Goal: Task Accomplishment & Management: Use online tool/utility

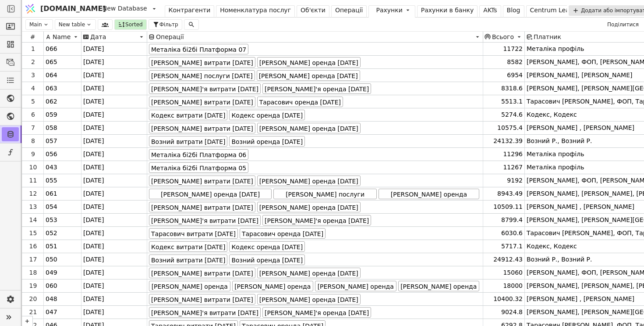
click at [335, 11] on div "Операції" at bounding box center [349, 10] width 28 height 9
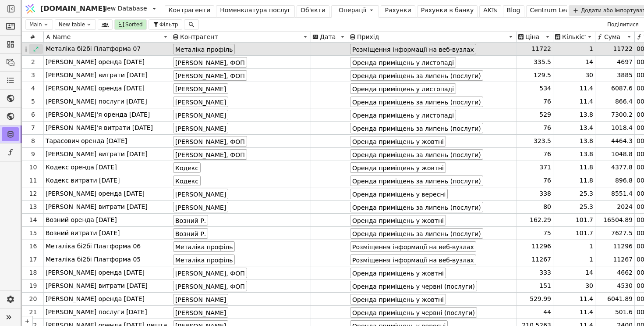
click at [35, 48] on icon at bounding box center [36, 49] width 6 height 6
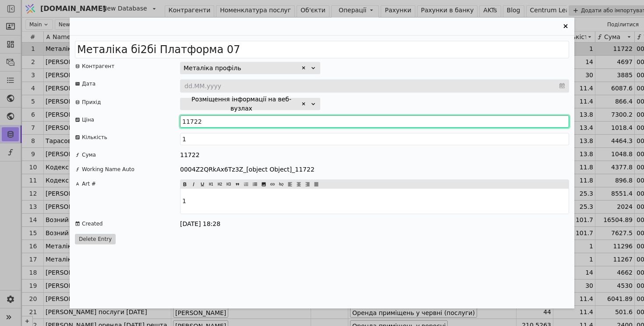
click at [218, 120] on input "11722" at bounding box center [374, 121] width 389 height 12
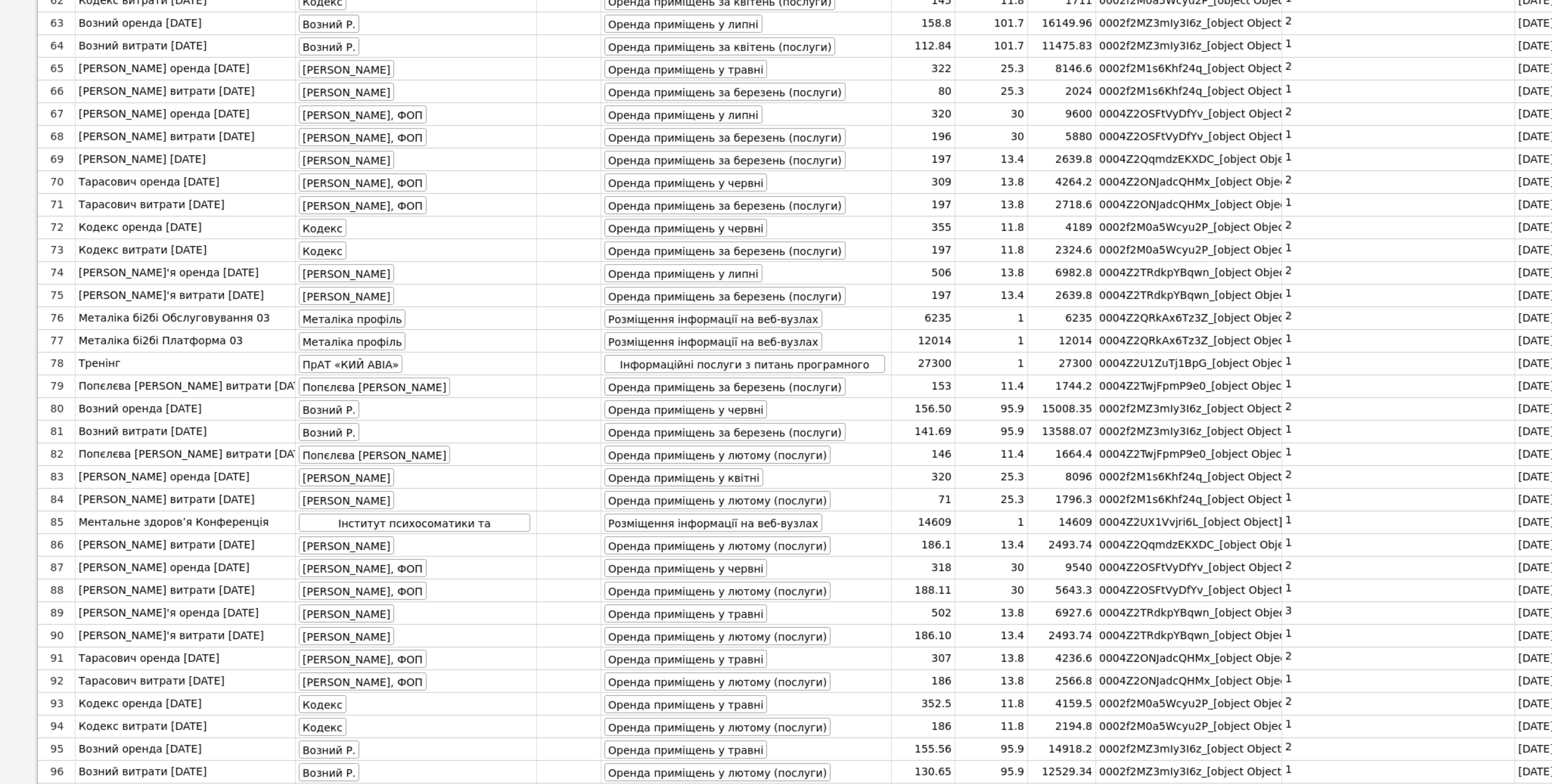
scroll to position [319, 0]
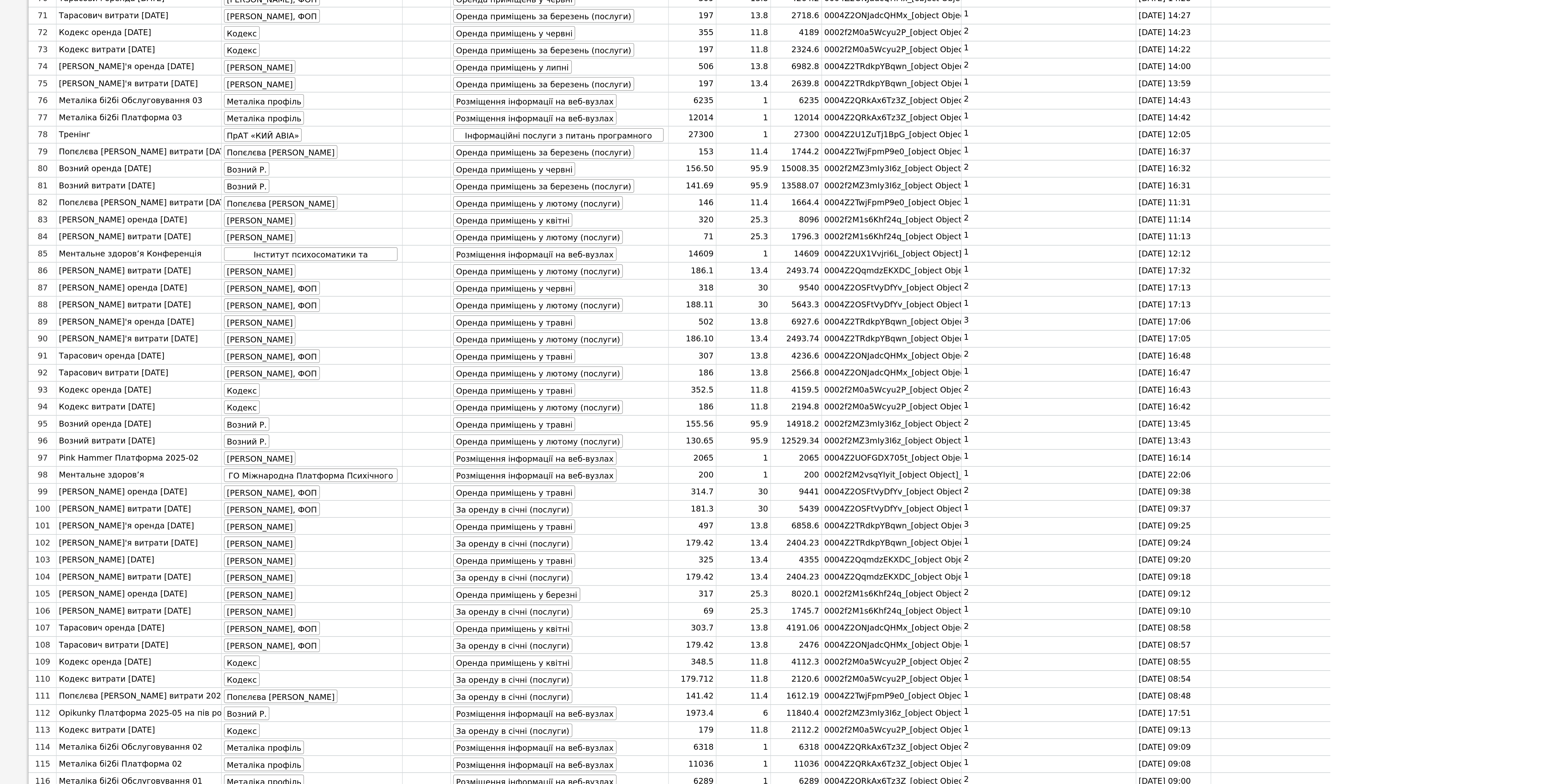
click at [177, 196] on div "[PERSON_NAME], ФОП" at bounding box center [145, 494] width 84 height 8
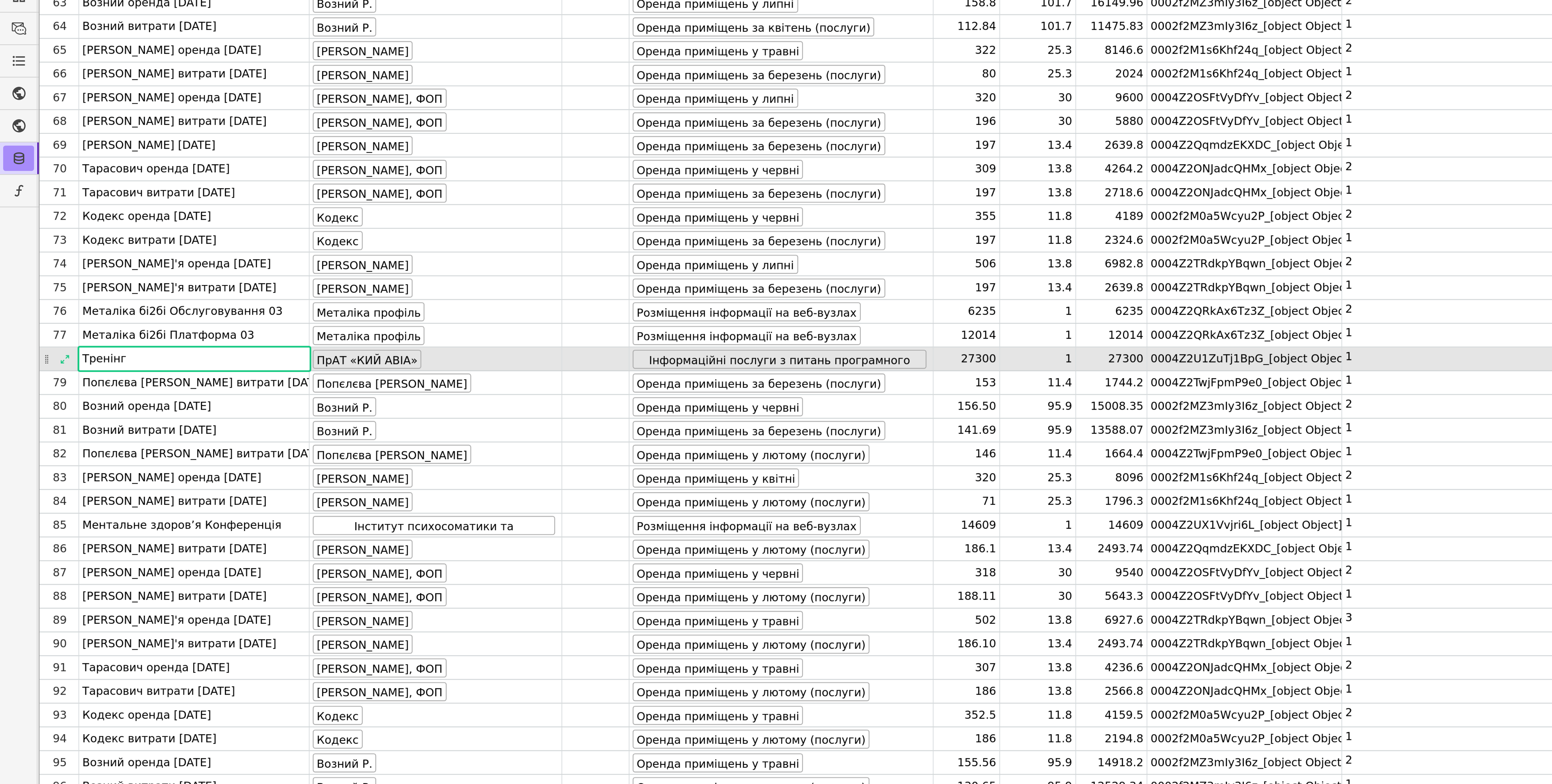
scroll to position [0, 0]
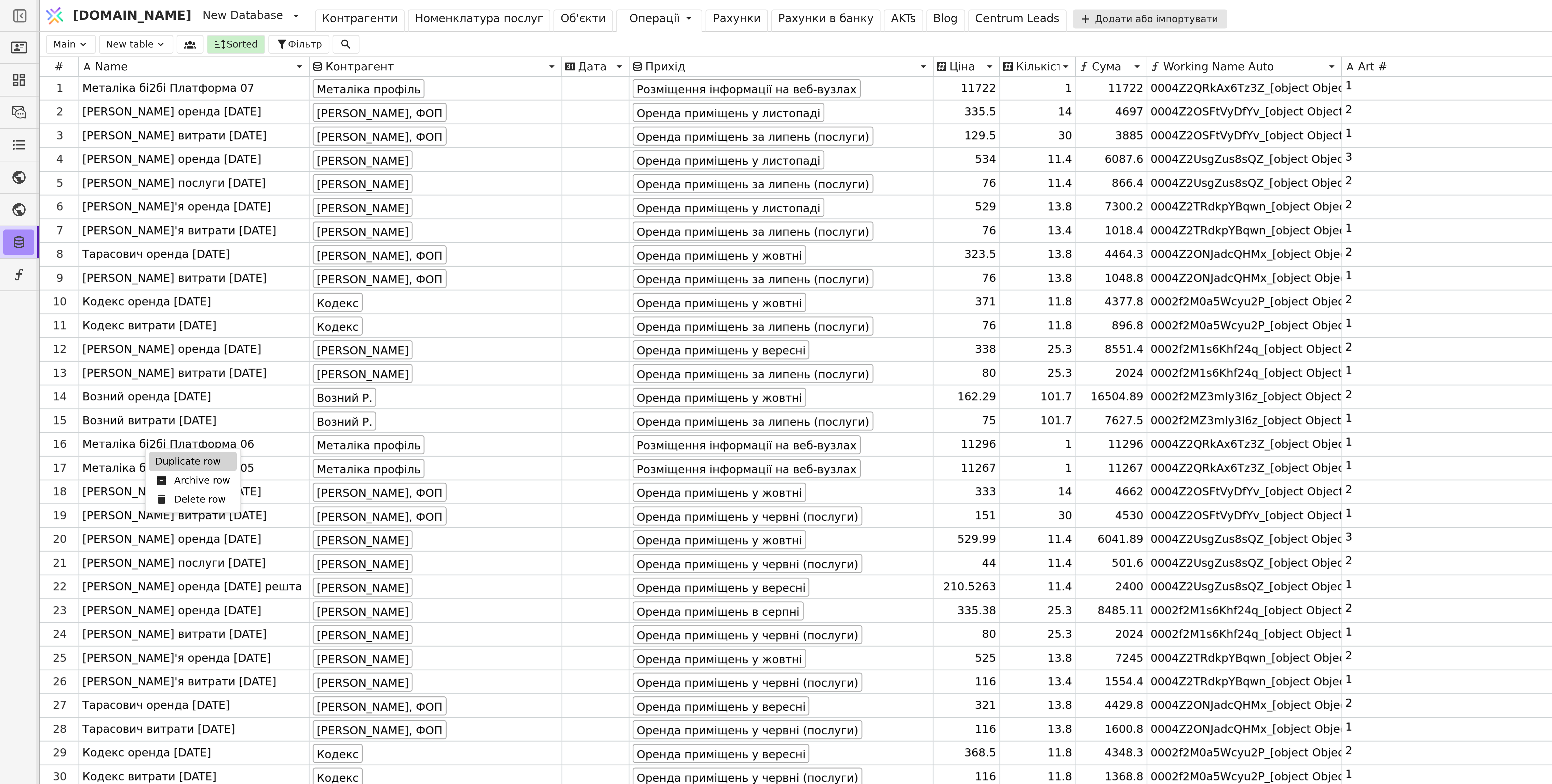
click at [55, 154] on div "Duplicate row" at bounding box center [64, 154] width 30 height 7
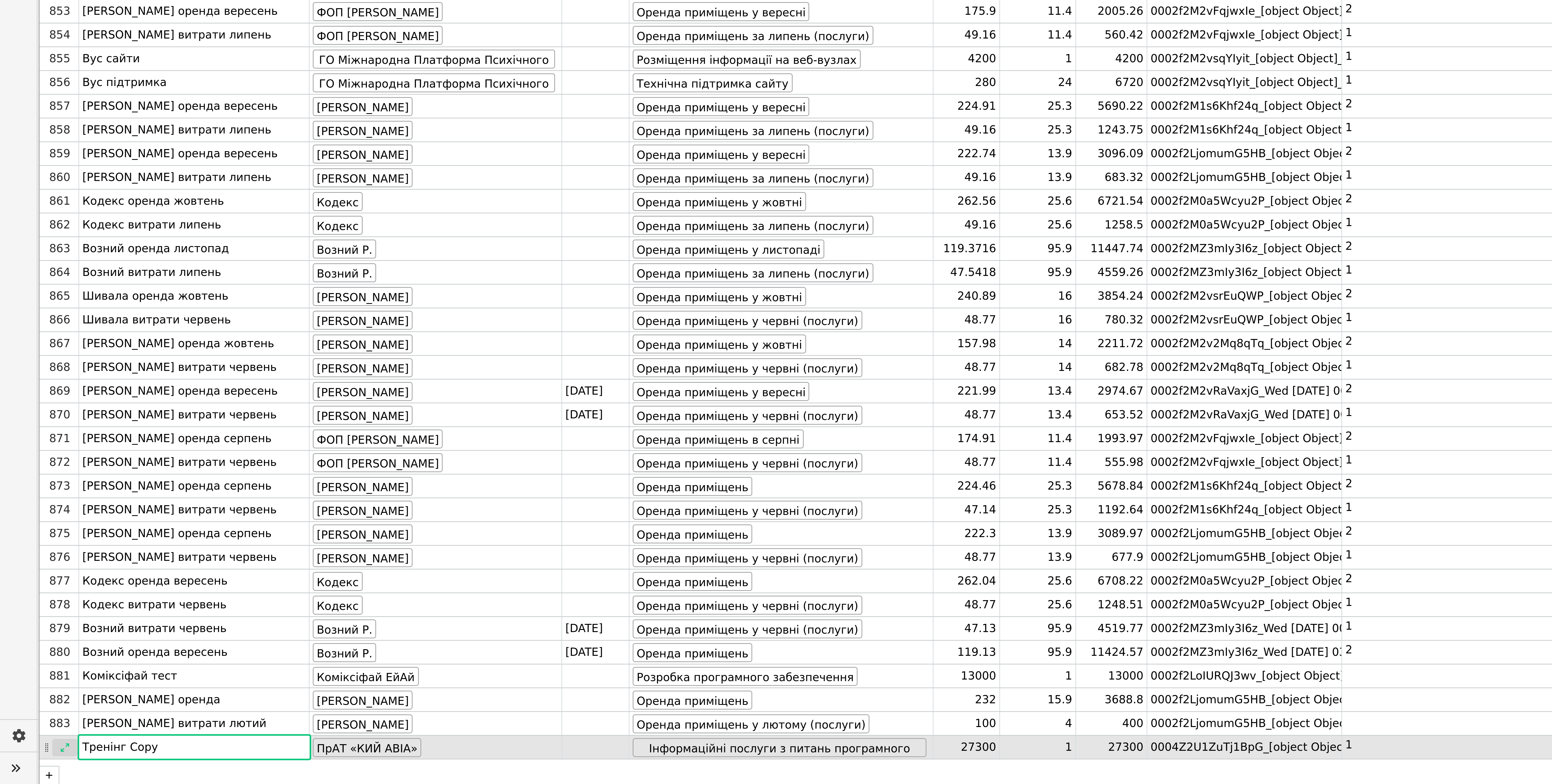
click at [19, 196] on div at bounding box center [22, 772] width 8 height 6
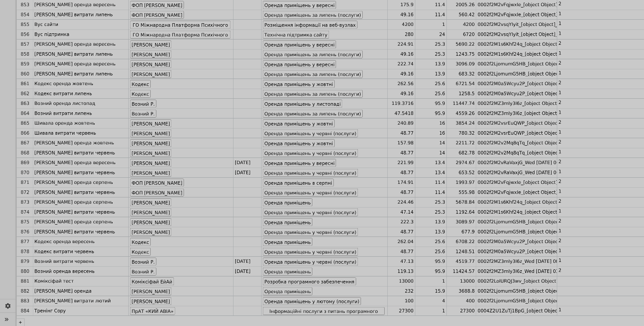
scroll to position [10372, 0]
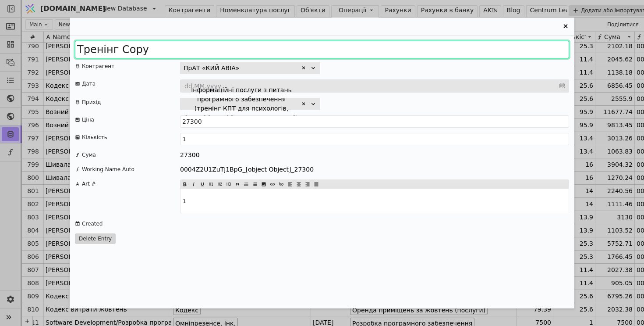
drag, startPoint x: 120, startPoint y: 47, endPoint x: 220, endPoint y: 43, distance: 100.0
click at [219, 45] on input "Тренінг Copy" at bounding box center [322, 50] width 494 height 18
type input "Тренінг 2025-08 [GEOGRAPHIC_DATA]"
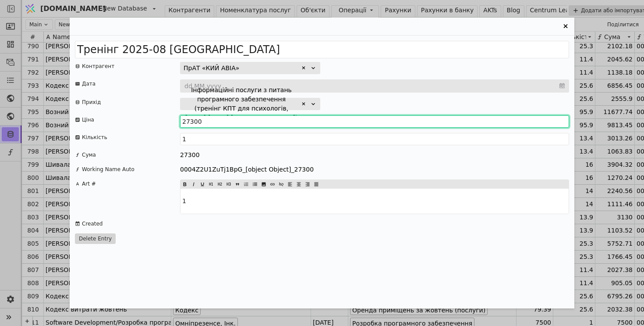
click at [222, 121] on input "27300" at bounding box center [374, 121] width 389 height 12
paste input "1254"
type input "12540"
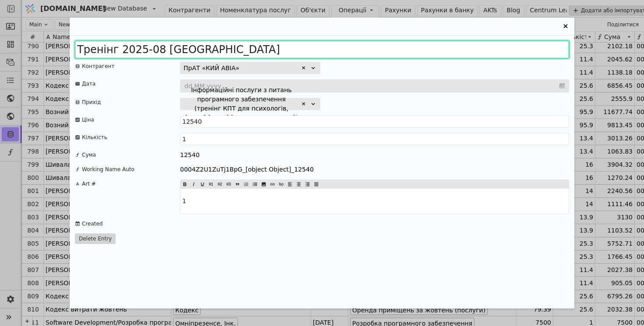
click at [222, 49] on input "Тренінг 2025-08 [GEOGRAPHIC_DATA]" at bounding box center [322, 50] width 494 height 18
type input "Тренінг 2025-08 [GEOGRAPHIC_DATA] частина 1"
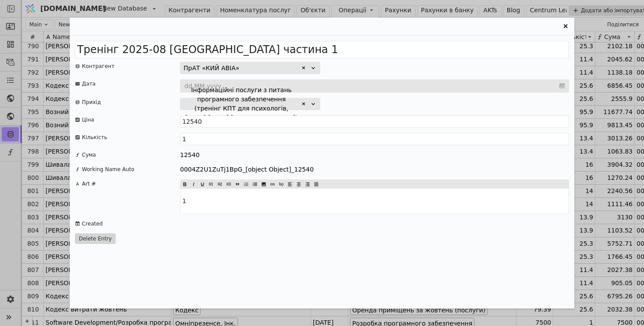
click at [287, 161] on div "Тренінг 2025-08 [GEOGRAPHIC_DATA] частина 1 Контрагент ПрАТ «КИЙ АВІА» Дата dd.…" at bounding box center [322, 171] width 505 height 272
click at [567, 25] on icon "Entry Card" at bounding box center [565, 26] width 11 height 11
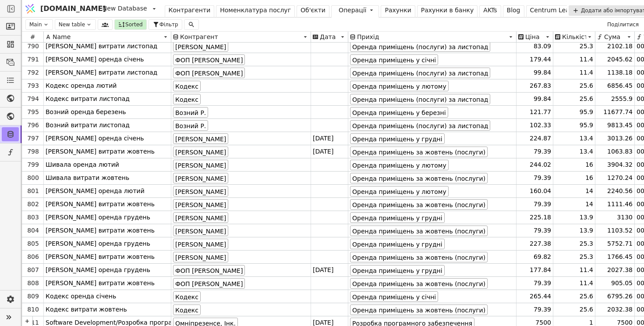
click at [385, 12] on div "Рахунки" at bounding box center [398, 10] width 26 height 9
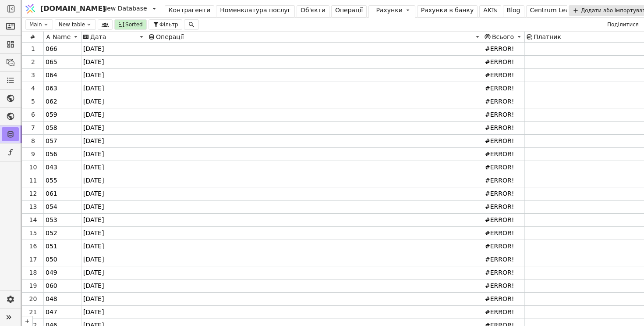
click at [335, 10] on div "Операції" at bounding box center [349, 10] width 28 height 9
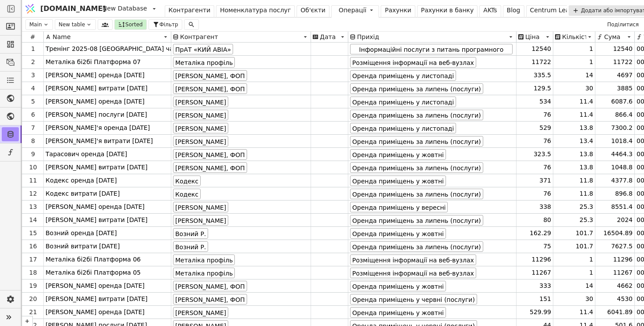
click at [339, 11] on div "Операції" at bounding box center [353, 10] width 28 height 9
click at [220, 10] on div "Номенклатура послуг" at bounding box center [255, 10] width 71 height 9
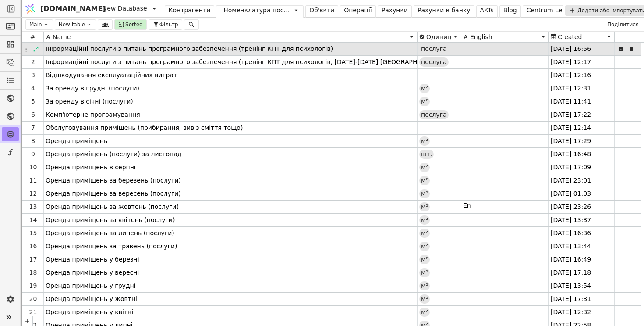
drag, startPoint x: 282, startPoint y: 35, endPoint x: 415, endPoint y: 51, distance: 134.1
click at [415, 51] on div "# Name Одиниці виміру English Created 1 Інформаційні послуги з питань програмно…" at bounding box center [333, 179] width 622 height 294
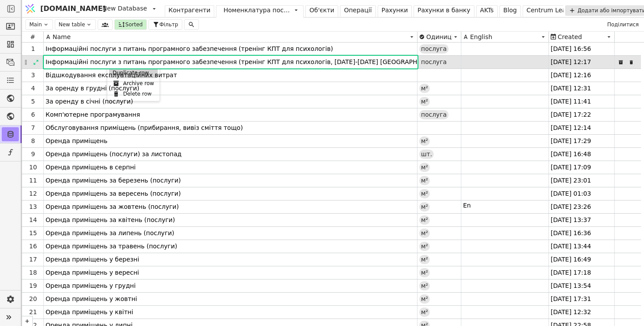
click at [122, 73] on div "Duplicate row" at bounding box center [133, 72] width 49 height 11
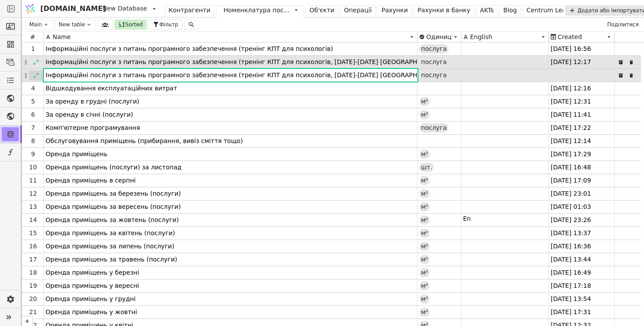
click at [35, 76] on icon at bounding box center [36, 75] width 6 height 6
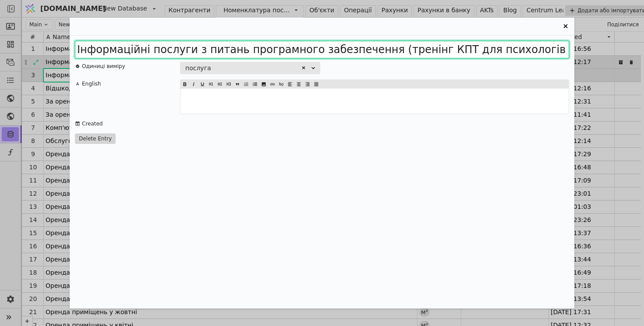
scroll to position [0, 133]
drag, startPoint x: 535, startPoint y: 46, endPoint x: 605, endPoint y: 44, distance: 69.7
click at [609, 46] on div "Інформаційні послуги з питань програмного забезпечення (тренінг КПТ для психоло…" at bounding box center [322, 163] width 644 height 326
click at [506, 50] on input "Інформаційні послуги з питань програмного забезпечення (тренінг КПТ для психоло…" at bounding box center [322, 50] width 494 height 18
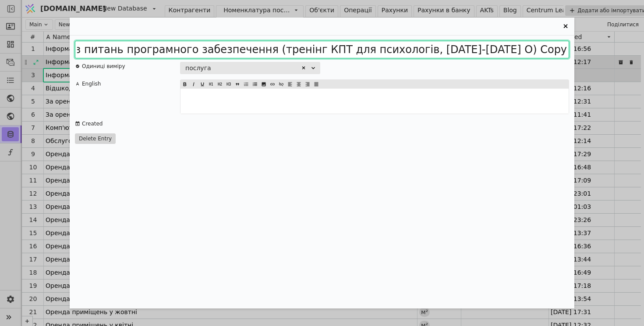
scroll to position [0, 99]
drag, startPoint x: 563, startPoint y: 49, endPoint x: 642, endPoint y: 51, distance: 79.3
click at [642, 51] on div "Інформаційні послуги з питань програмного забезпечення (тренінг КПТ для психоло…" at bounding box center [322, 163] width 644 height 326
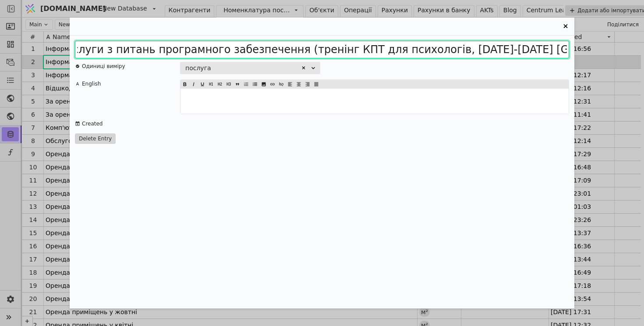
drag, startPoint x: 491, startPoint y: 49, endPoint x: 497, endPoint y: 50, distance: 6.3
click at [497, 51] on input "Інформаційні послуги з питань програмного забезпечення (тренінг КПТ для психоло…" at bounding box center [322, 50] width 494 height 18
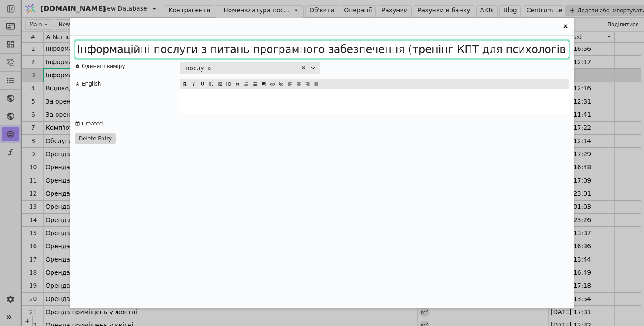
drag, startPoint x: 545, startPoint y: 47, endPoint x: 533, endPoint y: 46, distance: 11.4
click at [533, 47] on input "Інформаційні послуги з питань програмного забезпечення (тренінг КПТ для психоло…" at bounding box center [322, 50] width 494 height 18
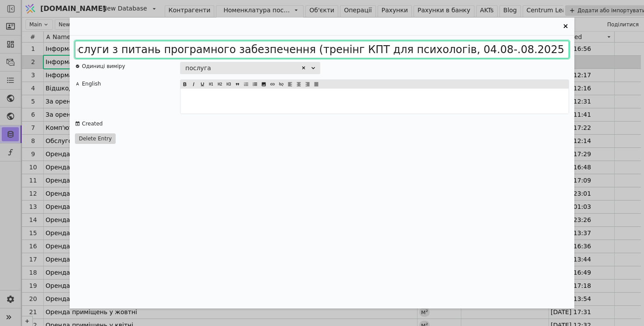
scroll to position [0, 83]
type input "Інформаційні послуги з питань програмного забезпечення (тренінг КПТ для психоло…"
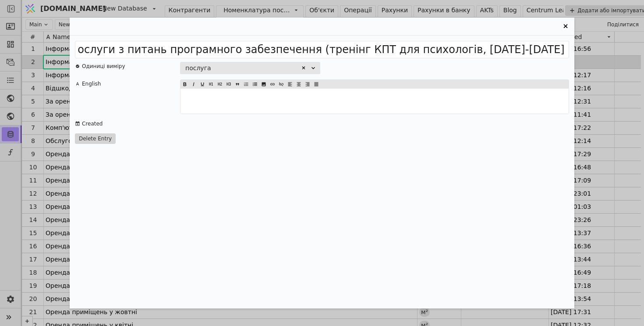
scroll to position [0, 0]
click at [249, 142] on div "Інформаційні послуги з питань програмного забезпечення (тренінг КПТ для психоло…" at bounding box center [322, 171] width 505 height 272
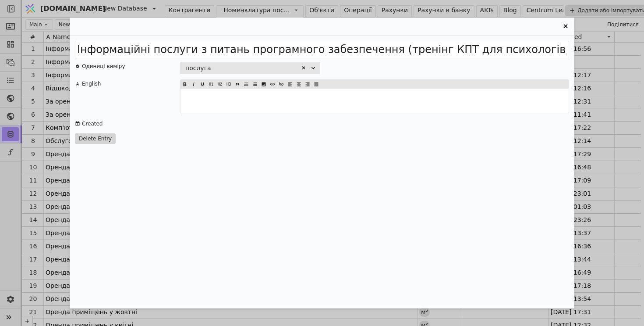
click at [564, 26] on icon "Entry Card" at bounding box center [565, 26] width 4 height 4
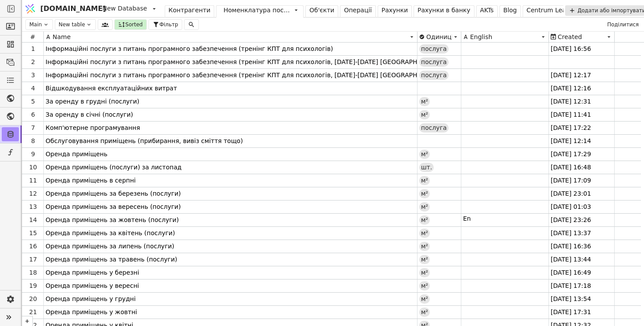
click at [344, 11] on div "Операції" at bounding box center [358, 10] width 28 height 9
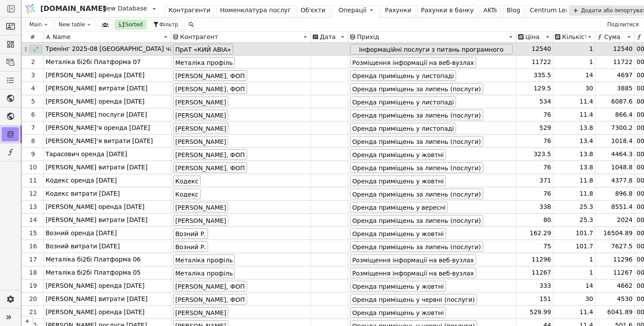
click at [35, 49] on icon at bounding box center [36, 49] width 6 height 6
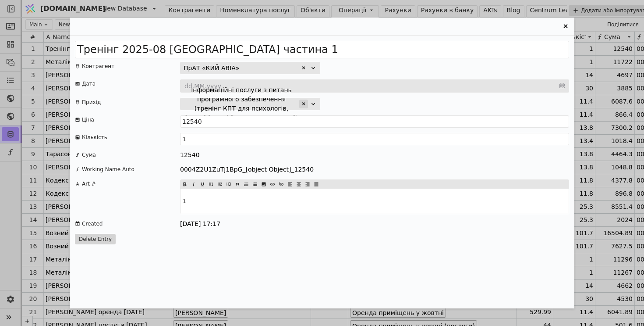
click at [305, 104] on icon "Entry Card" at bounding box center [303, 103] width 5 height 5
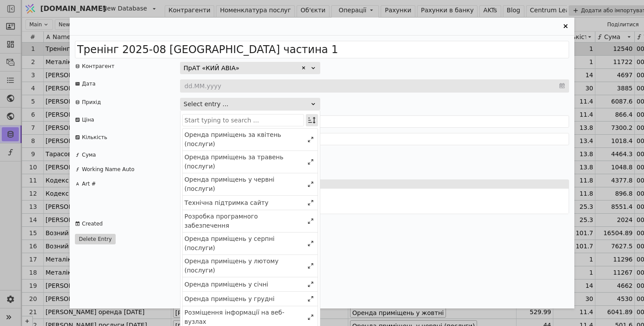
click at [311, 120] on icon "Entry Card" at bounding box center [312, 120] width 9 height 9
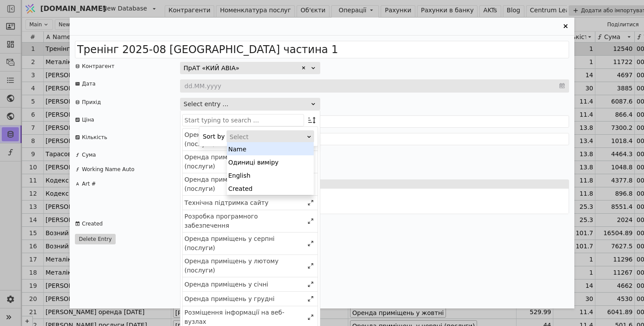
click at [283, 137] on div "Select" at bounding box center [268, 137] width 76 height 12
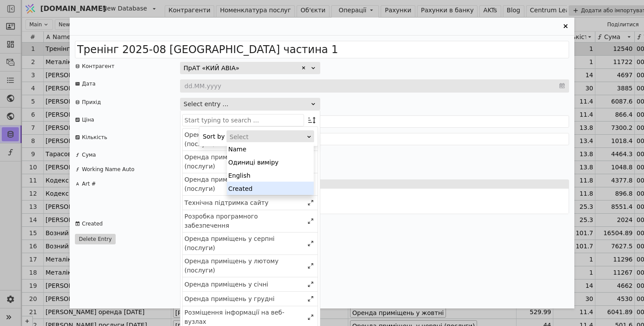
click at [275, 190] on div "Created" at bounding box center [270, 187] width 87 height 13
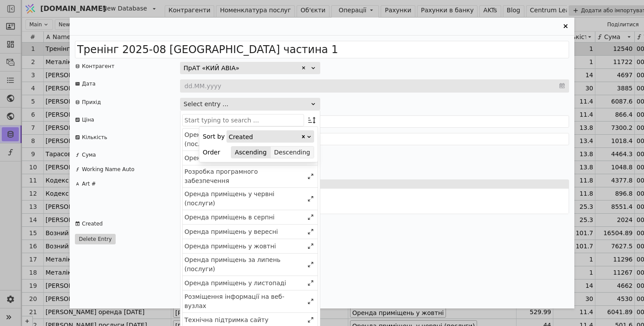
click at [295, 150] on button "Descending" at bounding box center [292, 152] width 43 height 12
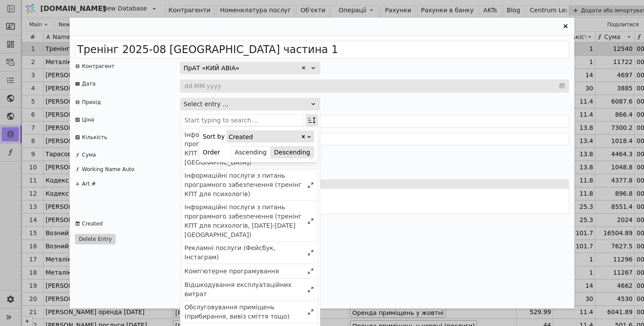
click at [312, 118] on icon "Entry Card" at bounding box center [312, 120] width 9 height 9
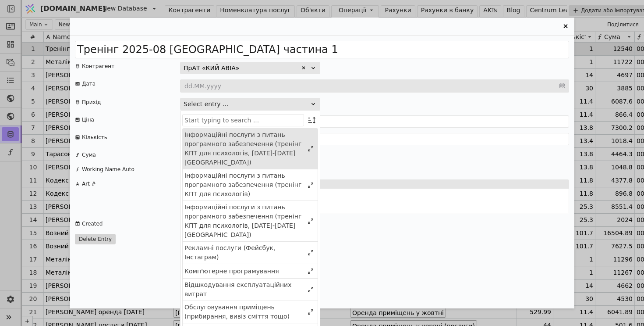
click at [268, 137] on div "Інформаційні послуги з питань програмного забезпечення (тренінг КПТ для психоло…" at bounding box center [243, 148] width 119 height 37
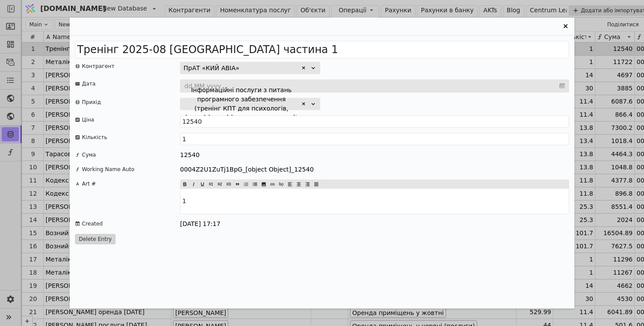
click at [566, 27] on icon "Entry Card" at bounding box center [565, 26] width 4 height 4
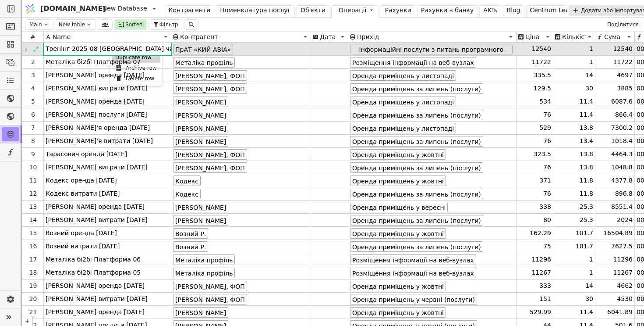
click at [117, 57] on div "Duplicate row" at bounding box center [136, 57] width 49 height 11
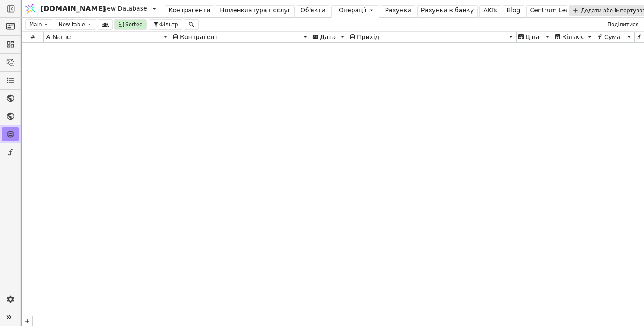
scroll to position [11355, 0]
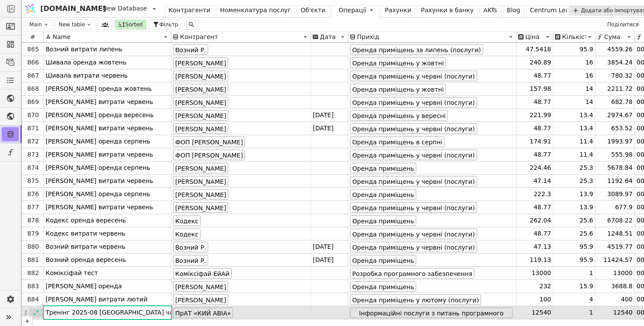
click at [37, 311] on icon at bounding box center [36, 312] width 5 height 5
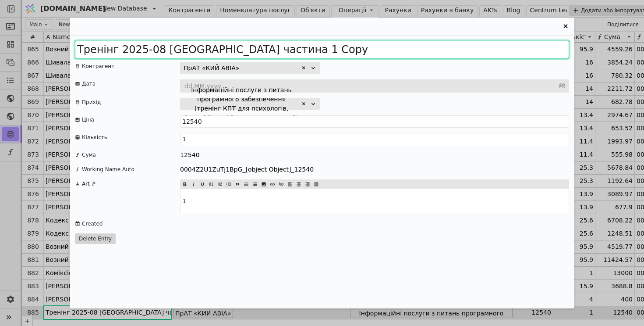
drag, startPoint x: 247, startPoint y: 49, endPoint x: 322, endPoint y: 45, distance: 74.6
click at [322, 45] on input "Тренінг 2025-08 [GEOGRAPHIC_DATA] частина 1 Copy" at bounding box center [322, 50] width 494 height 18
type input "Тренінг 2025-08 [GEOGRAPHIC_DATA] частина 2"
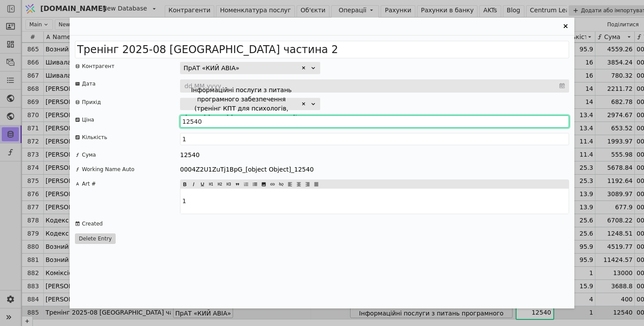
click at [213, 118] on input "12540" at bounding box center [374, 121] width 389 height 12
paste input "463"
type input "14630"
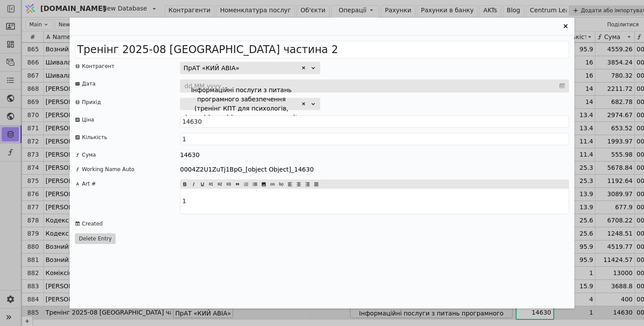
click at [242, 153] on div "14630" at bounding box center [374, 154] width 389 height 9
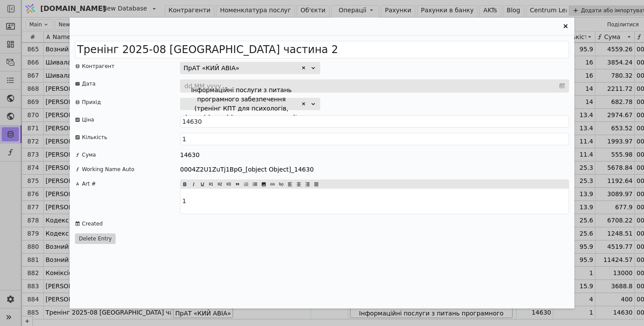
click at [563, 26] on icon "Entry Card" at bounding box center [565, 26] width 11 height 11
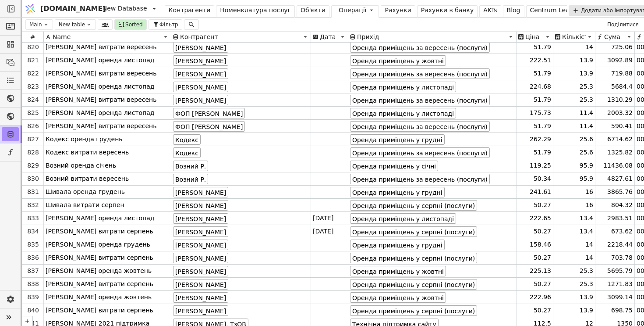
scroll to position [10763, 0]
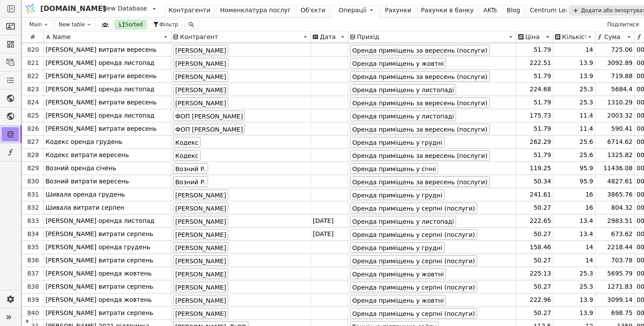
click at [421, 11] on div "Рахунки в банку" at bounding box center [447, 10] width 53 height 9
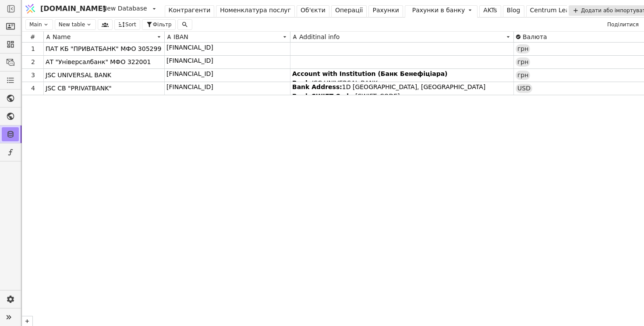
click at [372, 12] on div "Рахунки" at bounding box center [385, 10] width 26 height 9
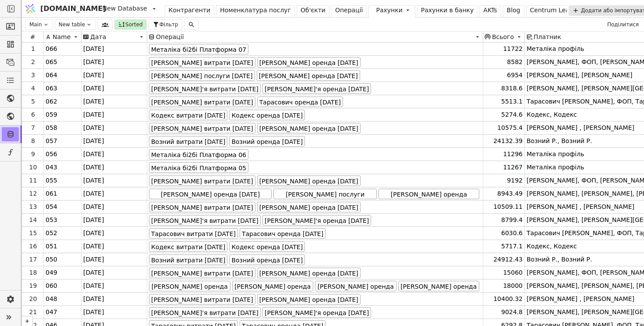
click at [376, 8] on div "Рахунки" at bounding box center [389, 10] width 26 height 9
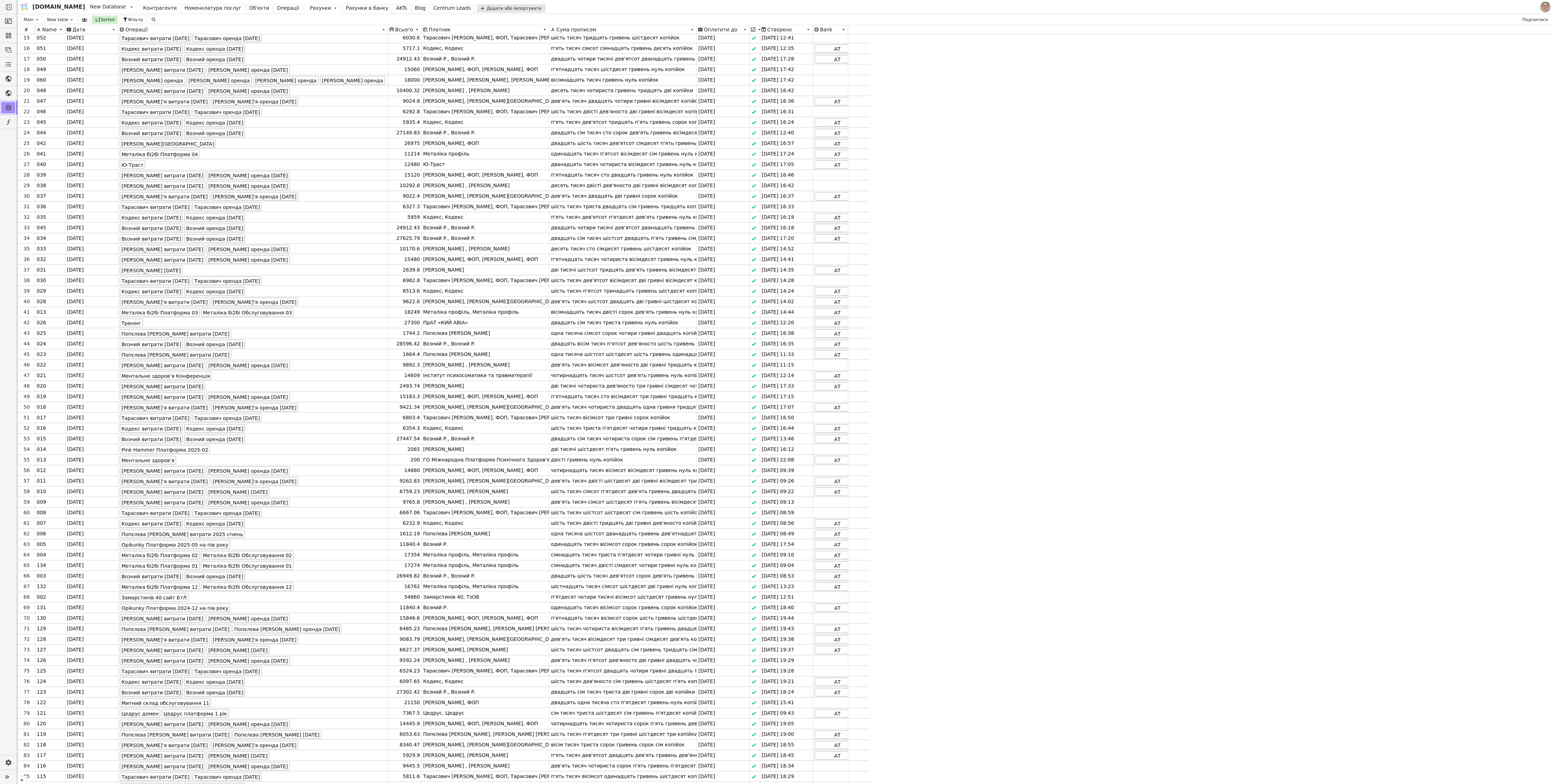
scroll to position [112, 0]
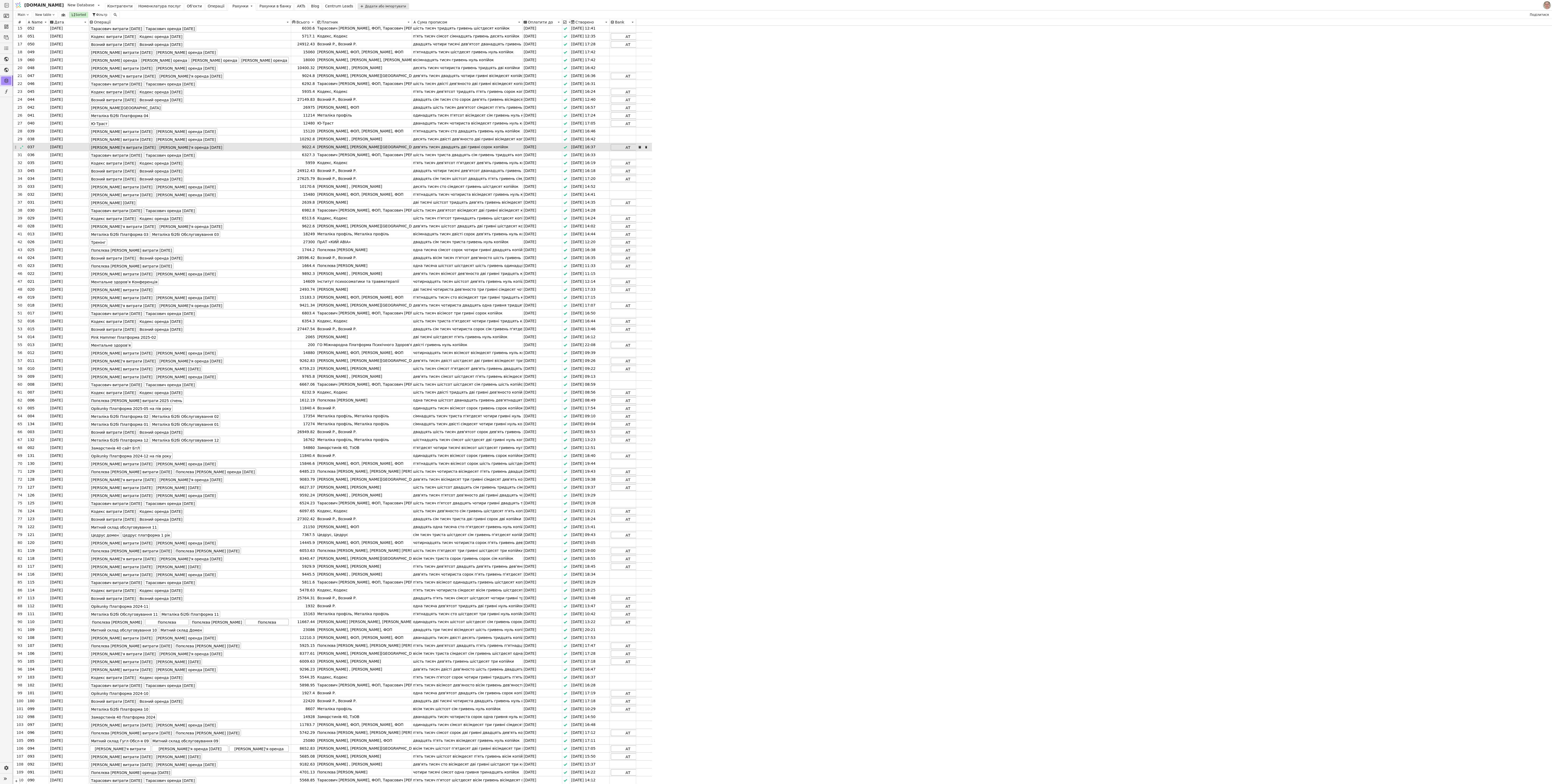
click at [388, 144] on div "[PERSON_NAME], [PERSON_NAME][GEOGRAPHIC_DATA]" at bounding box center [364, 147] width 96 height 8
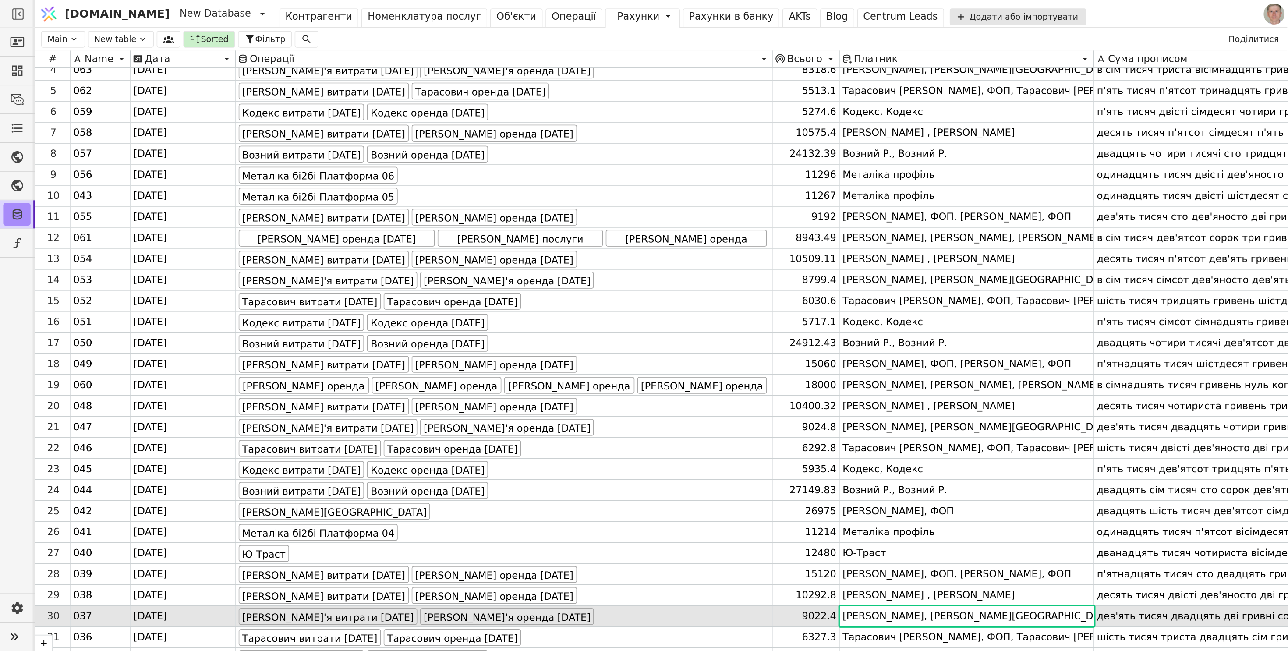
scroll to position [0, 0]
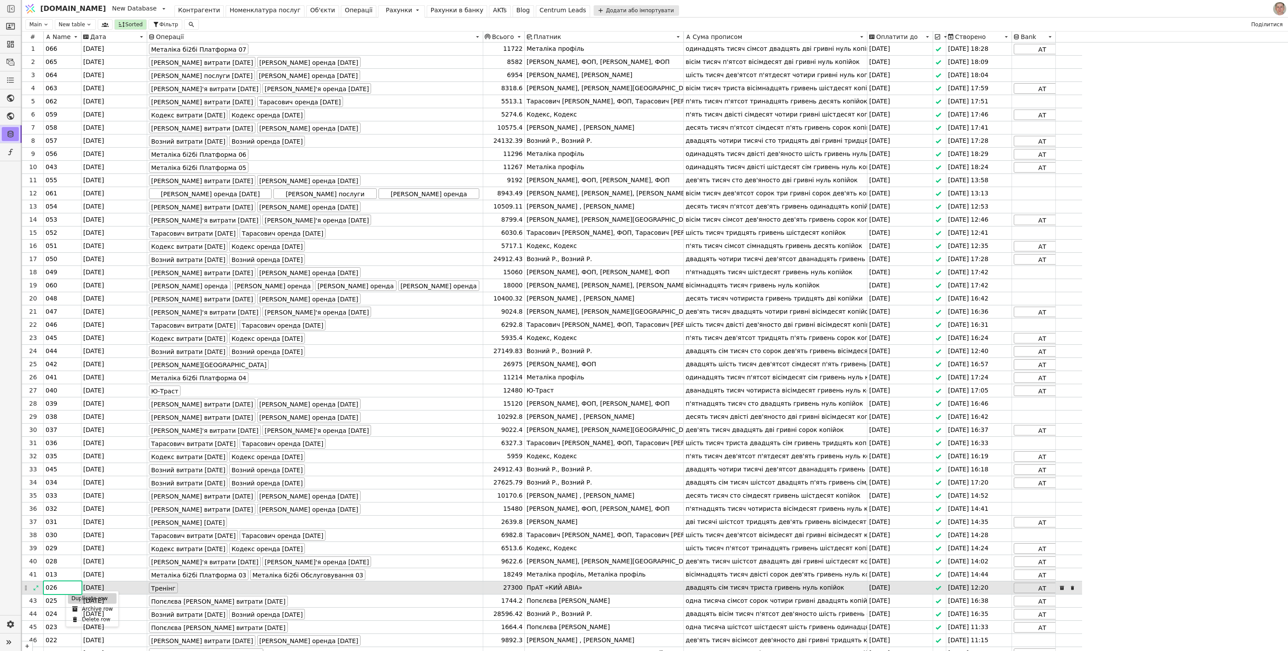
click at [83, 325] on div "Duplicate row" at bounding box center [92, 598] width 49 height 11
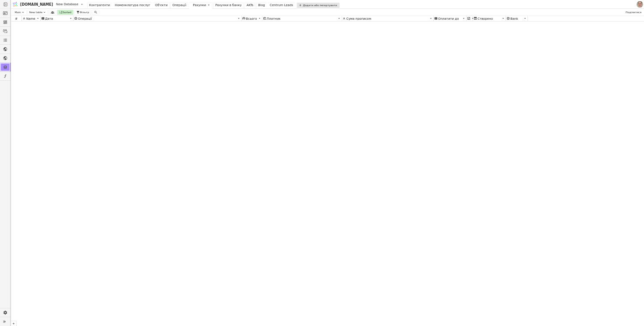
scroll to position [5693, 0]
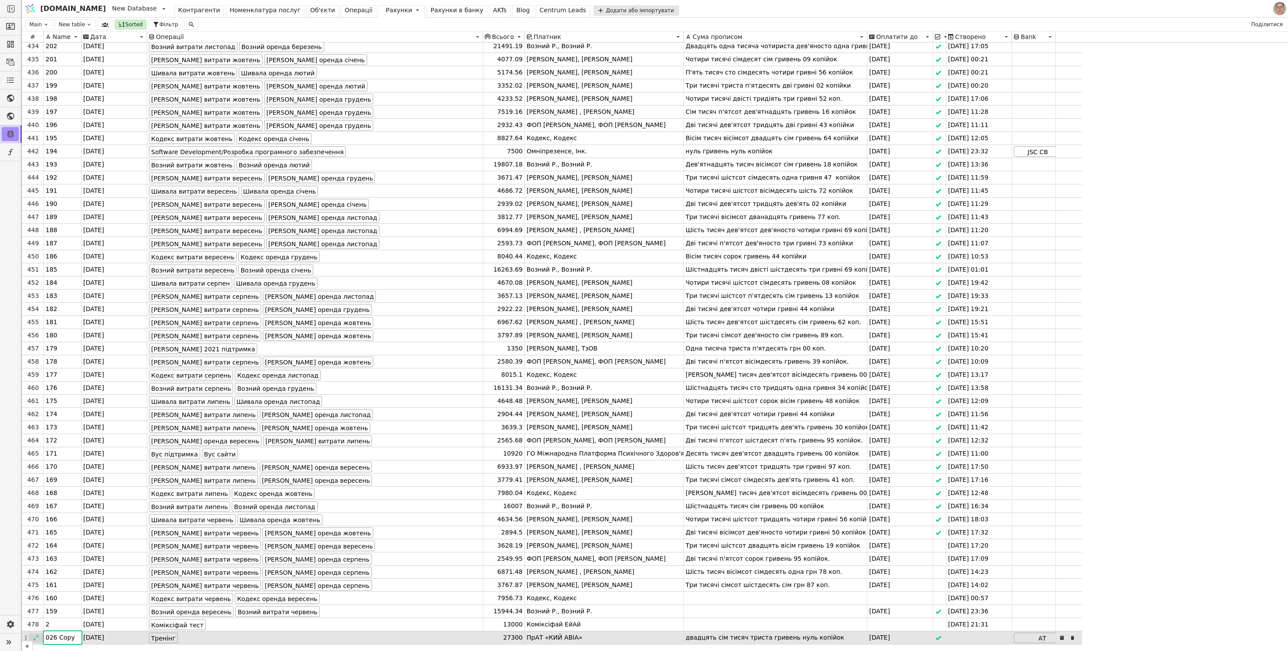
click at [39, 325] on div at bounding box center [36, 638] width 14 height 10
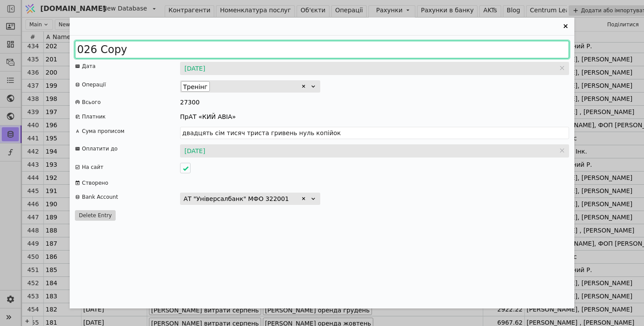
drag, startPoint x: 84, startPoint y: 46, endPoint x: 187, endPoint y: 45, distance: 102.5
click at [187, 45] on input "026 Copy" at bounding box center [322, 50] width 494 height 18
type input "067"
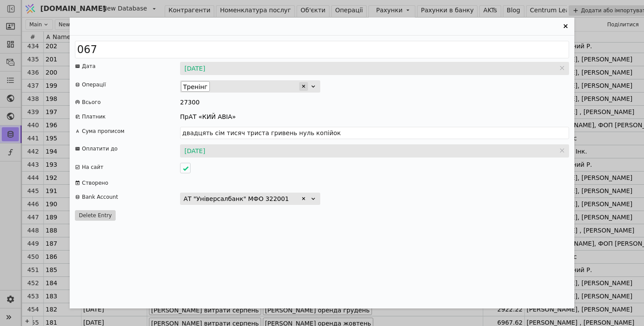
click at [305, 86] on icon "Entry Card" at bounding box center [303, 86] width 5 height 5
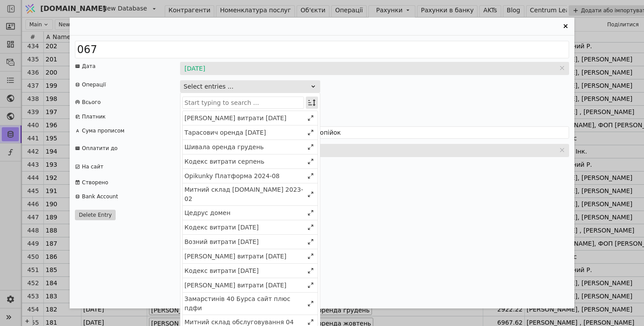
click at [313, 102] on icon "Entry Card" at bounding box center [312, 102] width 9 height 9
click at [308, 121] on div "Entry Card" at bounding box center [309, 118] width 6 height 11
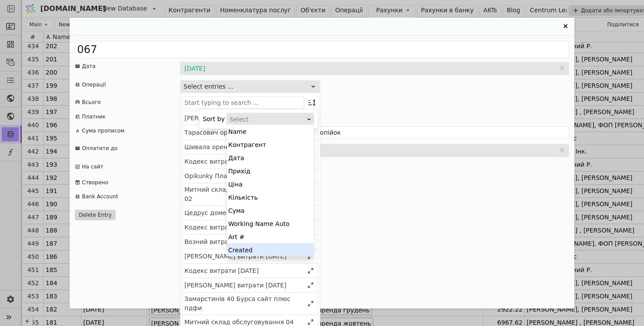
click at [288, 246] on div "Created" at bounding box center [270, 249] width 87 height 13
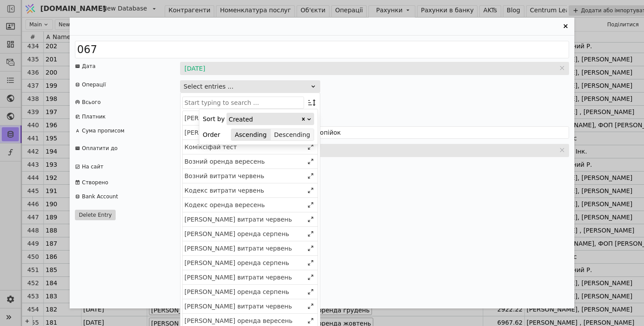
click at [303, 133] on button "Descending" at bounding box center [292, 134] width 43 height 12
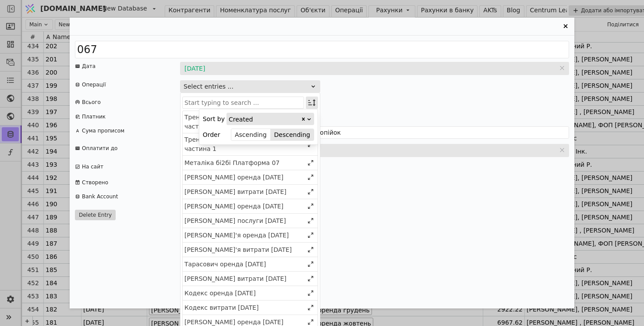
click at [312, 104] on icon "Entry Card" at bounding box center [312, 102] width 9 height 9
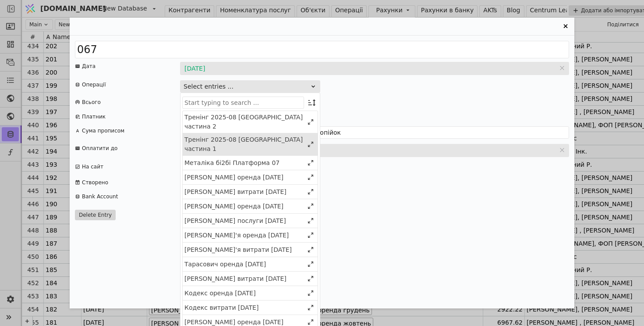
click at [272, 135] on div "Тренінг 2025-08 [GEOGRAPHIC_DATA] частина 1" at bounding box center [243, 144] width 119 height 18
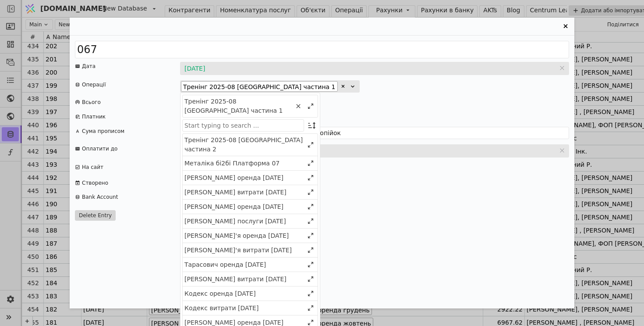
click at [389, 102] on div "12540" at bounding box center [374, 102] width 389 height 9
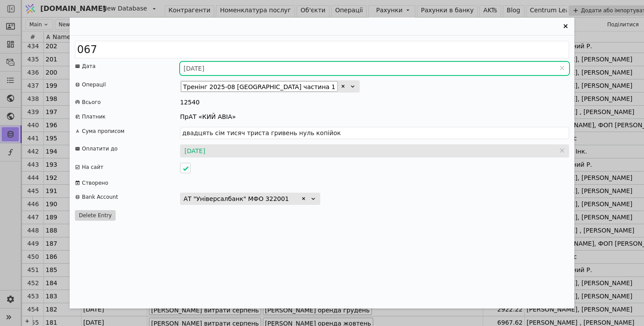
click at [200, 67] on input "[DATE]" at bounding box center [374, 68] width 389 height 13
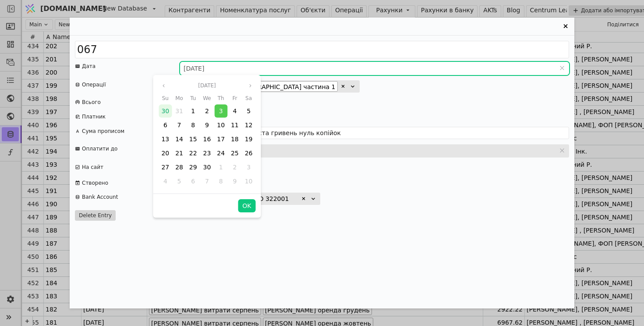
type input "дванадцять тисяч п'ятсот сорок гривень нуль копійок"
click at [253, 87] on icon "angle right" at bounding box center [250, 85] width 5 height 5
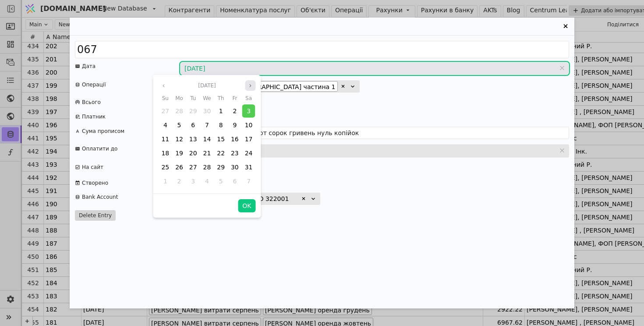
click at [253, 87] on icon "angle right" at bounding box center [250, 85] width 5 height 5
click at [221, 126] on span "7" at bounding box center [221, 124] width 4 height 7
click at [248, 205] on button "OK" at bounding box center [247, 205] width 18 height 13
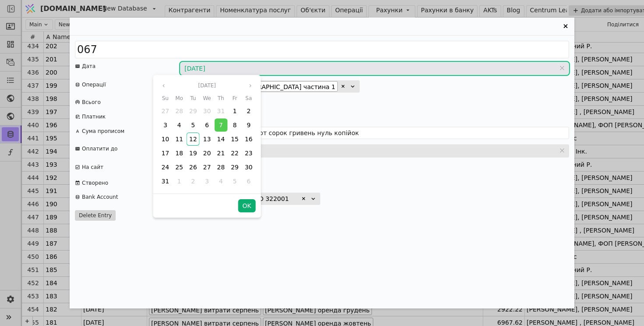
type input "[DATE]"
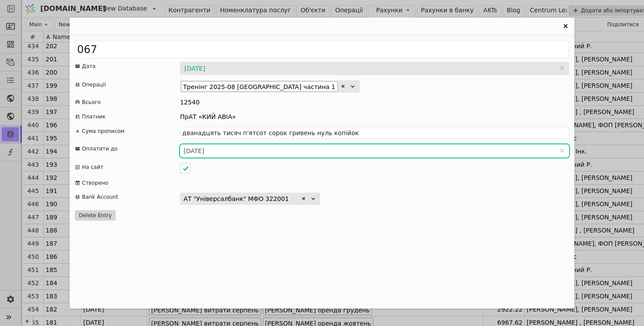
click at [198, 153] on input "[DATE]" at bounding box center [374, 150] width 389 height 13
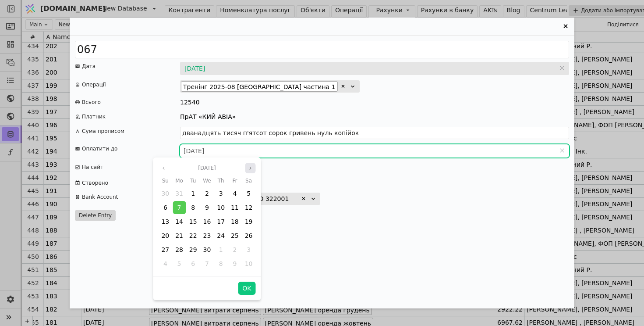
click at [254, 168] on button "Next month" at bounding box center [250, 168] width 11 height 11
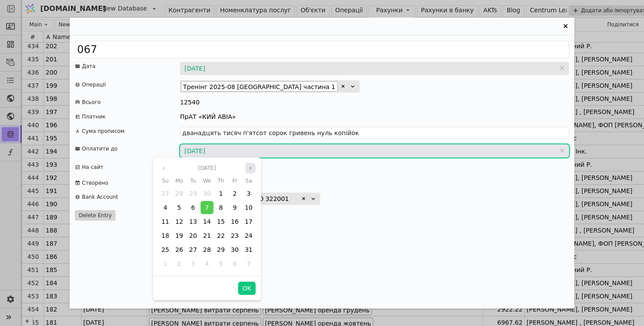
click at [254, 168] on button "Next month" at bounding box center [250, 168] width 11 height 11
click at [163, 166] on icon "angle left" at bounding box center [163, 167] width 5 height 5
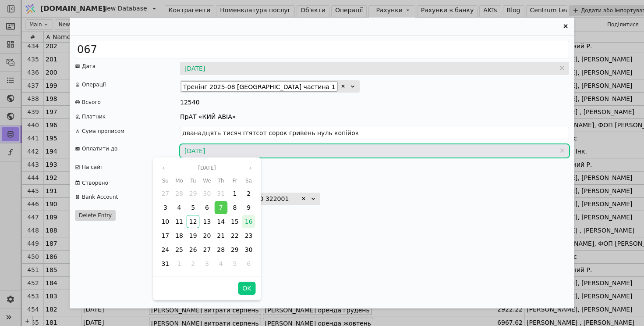
click at [246, 221] on span "16" at bounding box center [249, 221] width 8 height 7
click at [318, 180] on div "Entry Card" at bounding box center [374, 182] width 389 height 9
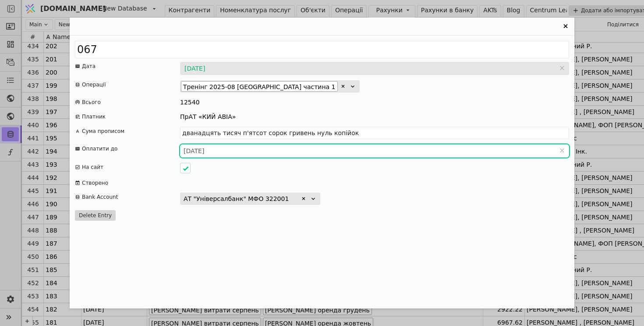
click at [211, 147] on input "[DATE]" at bounding box center [374, 150] width 389 height 13
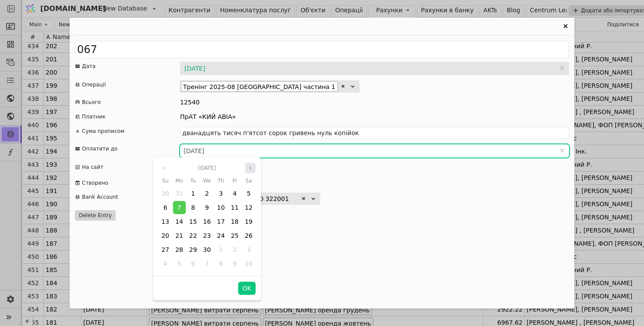
click at [254, 166] on button "Next month" at bounding box center [250, 168] width 11 height 11
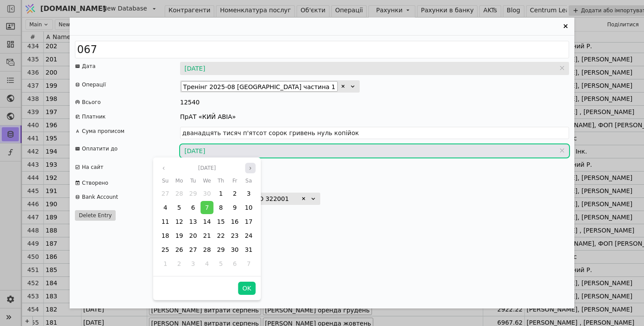
click at [254, 166] on button "Next month" at bounding box center [250, 168] width 11 height 11
click at [164, 166] on icon "angle left" at bounding box center [163, 167] width 5 height 5
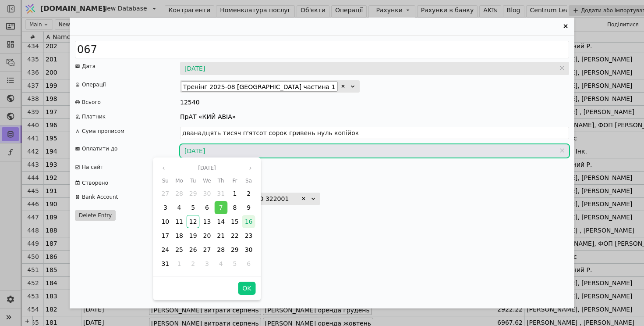
click at [246, 223] on span "16" at bounding box center [249, 221] width 8 height 7
click at [244, 287] on button "OK" at bounding box center [247, 287] width 18 height 13
type input "[DATE]"
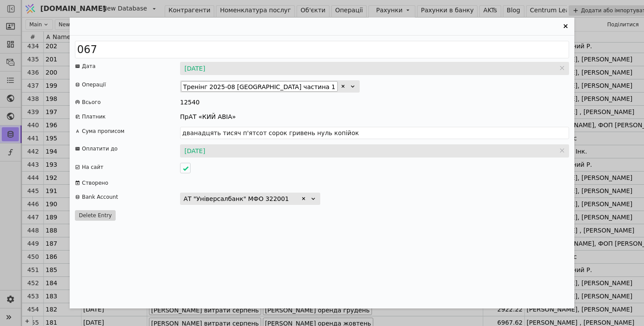
click at [368, 195] on div "АТ "Універсалбанк" МФО 322001" at bounding box center [374, 198] width 389 height 12
click at [566, 25] on icon "Entry Card" at bounding box center [565, 26] width 11 height 11
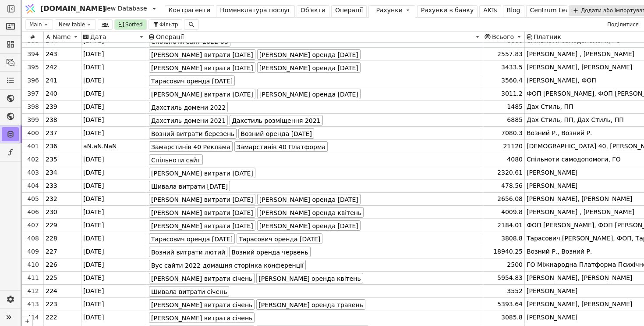
scroll to position [5154, 0]
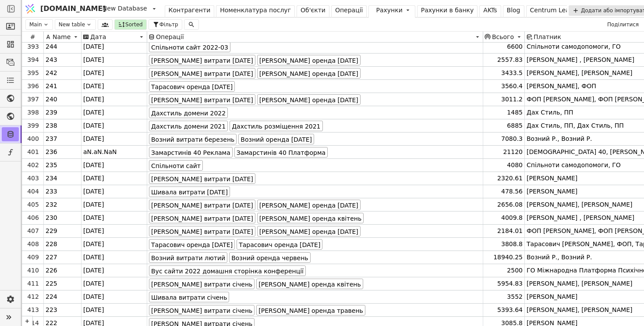
click at [335, 9] on div "Операції" at bounding box center [349, 10] width 28 height 9
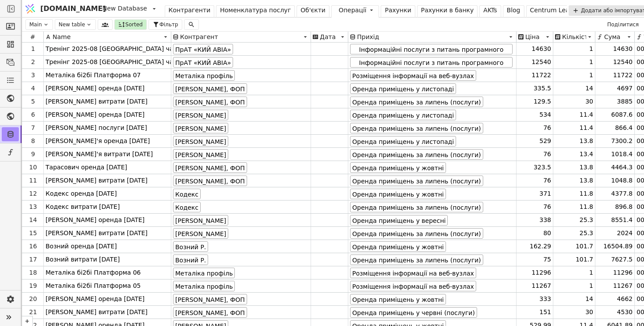
click at [385, 11] on div "Рахунки" at bounding box center [398, 10] width 26 height 9
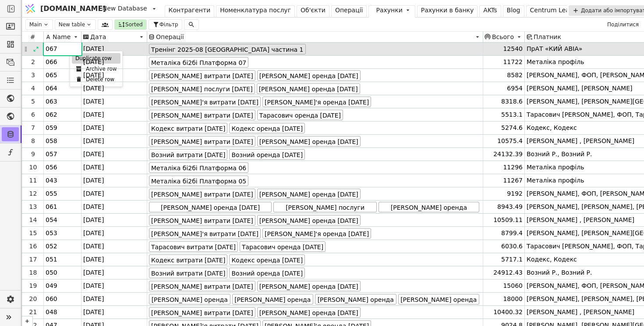
click at [75, 58] on div "Duplicate row" at bounding box center [96, 58] width 49 height 11
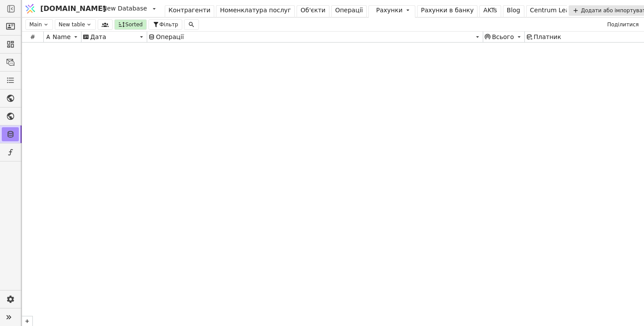
scroll to position [6032, 0]
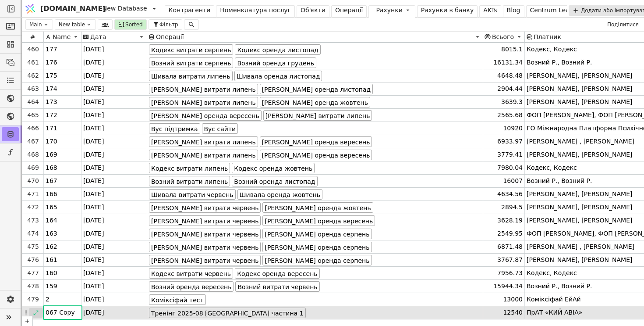
click at [40, 311] on div at bounding box center [36, 313] width 14 height 10
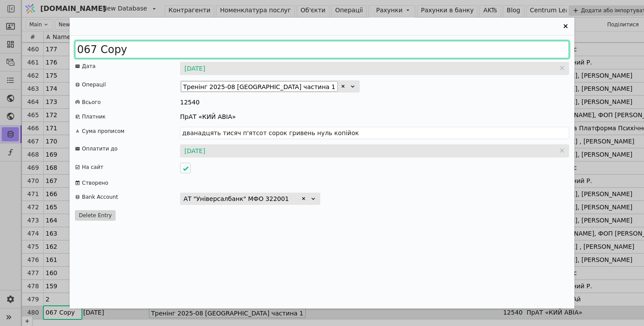
drag, startPoint x: 89, startPoint y: 48, endPoint x: 292, endPoint y: 67, distance: 203.4
click at [292, 67] on div "067 Copy Дата [DATE] [DATE] Операції Тренінг 2025-08 [GEOGRAPHIC_DATA] частина …" at bounding box center [322, 171] width 505 height 272
type input "068"
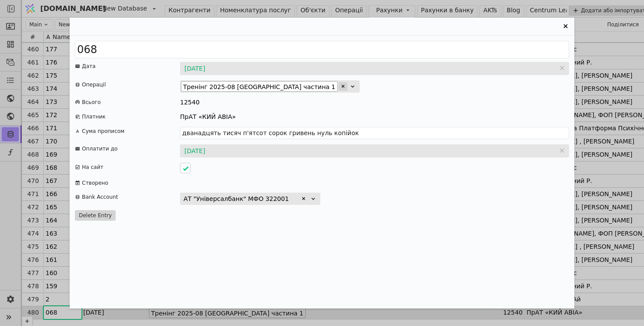
click at [340, 86] on icon "Entry Card" at bounding box center [342, 86] width 5 height 5
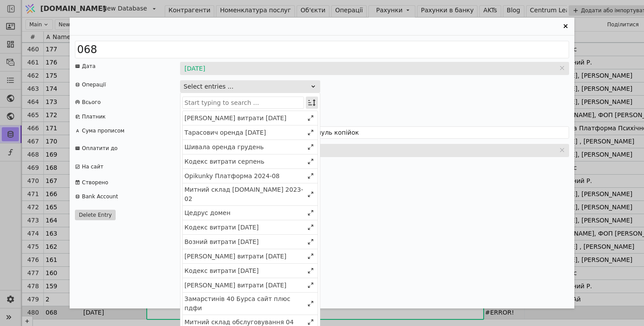
click at [311, 101] on icon "Entry Card" at bounding box center [312, 102] width 9 height 9
click at [299, 119] on div "Select" at bounding box center [268, 119] width 76 height 12
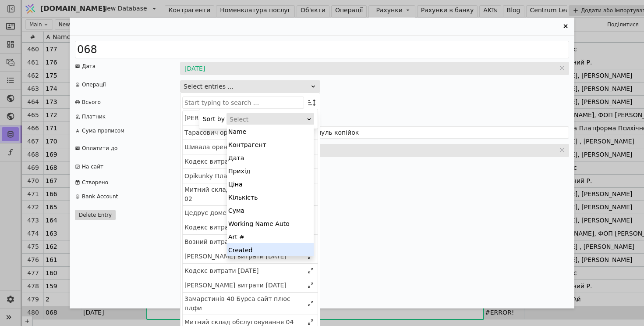
click at [289, 247] on div "Created" at bounding box center [270, 249] width 87 height 13
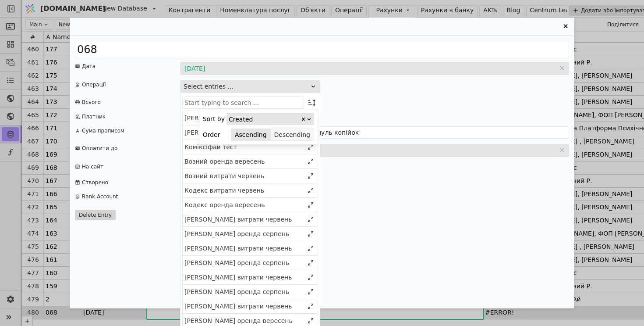
click at [303, 138] on button "Descending" at bounding box center [292, 134] width 43 height 12
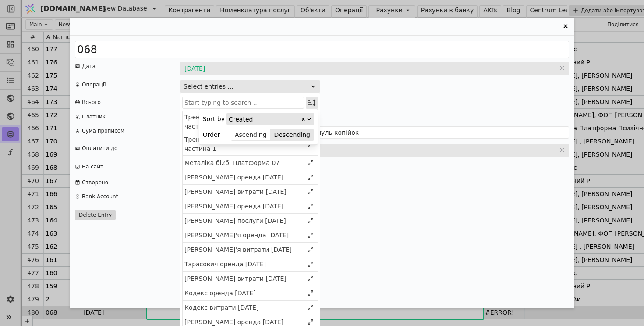
click at [315, 100] on icon "Entry Card" at bounding box center [311, 102] width 7 height 7
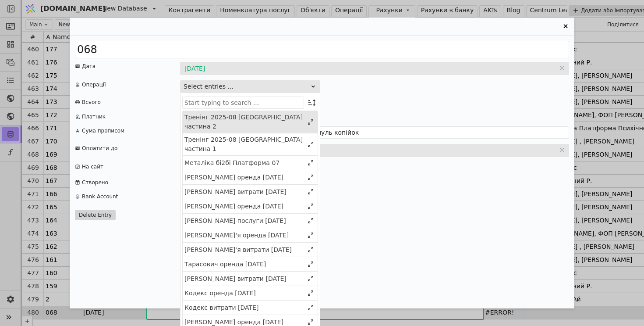
click at [272, 116] on div "Тренінг 2025-08 [GEOGRAPHIC_DATA] частина 2" at bounding box center [243, 122] width 119 height 18
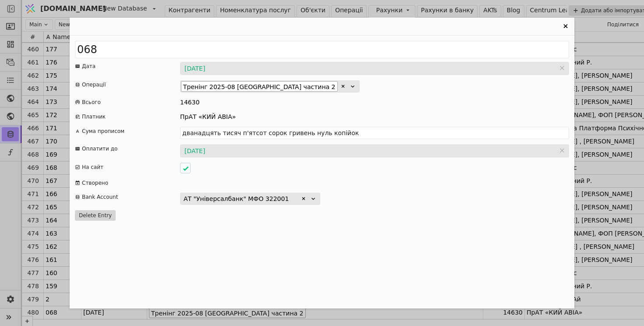
click at [422, 99] on div "14630" at bounding box center [374, 102] width 389 height 9
click at [567, 26] on icon "Entry Card" at bounding box center [565, 26] width 11 height 11
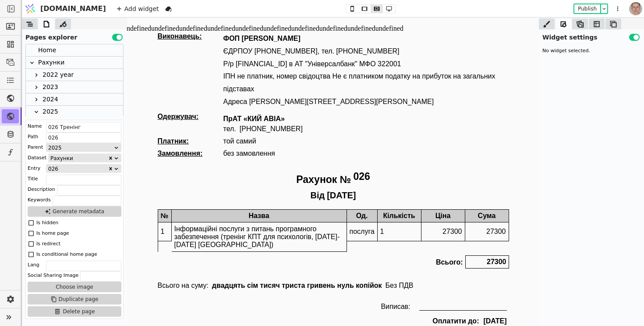
scroll to position [334, 0]
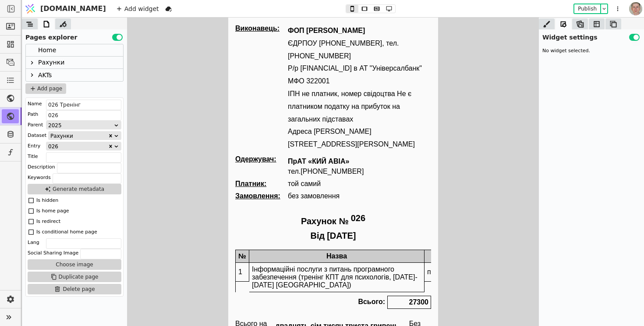
click at [33, 63] on icon at bounding box center [31, 62] width 7 height 7
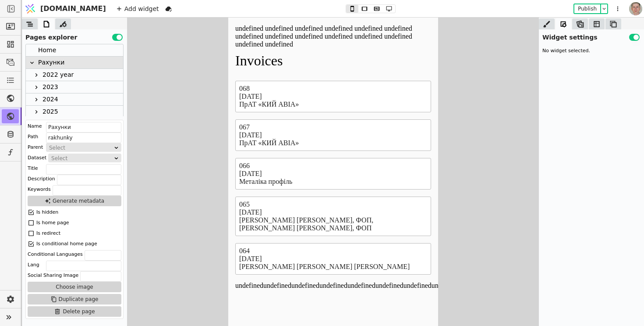
scroll to position [186, 0]
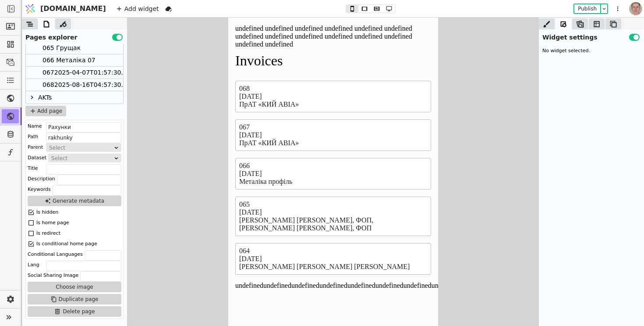
click at [76, 67] on div "0672025-04-07T01:57:30.000Z" at bounding box center [90, 73] width 96 height 12
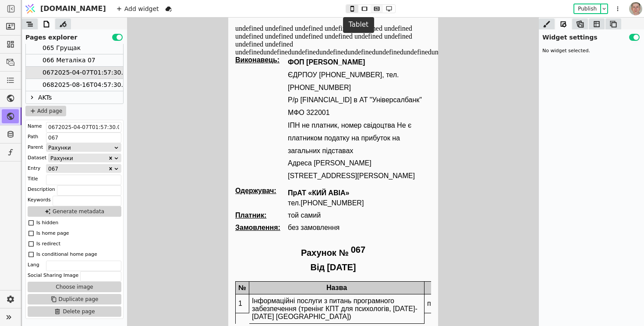
click at [372, 10] on icon at bounding box center [377, 9] width 11 height 6
click at [384, 9] on icon at bounding box center [389, 9] width 11 height 6
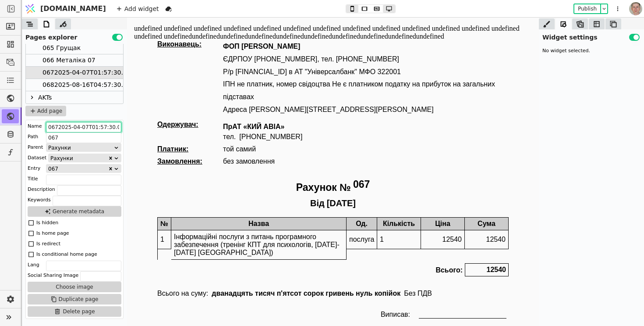
scroll to position [0, 8]
drag, startPoint x: 186, startPoint y: 142, endPoint x: 238, endPoint y: 123, distance: 55.4
type input "067 Тренінг Одеса серпень 1"
click at [79, 135] on input "067" at bounding box center [83, 137] width 75 height 11
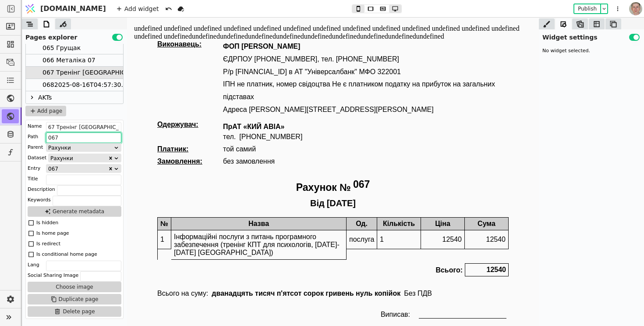
scroll to position [0, 0]
click at [101, 84] on div "0682025-08-16T04:57:30.000Z" at bounding box center [90, 85] width 96 height 12
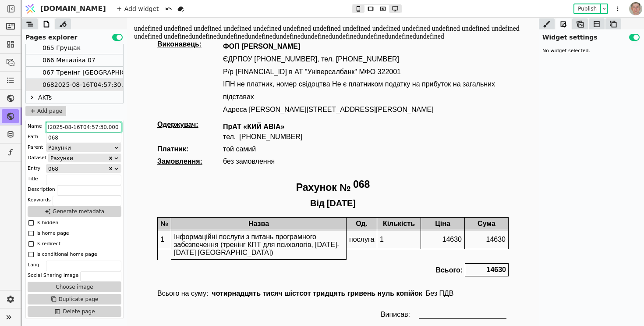
drag, startPoint x: 185, startPoint y: 143, endPoint x: 246, endPoint y: 129, distance: 62.5
paste input "067 Тренінг Одеса серпень 1"
type input "068 Тренінг Одеса серпень 2"
click at [141, 102] on body "undefined undefined undefined undefined undefined undefined undefined undefined…" at bounding box center [333, 185] width 412 height 334
click at [72, 71] on div "067 Тренінг Одеса серпень 1" at bounding box center [111, 73] width 139 height 12
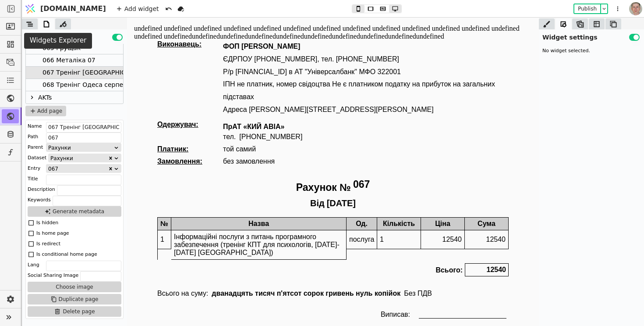
click at [29, 26] on icon at bounding box center [29, 23] width 7 height 5
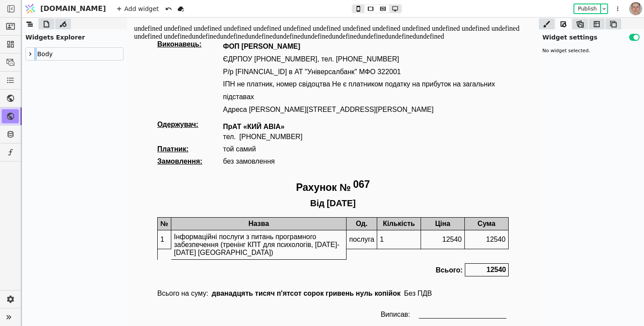
click at [166, 241] on div "1" at bounding box center [165, 239] width 14 height 19
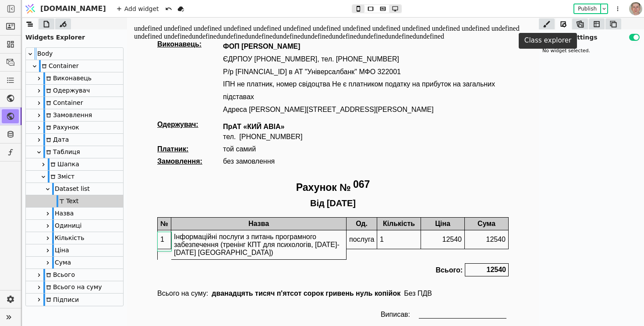
click at [546, 23] on icon at bounding box center [546, 24] width 9 height 9
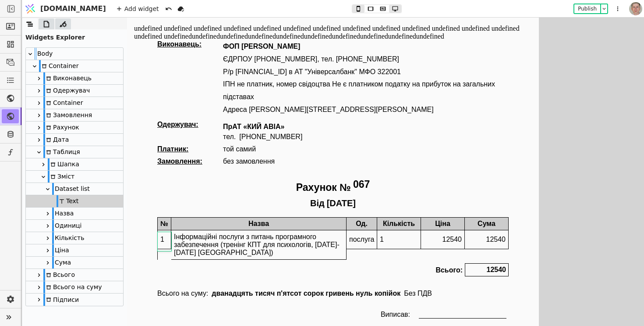
click at [83, 212] on div "Назва" at bounding box center [74, 213] width 97 height 12
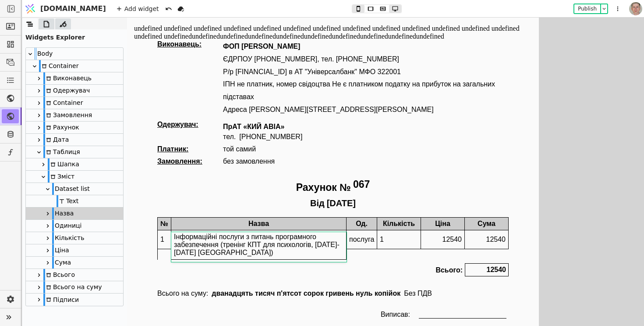
click at [90, 188] on div "Dataset list" at bounding box center [74, 189] width 97 height 12
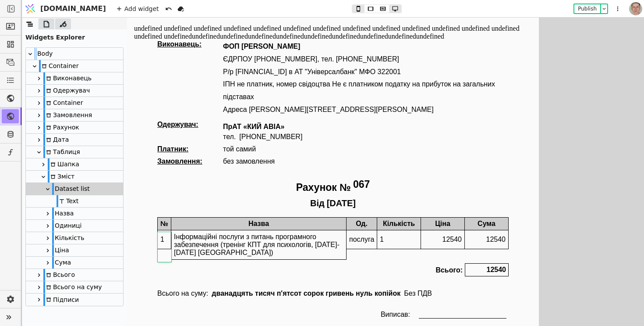
click at [87, 201] on div "Text" at bounding box center [74, 201] width 97 height 12
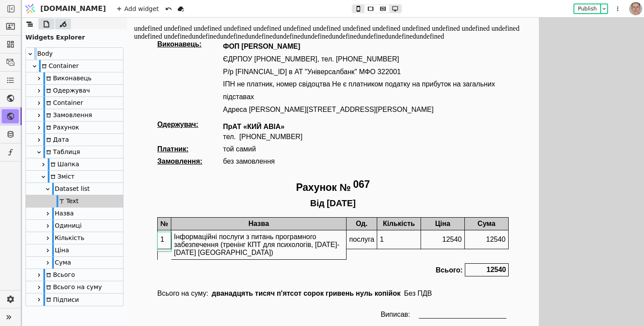
click at [207, 249] on div "Інформаційні послуги з питань програмного забезпечення (тренінг КПТ для психоло…" at bounding box center [258, 244] width 175 height 29
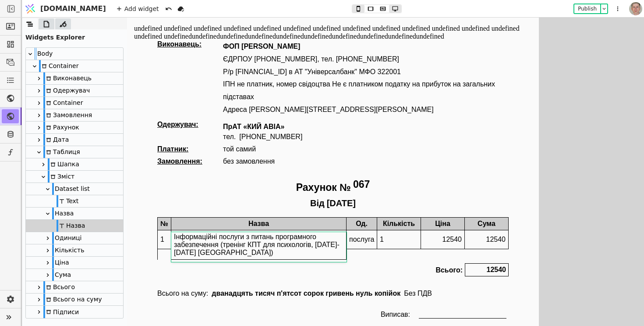
click at [365, 253] on div "послуга" at bounding box center [362, 244] width 31 height 29
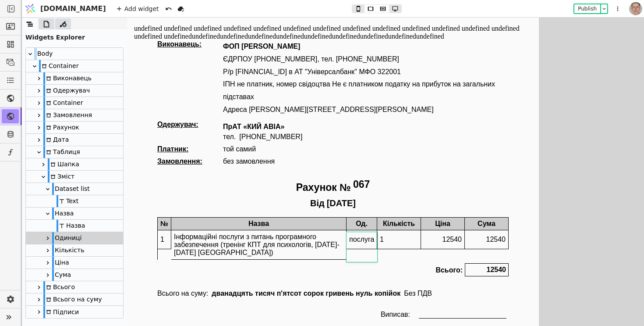
click at [403, 243] on div "1" at bounding box center [399, 239] width 44 height 19
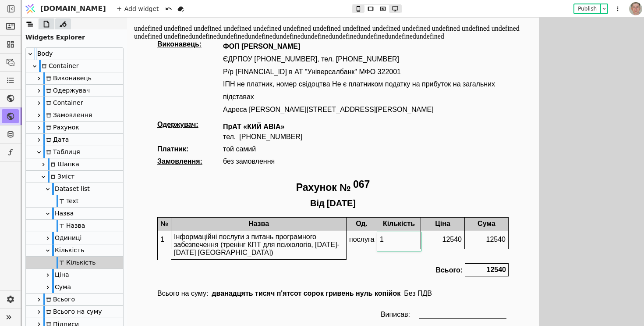
click at [363, 253] on div "послуга" at bounding box center [362, 244] width 31 height 29
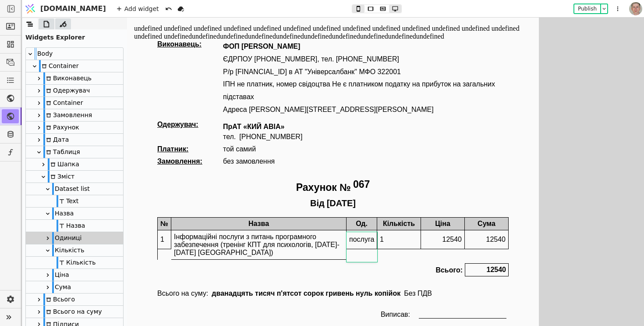
click at [49, 234] on icon at bounding box center [47, 237] width 7 height 7
click at [70, 246] on div "Одиниці" at bounding box center [75, 250] width 36 height 12
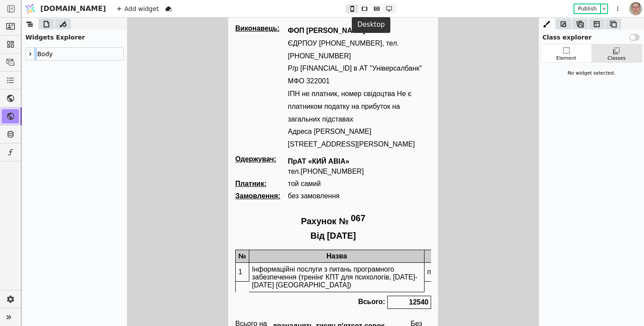
click at [384, 7] on icon at bounding box center [389, 9] width 11 height 6
click at [371, 12] on button at bounding box center [377, 9] width 12 height 8
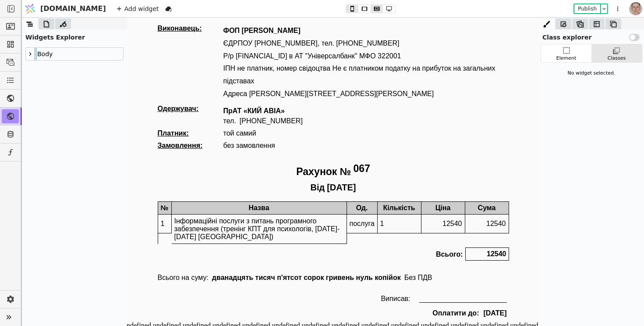
click at [239, 228] on div "Інформаційні послуги з питань програмного забезпечення (тренінг КПТ для психоло…" at bounding box center [258, 228] width 175 height 29
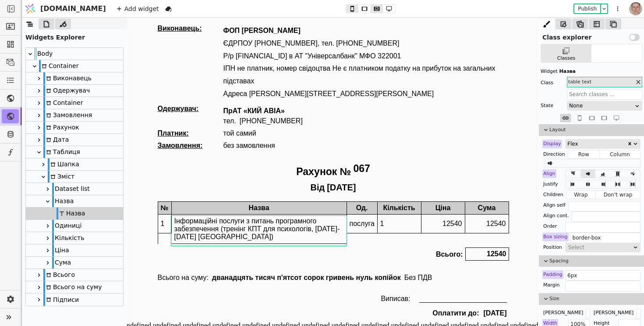
click at [166, 230] on div "1" at bounding box center [165, 223] width 14 height 19
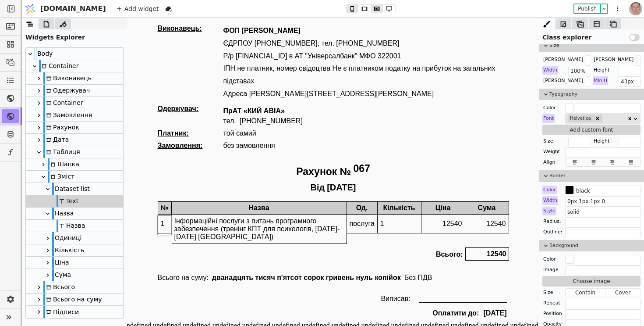
scroll to position [255, 0]
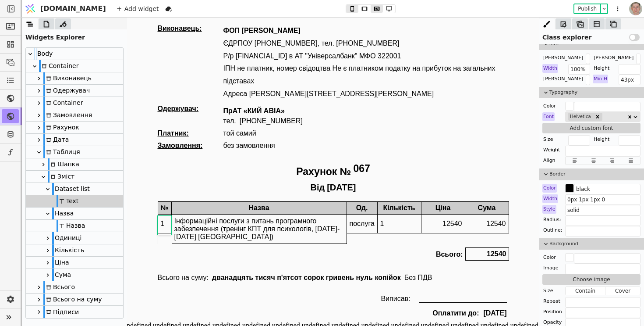
click at [95, 188] on div "Dataset list" at bounding box center [74, 189] width 97 height 12
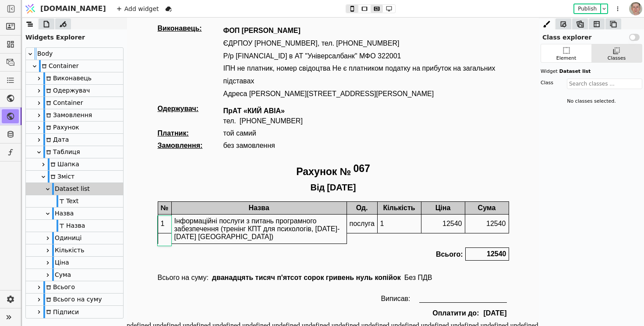
scroll to position [0, 0]
click at [96, 200] on div "Text" at bounding box center [74, 201] width 97 height 12
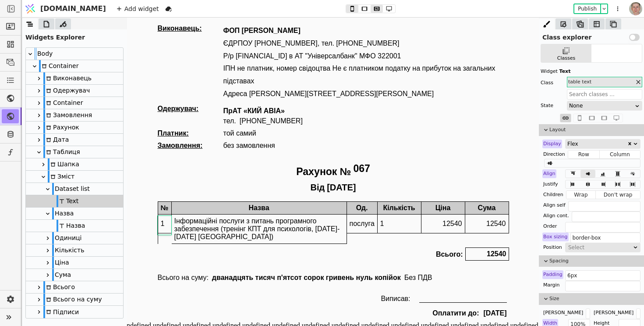
click at [91, 215] on div "Назва" at bounding box center [74, 213] width 97 height 12
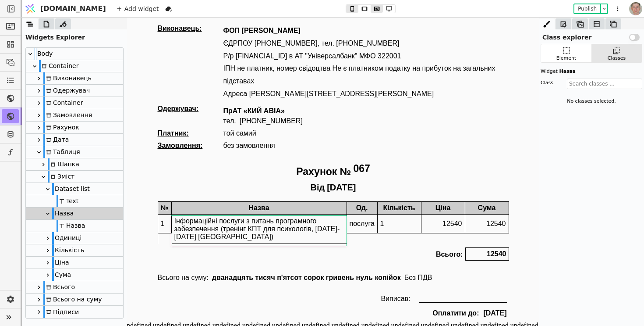
click at [72, 224] on div "Назва" at bounding box center [71, 225] width 28 height 12
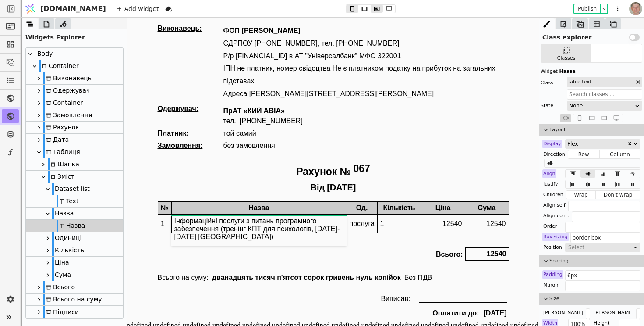
click at [86, 212] on div "Назва" at bounding box center [74, 213] width 97 height 12
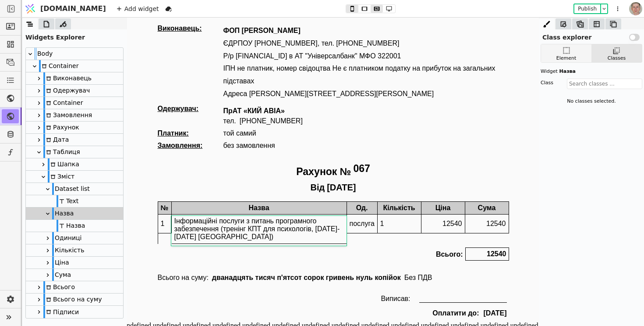
click at [565, 54] on icon at bounding box center [566, 50] width 9 height 9
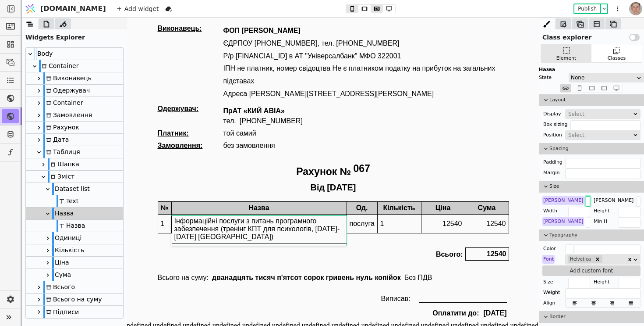
click at [586, 205] on input "400px" at bounding box center [588, 201] width 4 height 11
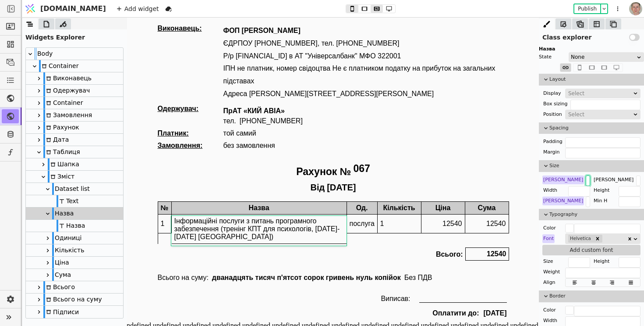
scroll to position [19, 0]
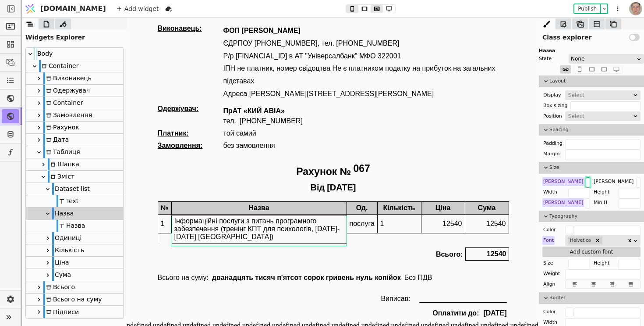
click at [90, 226] on div "Назва" at bounding box center [74, 225] width 97 height 12
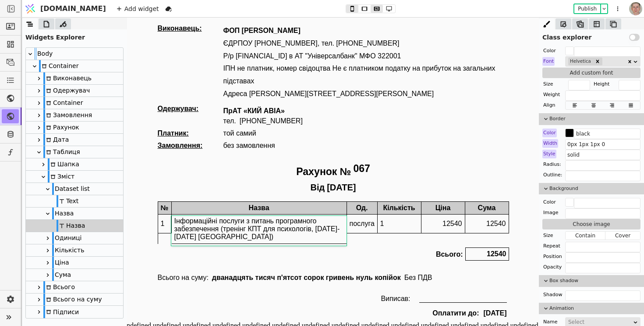
scroll to position [311, 0]
click at [79, 176] on div "Зміст" at bounding box center [74, 176] width 97 height 12
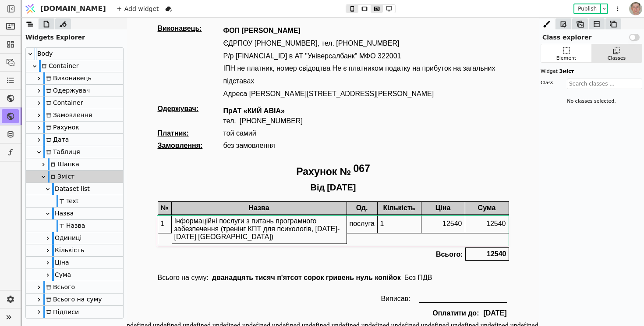
scroll to position [0, 0]
click at [565, 52] on icon at bounding box center [566, 50] width 9 height 9
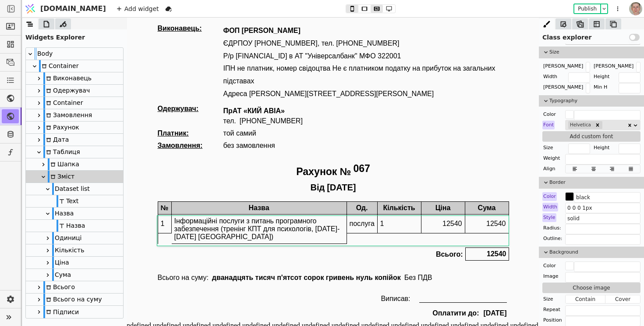
scroll to position [219, 0]
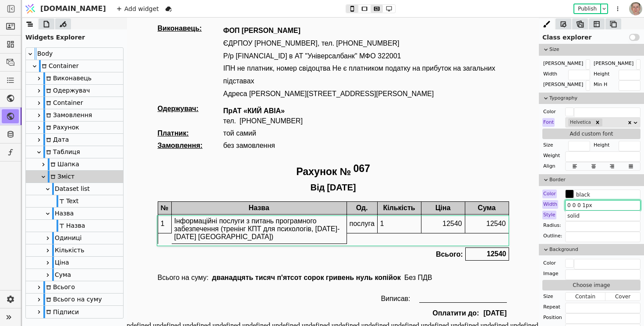
click at [580, 205] on input "0 0 0 1px" at bounding box center [602, 205] width 75 height 11
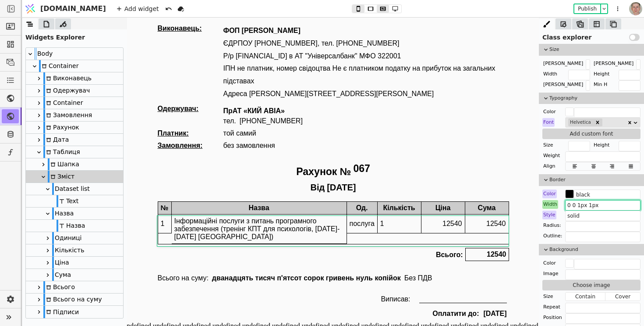
type input "0 0 1px 1px"
click at [362, 256] on div "Всього: 12540" at bounding box center [332, 254] width 351 height 18
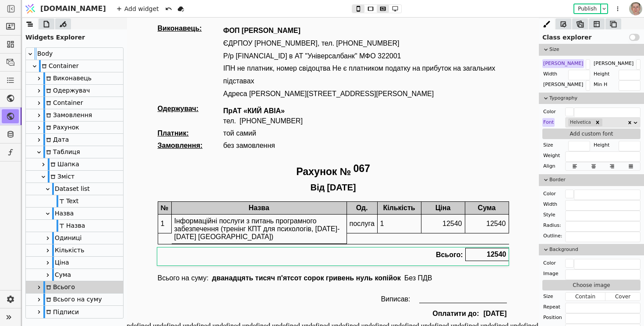
click at [177, 181] on div "Виконавець: ФОП Свистун Роман Юрійович ЄДРПОУ 2733312939, тел. 380(63) 334-3494…" at bounding box center [332, 173] width 351 height 297
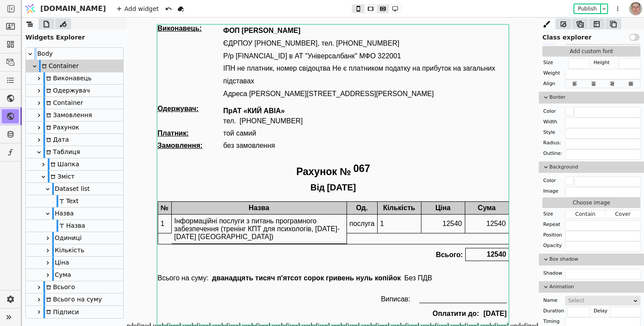
click at [234, 270] on div "Виконавець: ФОП Свистун Роман Юрійович ЄДРПОУ 2733312939, тел. 380(63) 334-3494…" at bounding box center [332, 173] width 351 height 297
click at [166, 229] on div "1" at bounding box center [165, 223] width 14 height 19
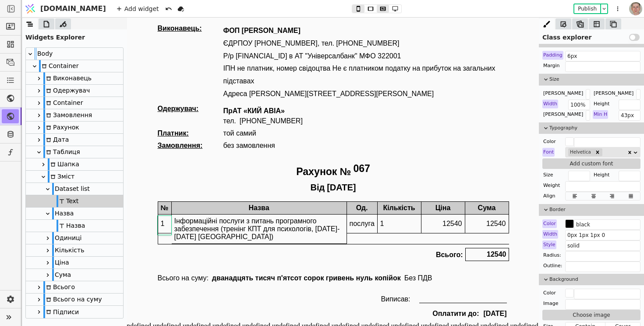
click at [78, 188] on div "Dataset list" at bounding box center [71, 189] width 38 height 12
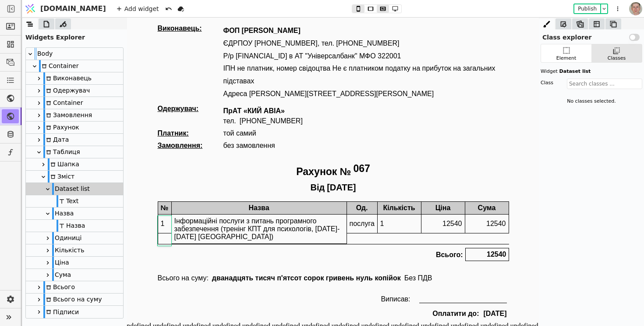
scroll to position [0, 0]
click at [572, 50] on div "Element" at bounding box center [566, 53] width 50 height 18
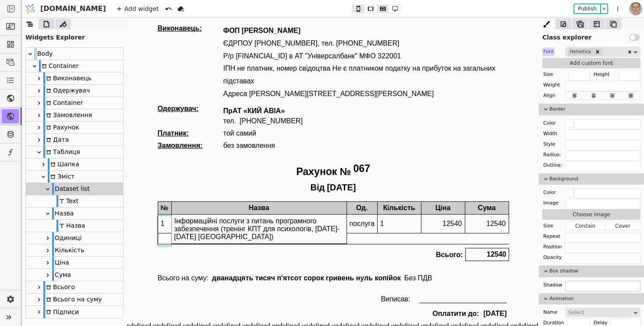
scroll to position [209, 0]
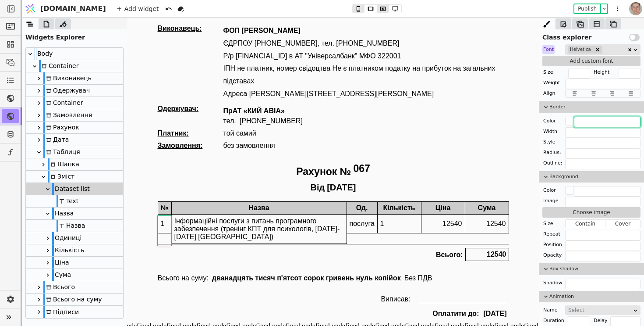
click at [583, 119] on input "text" at bounding box center [607, 122] width 67 height 11
type input "black"
click at [579, 129] on input "text" at bounding box center [602, 132] width 75 height 11
type input "1px"
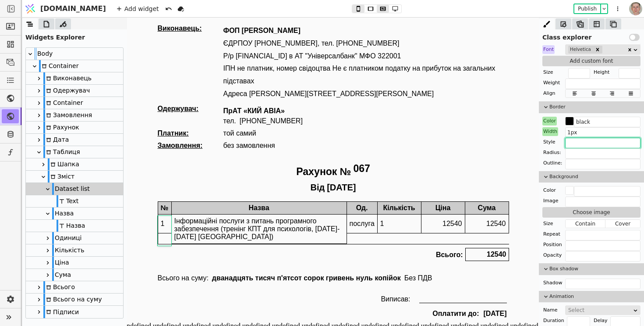
click at [580, 143] on input "text" at bounding box center [602, 143] width 75 height 11
type input "solid"
click at [272, 255] on div "Всього: 12540" at bounding box center [332, 254] width 351 height 18
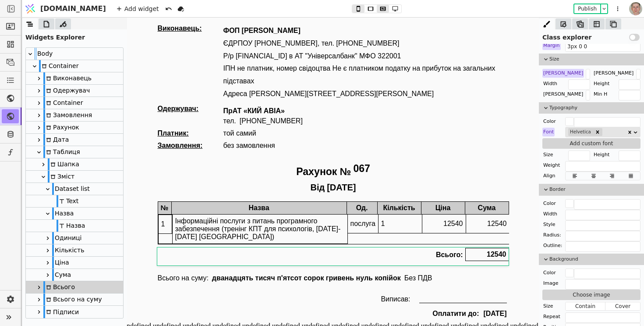
click at [165, 231] on div "1" at bounding box center [165, 224] width 14 height 19
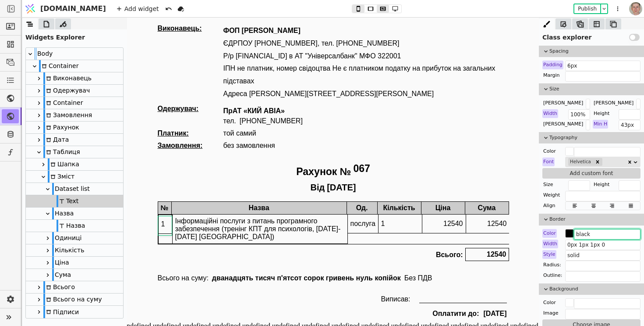
drag, startPoint x: 715, startPoint y: 251, endPoint x: 524, endPoint y: 226, distance: 192.6
click at [553, 230] on div "Color" at bounding box center [549, 233] width 14 height 9
click at [553, 242] on button "Reset" at bounding box center [549, 244] width 23 height 11
type input "black"
click at [353, 7] on icon at bounding box center [358, 9] width 11 height 6
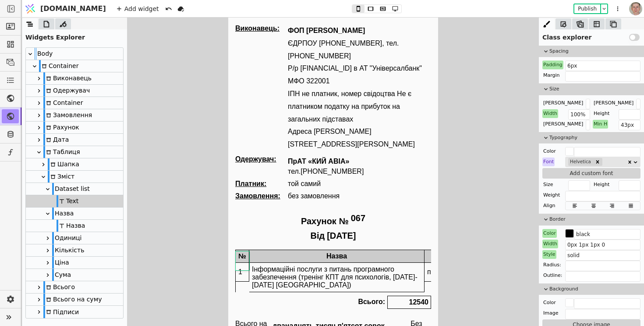
click at [551, 233] on div "Color" at bounding box center [549, 233] width 14 height 9
click at [548, 247] on button "Reset" at bounding box center [549, 244] width 23 height 11
click at [553, 244] on div "Width" at bounding box center [550, 243] width 16 height 9
click at [549, 256] on button "Reset" at bounding box center [550, 255] width 23 height 11
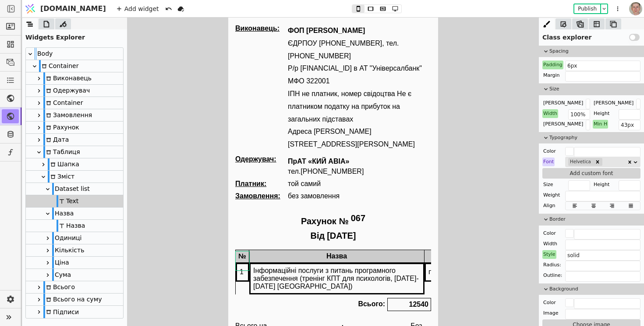
click at [549, 255] on div "Style" at bounding box center [549, 254] width 14 height 9
click at [551, 266] on button "Reset" at bounding box center [549, 265] width 23 height 11
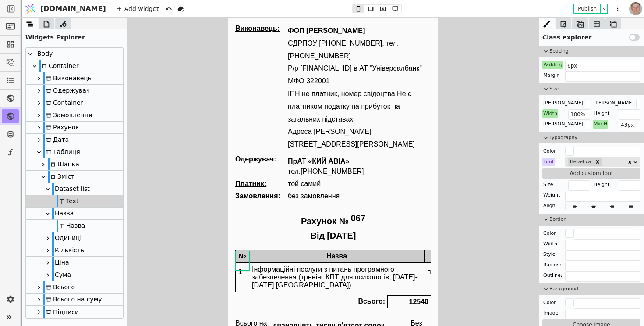
click at [263, 262] on div "Інформаційні послуги з питань програмного забезпечення (тренінг КПТ для психоло…" at bounding box center [336, 276] width 175 height 29
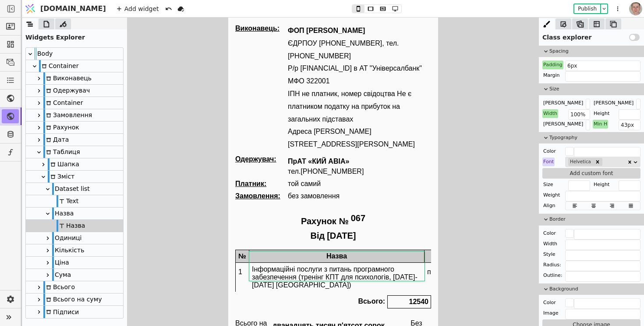
click at [261, 295] on div "Всього: 12540" at bounding box center [333, 302] width 196 height 18
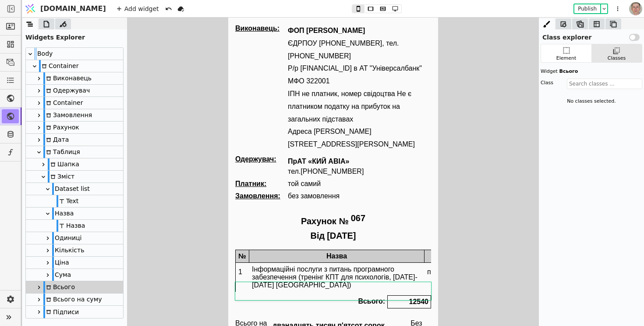
scroll to position [0, 0]
click at [90, 212] on div "Назва" at bounding box center [74, 213] width 97 height 12
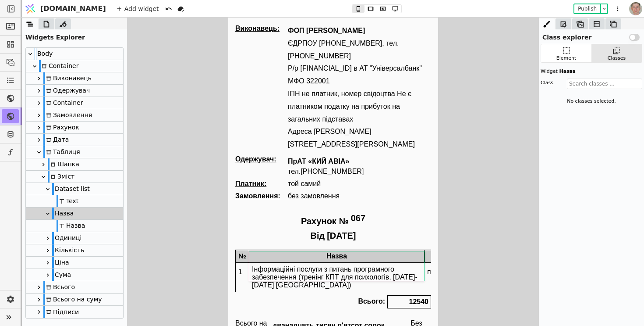
click at [87, 186] on div "Dataset list" at bounding box center [74, 189] width 97 height 12
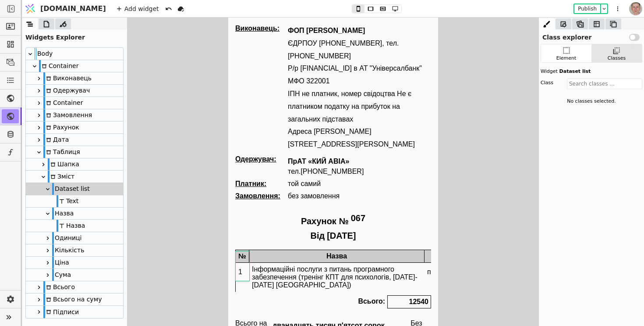
click at [98, 202] on div "Text" at bounding box center [74, 201] width 97 height 12
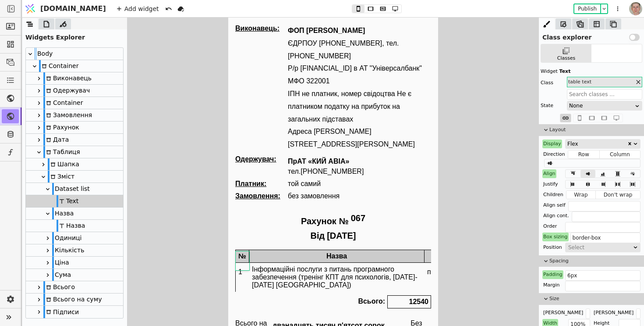
click at [92, 187] on div "Dataset list" at bounding box center [74, 189] width 97 height 12
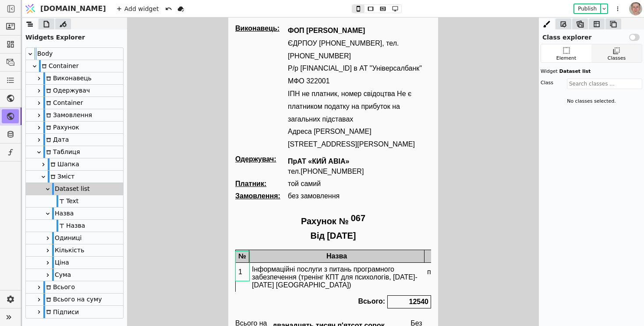
click at [609, 59] on div "Classes" at bounding box center [617, 58] width 18 height 7
click at [591, 84] on input "text" at bounding box center [604, 83] width 75 height 11
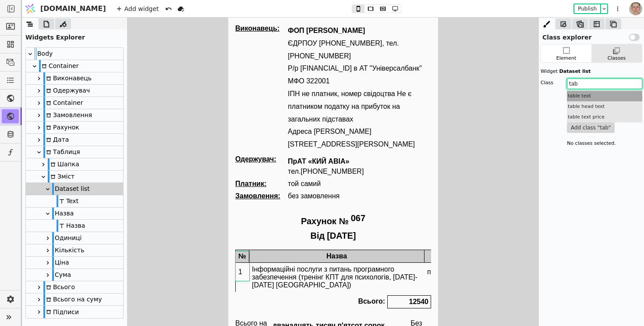
type input "tab"
click at [614, 95] on div "table text" at bounding box center [604, 96] width 75 height 11
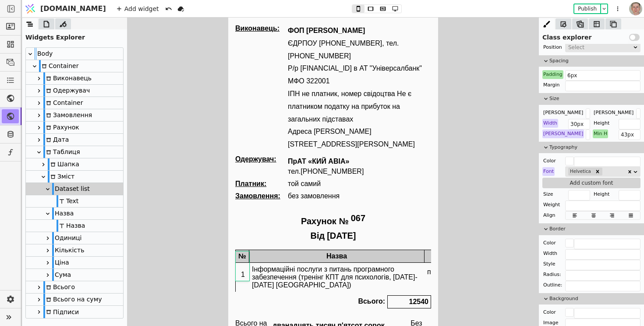
scroll to position [234, 0]
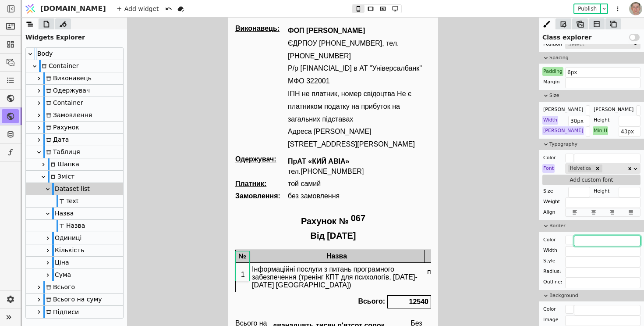
click at [586, 239] on input "text" at bounding box center [607, 240] width 67 height 11
type input "black"
click at [593, 252] on input "text" at bounding box center [602, 251] width 75 height 11
type input "1px"
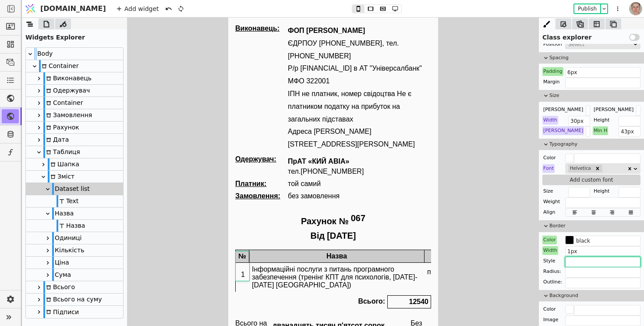
click at [577, 263] on input "text" at bounding box center [602, 261] width 75 height 11
type input "solid"
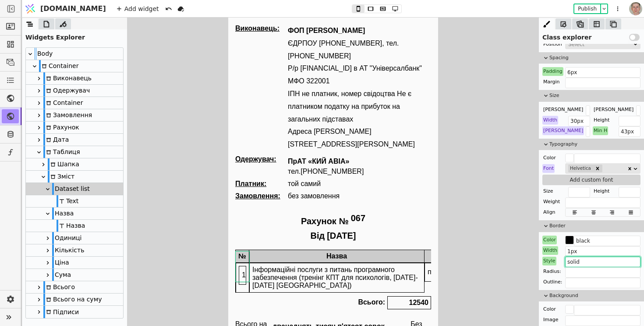
click at [82, 201] on div "Text" at bounding box center [74, 201] width 97 height 12
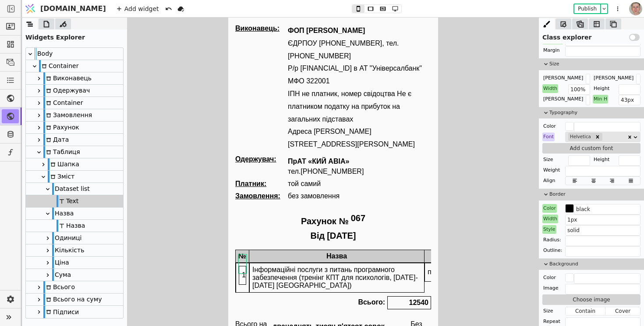
click at [92, 190] on div "Dataset list" at bounding box center [74, 189] width 97 height 12
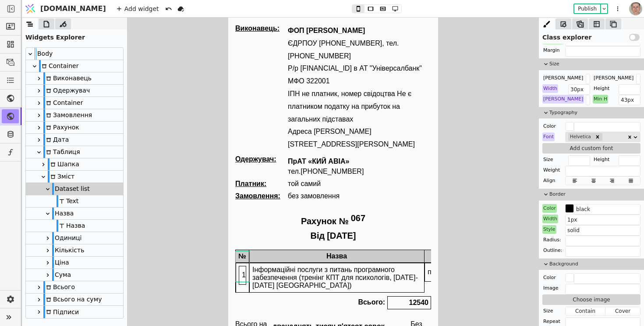
scroll to position [0, 0]
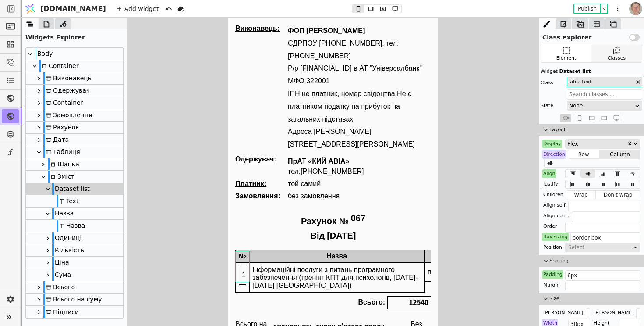
click at [610, 52] on div "Classes" at bounding box center [616, 53] width 50 height 18
click at [637, 81] on icon at bounding box center [638, 82] width 4 height 4
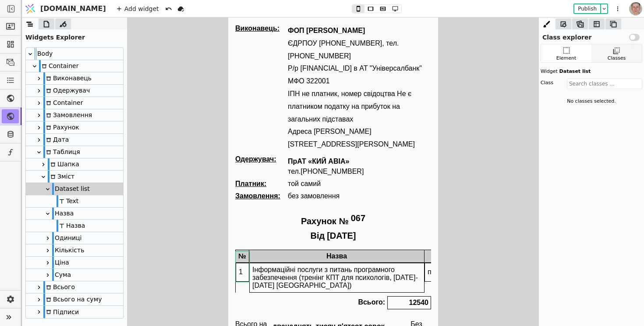
click at [608, 52] on div "Classes" at bounding box center [616, 53] width 50 height 18
click at [584, 81] on input "text" at bounding box center [604, 83] width 75 height 11
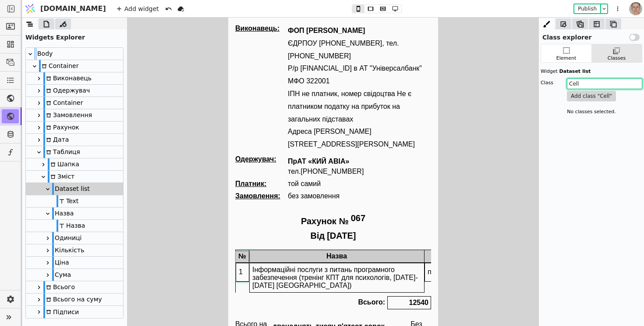
type input "Cell"
click at [591, 98] on button "Add class " Cell "" at bounding box center [591, 96] width 49 height 11
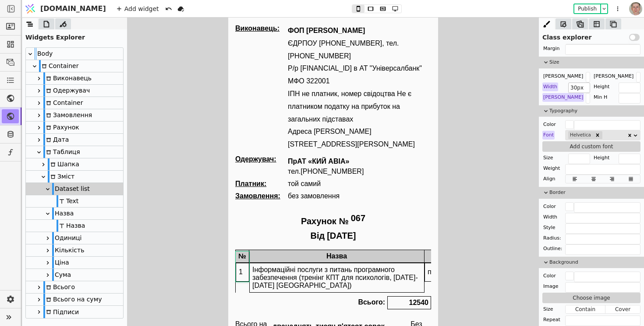
scroll to position [155, 0]
click at [587, 205] on input "text" at bounding box center [607, 206] width 67 height 11
type input "black"
click at [593, 216] on input "text" at bounding box center [602, 217] width 75 height 11
type input "1px"
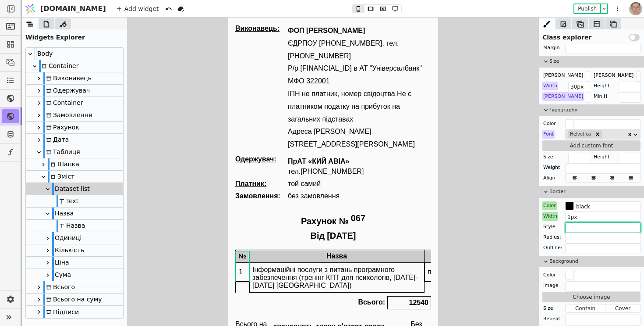
click at [588, 229] on input "text" at bounding box center [602, 227] width 75 height 11
type input "solid"
click at [306, 272] on div "Інформаційні послуги з питань програмного забезпечення (тренінг КПТ для психоло…" at bounding box center [337, 277] width 175 height 30
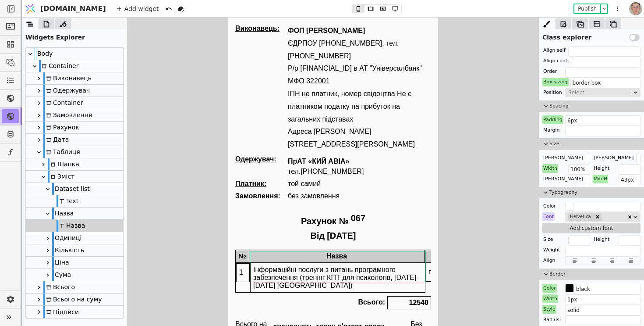
click at [244, 268] on div "1" at bounding box center [243, 272] width 14 height 19
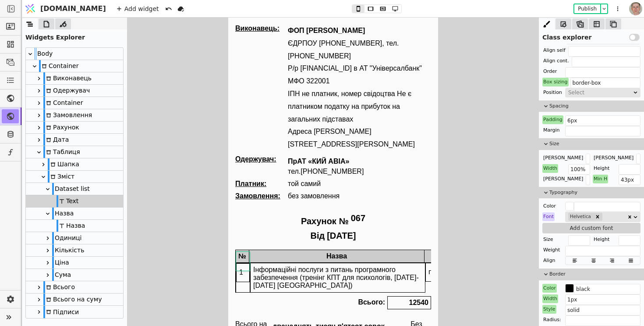
click at [547, 287] on div "Color" at bounding box center [549, 287] width 14 height 9
click at [547, 296] on button "Reset" at bounding box center [549, 299] width 23 height 11
click at [549, 297] on div "Width" at bounding box center [550, 298] width 16 height 9
click at [550, 306] on button "Reset" at bounding box center [550, 310] width 23 height 11
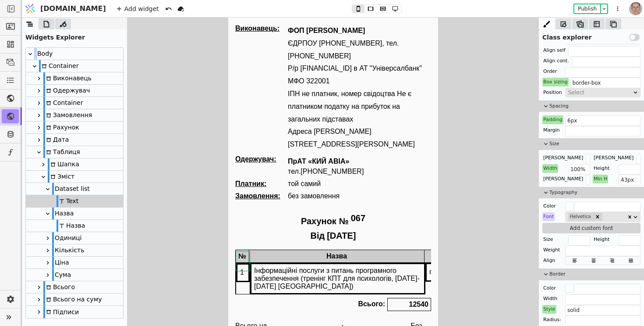
click at [548, 306] on div "Style" at bounding box center [549, 308] width 14 height 9
click at [542, 296] on button "Reset" at bounding box center [549, 297] width 23 height 11
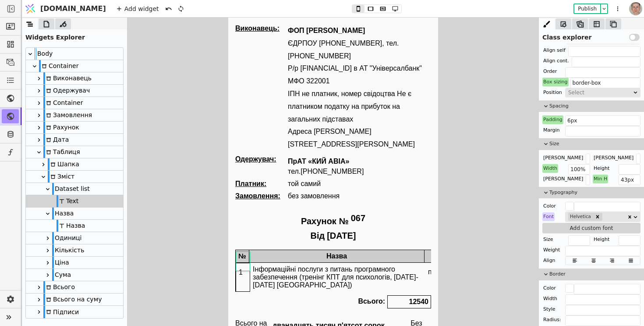
click at [332, 265] on div "Інформаційні послуги з питань програмного забезпечення (тренінг КПТ для психоло…" at bounding box center [337, 276] width 175 height 29
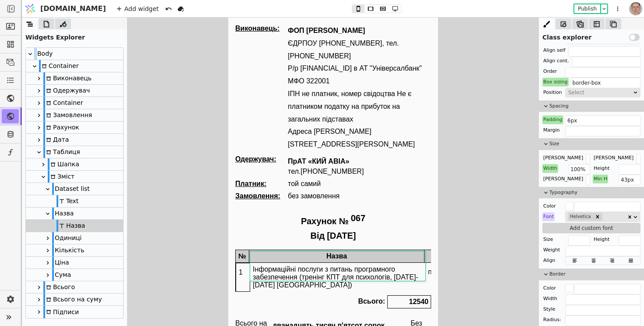
click at [99, 213] on div "Назва" at bounding box center [74, 213] width 97 height 12
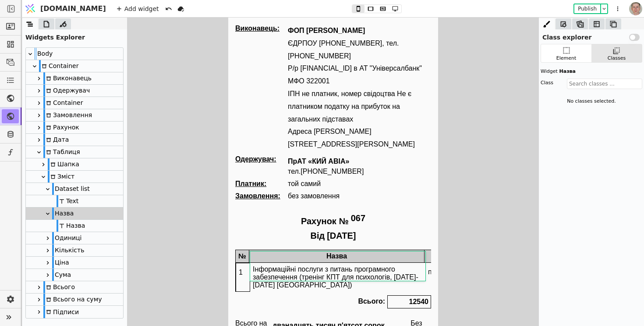
scroll to position [0, 0]
click at [615, 58] on div "Classes" at bounding box center [617, 58] width 18 height 7
click at [602, 88] on input "text" at bounding box center [604, 83] width 75 height 11
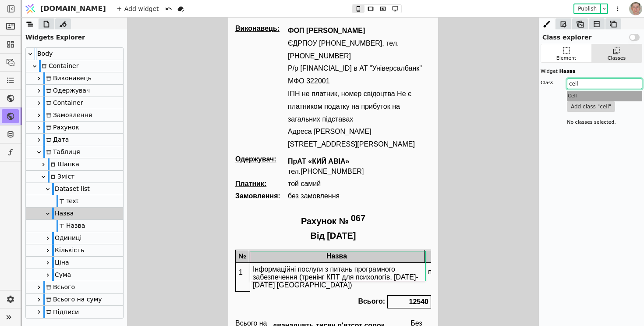
type input "cell"
click at [618, 96] on div "Cell" at bounding box center [604, 96] width 75 height 11
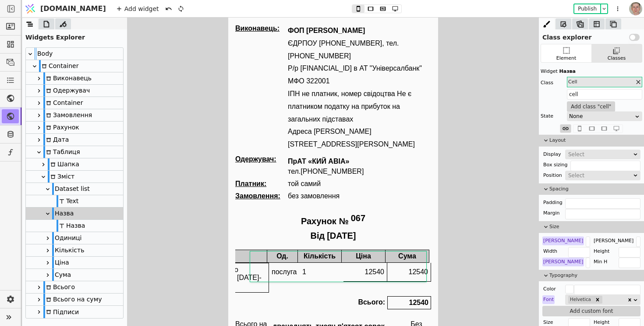
scroll to position [0, 131]
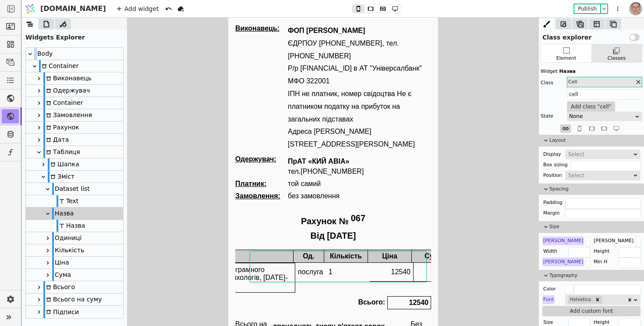
click at [316, 268] on div "послуга" at bounding box center [310, 271] width 31 height 19
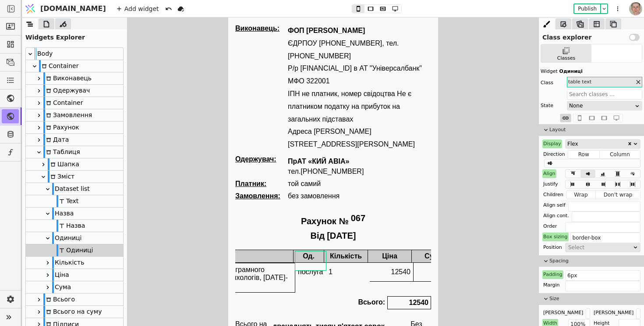
click at [93, 237] on div "Одиниці" at bounding box center [74, 238] width 97 height 12
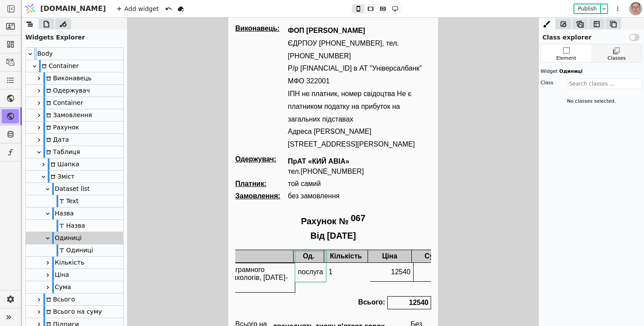
click at [608, 58] on div "Classes" at bounding box center [617, 58] width 18 height 7
click at [592, 84] on input "text" at bounding box center [604, 83] width 75 height 11
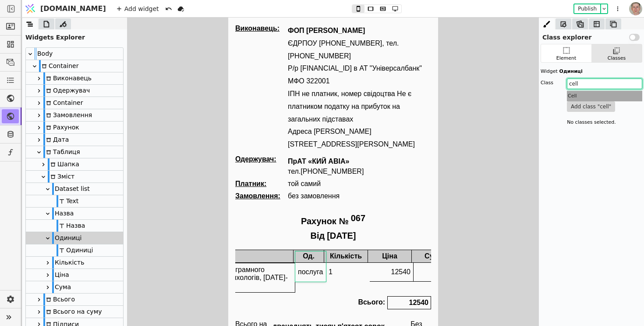
type input "cell"
click at [606, 91] on div "Cell" at bounding box center [604, 96] width 75 height 11
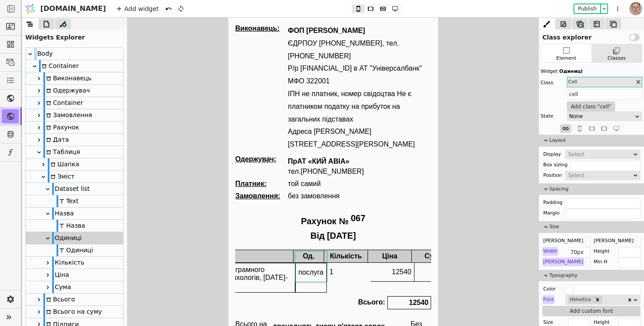
click at [343, 269] on div "1" at bounding box center [348, 271] width 44 height 19
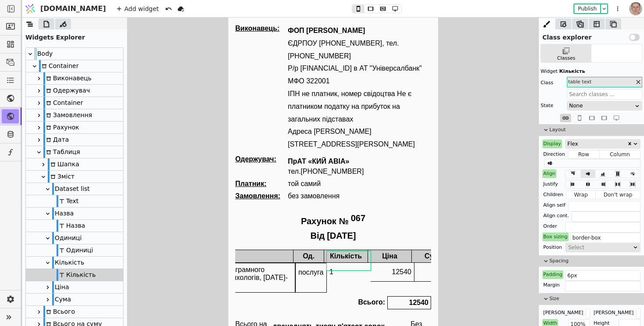
click at [87, 262] on div "Кількість" at bounding box center [74, 262] width 97 height 12
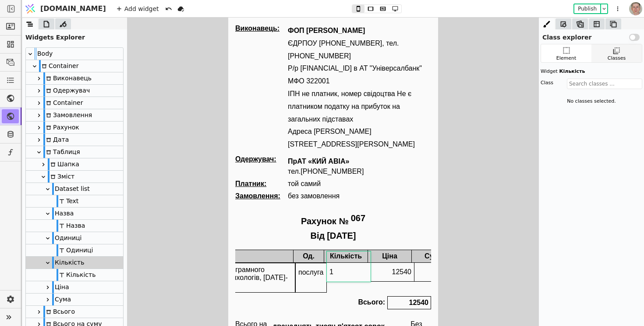
click at [613, 57] on div "Classes" at bounding box center [617, 58] width 18 height 7
click at [597, 81] on input "text" at bounding box center [604, 83] width 75 height 11
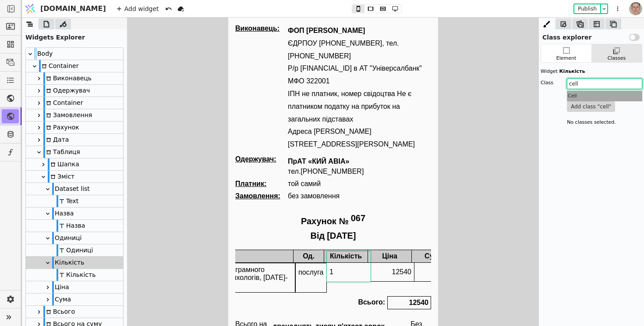
type input "cell"
click at [593, 97] on div "Cell" at bounding box center [604, 96] width 75 height 11
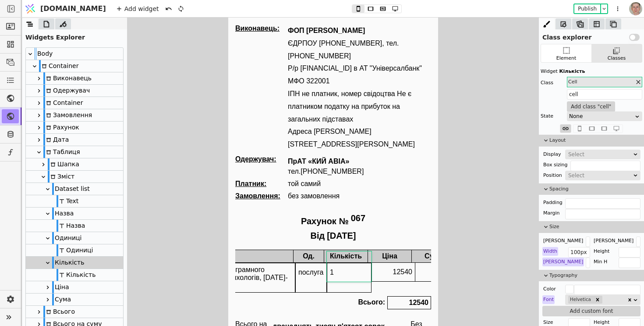
click at [281, 250] on div "Назва" at bounding box center [205, 255] width 175 height 13
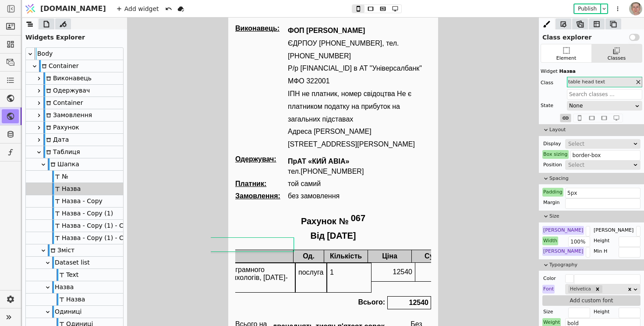
click at [382, 262] on div "12540" at bounding box center [393, 271] width 44 height 19
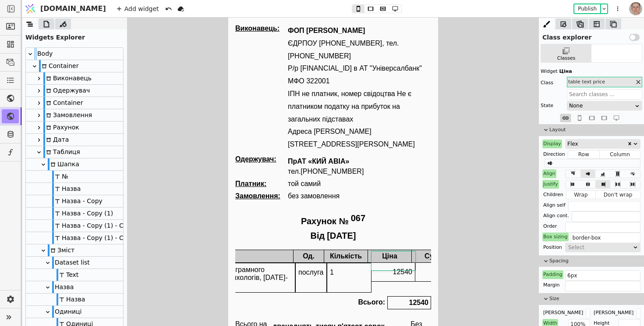
scroll to position [106, 0]
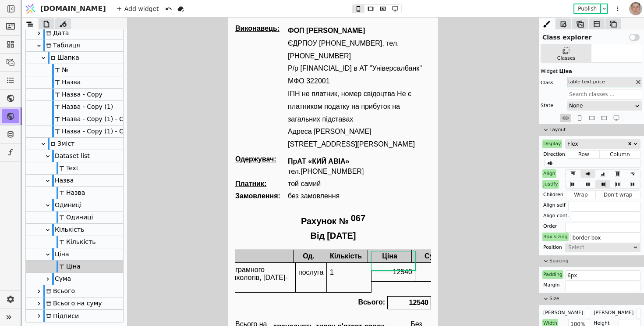
click at [84, 253] on div "Ціна" at bounding box center [74, 254] width 97 height 12
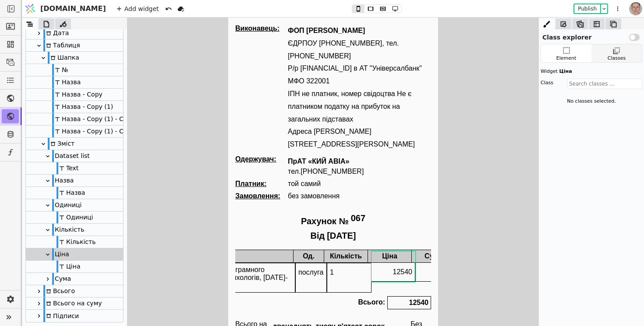
click at [609, 53] on div "Classes" at bounding box center [616, 53] width 50 height 18
click at [590, 85] on input "text" at bounding box center [604, 83] width 75 height 11
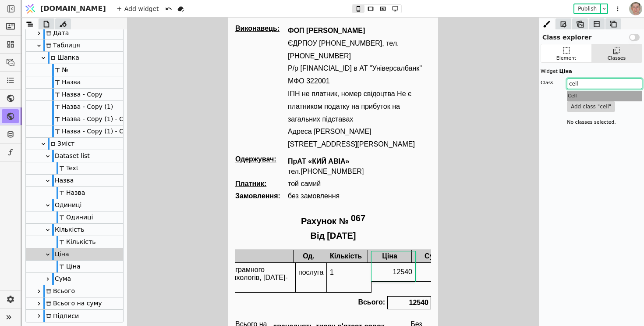
type input "cell"
click at [586, 96] on div "Cell" at bounding box center [604, 96] width 75 height 11
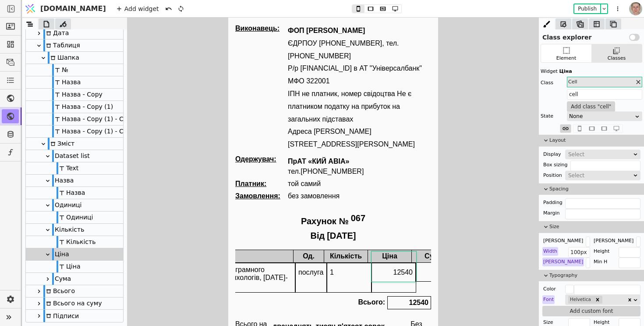
scroll to position [0, 160]
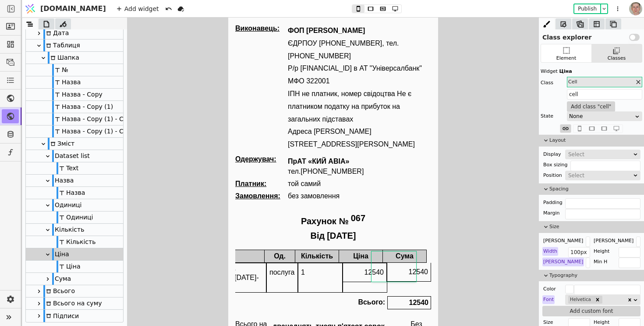
click at [405, 269] on div "12540" at bounding box center [409, 271] width 44 height 19
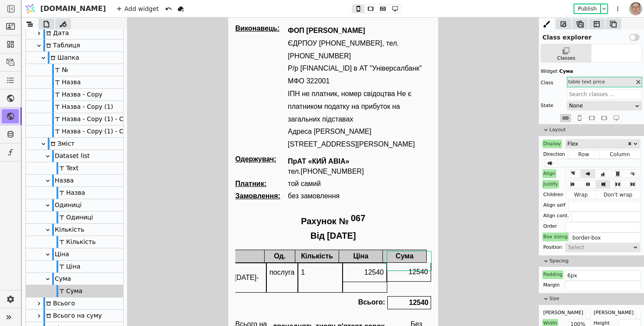
click at [72, 279] on div "Сума" at bounding box center [74, 278] width 97 height 12
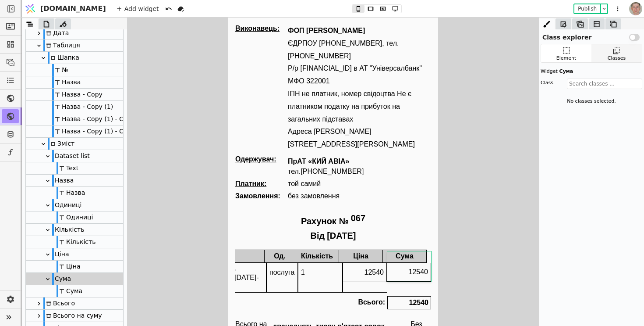
click at [609, 56] on div "Classes" at bounding box center [617, 58] width 18 height 7
click at [588, 84] on input "text" at bounding box center [604, 83] width 75 height 11
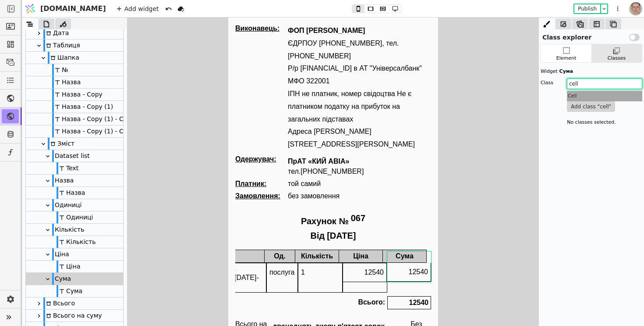
type input "cell"
click at [598, 99] on div "Cell" at bounding box center [604, 96] width 75 height 11
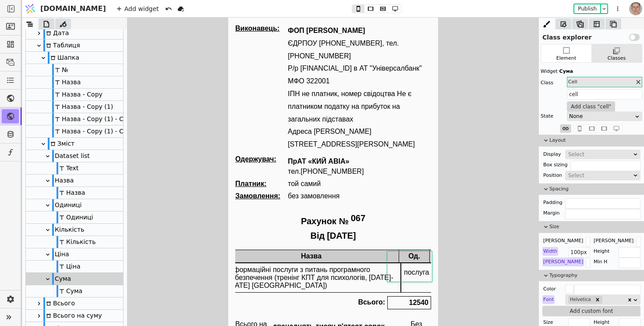
scroll to position [0, 0]
click at [247, 249] on div "№" at bounding box center [242, 255] width 14 height 13
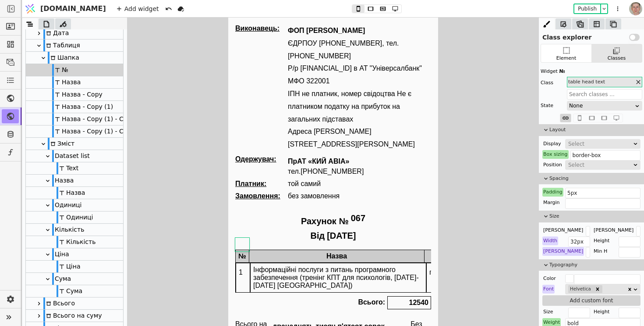
click at [288, 249] on div "Назва" at bounding box center [336, 255] width 175 height 13
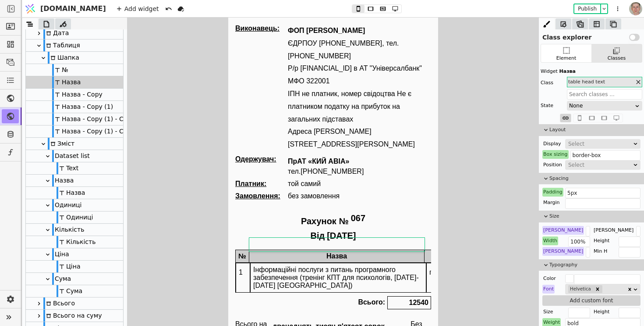
click at [78, 57] on div "Шапка" at bounding box center [74, 58] width 97 height 12
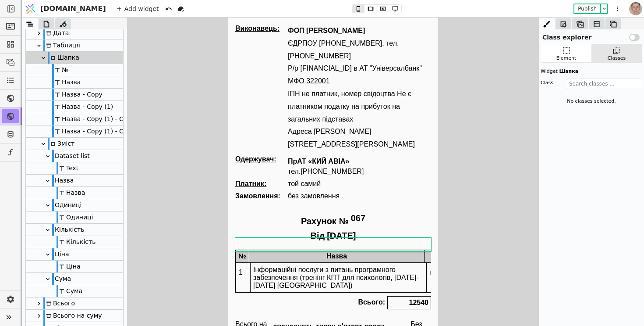
click at [245, 272] on div "1" at bounding box center [242, 277] width 14 height 30
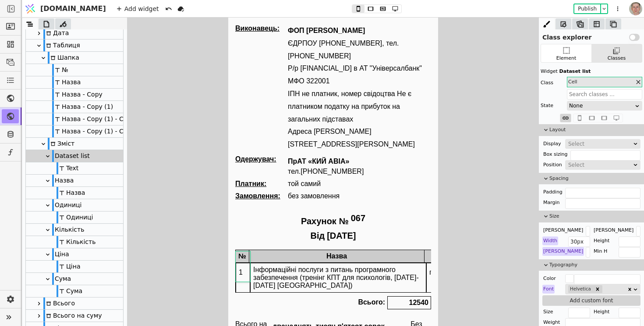
click at [95, 68] on div "№" at bounding box center [74, 70] width 97 height 12
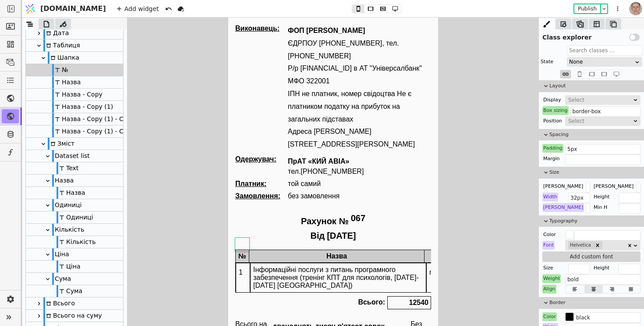
scroll to position [0, 161]
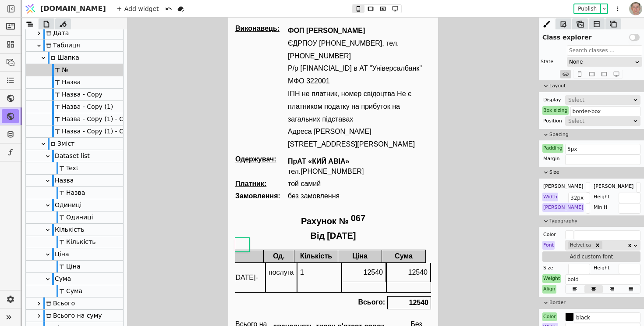
click at [361, 272] on div "12540" at bounding box center [363, 277] width 45 height 30
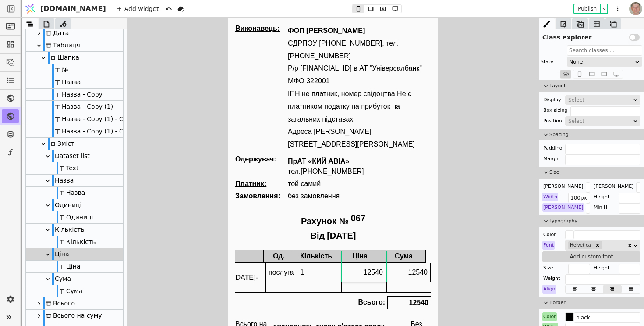
click at [361, 265] on div "12540" at bounding box center [364, 272] width 44 height 19
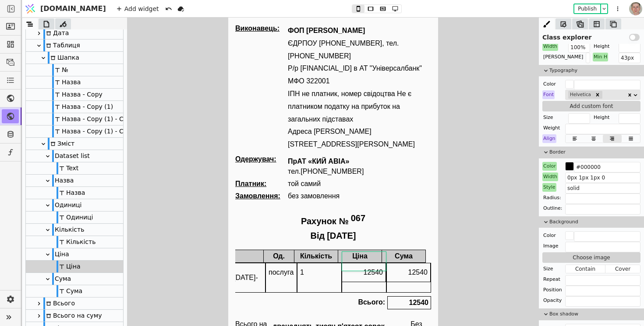
scroll to position [271, 0]
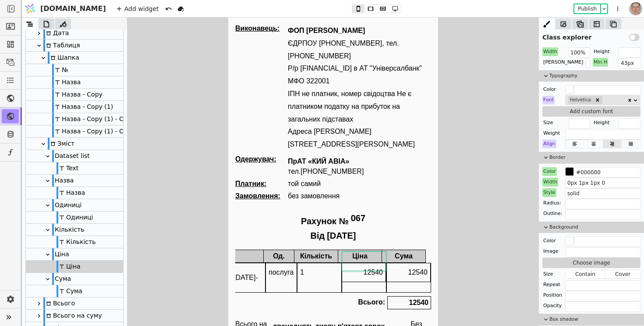
click at [550, 170] on div "Color" at bounding box center [549, 171] width 14 height 9
click at [550, 185] on button "Reset" at bounding box center [549, 183] width 23 height 11
click at [550, 181] on div "Width" at bounding box center [550, 181] width 16 height 9
click at [550, 191] on button "Reset" at bounding box center [550, 193] width 23 height 11
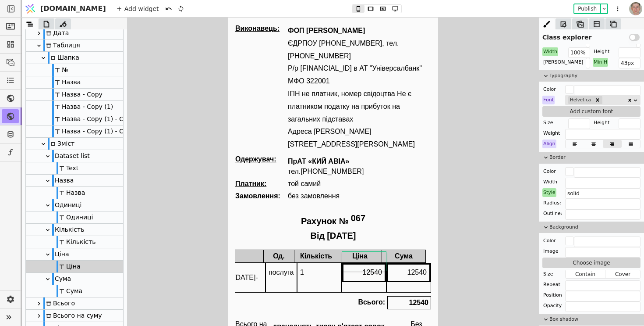
click at [552, 189] on div "Style" at bounding box center [549, 192] width 14 height 9
click at [551, 202] on button "Reset" at bounding box center [549, 204] width 23 height 11
click at [380, 269] on div "12540" at bounding box center [364, 272] width 44 height 19
click at [377, 280] on div "12540" at bounding box center [363, 277] width 45 height 30
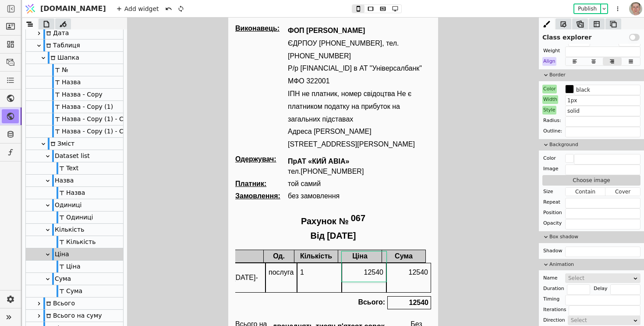
click at [405, 265] on div "12540" at bounding box center [408, 272] width 44 height 19
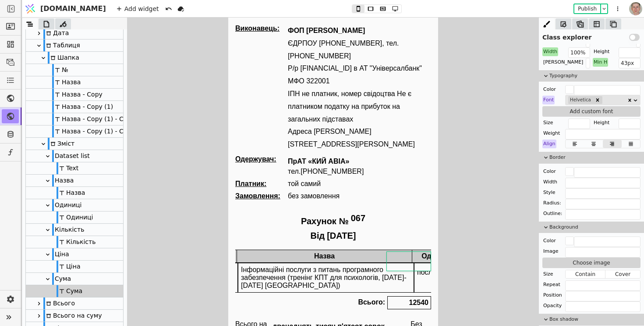
scroll to position [0, 0]
click at [82, 47] on div "Таблиця" at bounding box center [74, 45] width 97 height 12
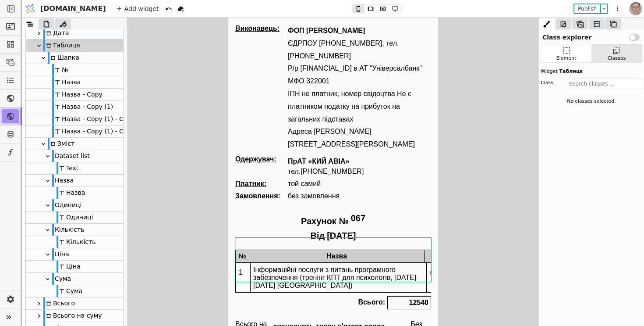
click at [44, 57] on icon at bounding box center [43, 57] width 7 height 7
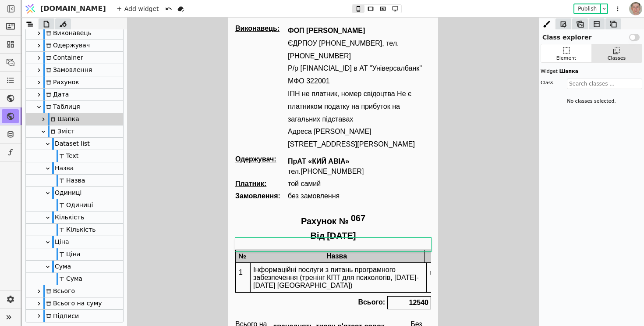
click at [45, 129] on icon at bounding box center [43, 131] width 7 height 7
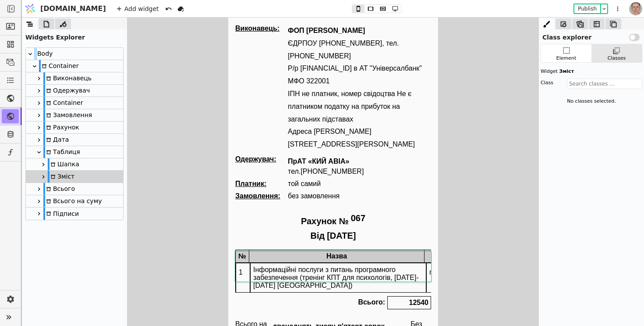
scroll to position [0, 0]
click at [80, 164] on div "Шапка" at bounding box center [74, 164] width 97 height 12
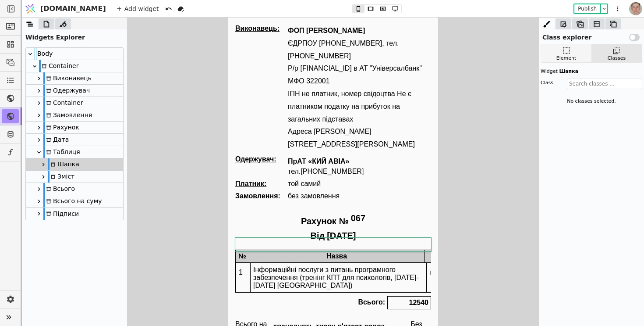
click at [571, 59] on div "Element" at bounding box center [566, 58] width 20 height 7
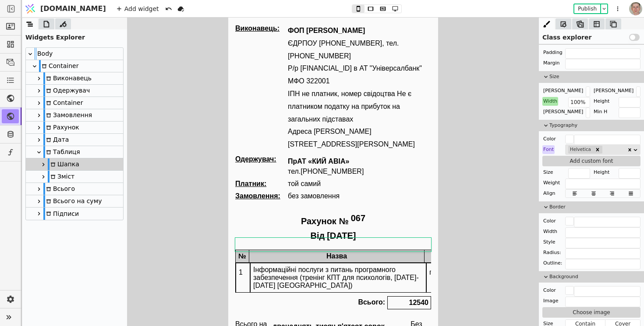
scroll to position [193, 0]
click at [97, 174] on div "Зміст" at bounding box center [74, 176] width 97 height 12
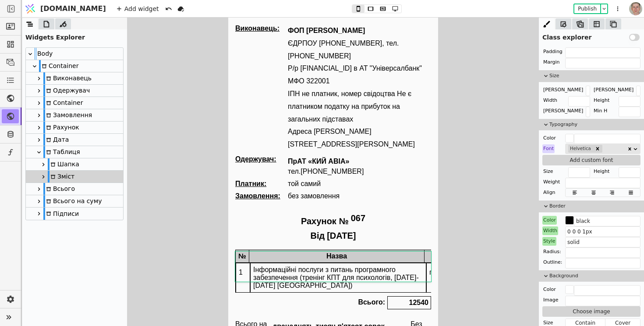
click at [549, 219] on div "Color" at bounding box center [549, 220] width 14 height 9
click at [553, 231] on button "Reset" at bounding box center [549, 231] width 23 height 11
click at [549, 228] on div "Width" at bounding box center [550, 230] width 16 height 9
click at [551, 245] on button "Reset" at bounding box center [550, 242] width 23 height 11
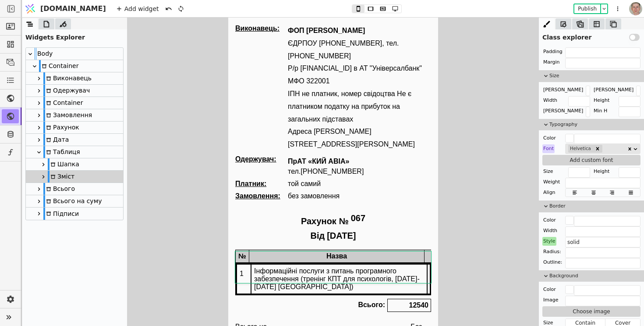
click at [551, 241] on div "Style" at bounding box center [549, 241] width 14 height 9
click at [550, 239] on div "Style" at bounding box center [549, 241] width 14 height 9
click at [550, 241] on div "Style" at bounding box center [549, 241] width 14 height 9
click at [550, 250] on button "Reset" at bounding box center [549, 253] width 23 height 11
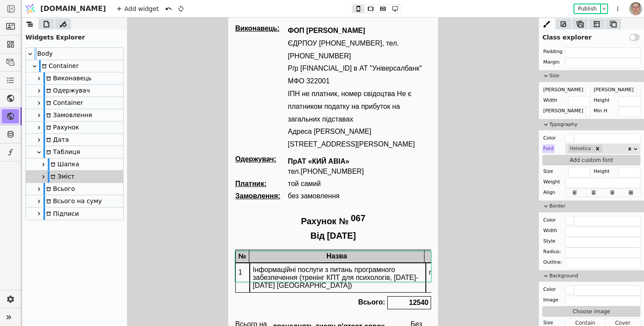
click at [309, 294] on div "Всього: 12540" at bounding box center [333, 303] width 196 height 18
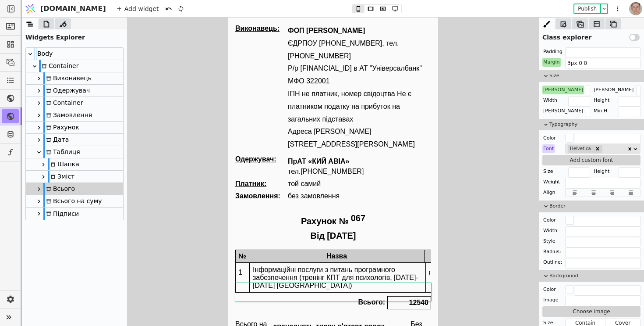
click at [318, 274] on div "Інформаційні послуги з питань програмного забезпечення (тренінг КПТ для психоло…" at bounding box center [337, 277] width 175 height 29
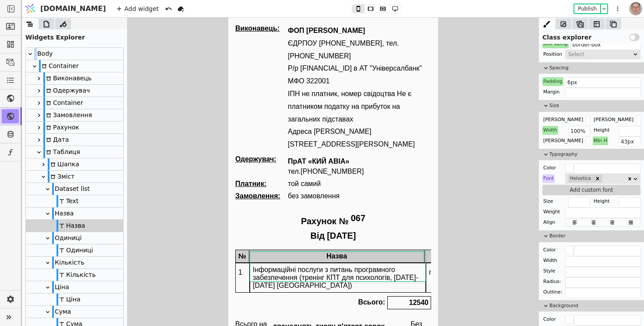
click at [88, 190] on div "Dataset list" at bounding box center [74, 189] width 97 height 12
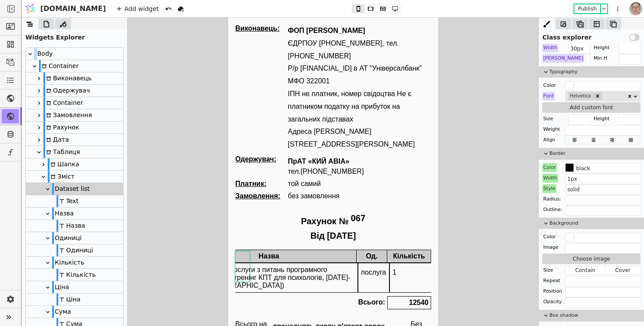
scroll to position [0, 0]
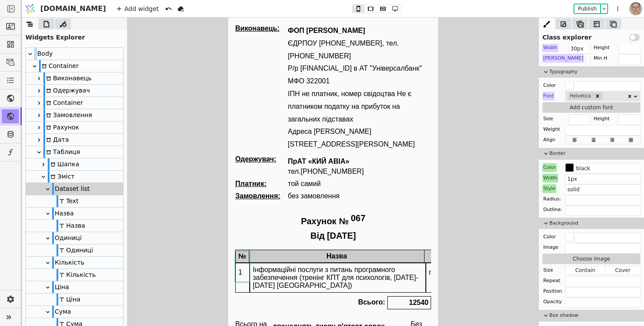
click at [296, 249] on div "Назва" at bounding box center [336, 255] width 175 height 13
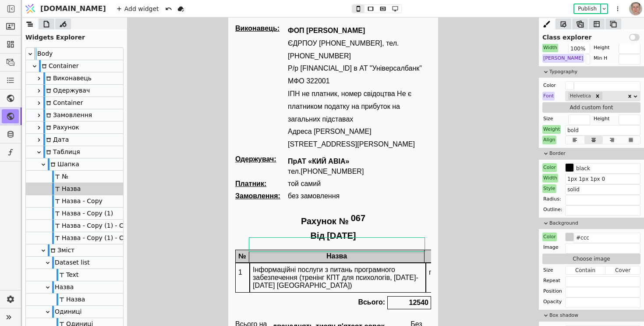
click at [282, 263] on div "Інформаційні послуги з питань програмного забезпечення (тренінг КПТ для психоло…" at bounding box center [337, 277] width 175 height 29
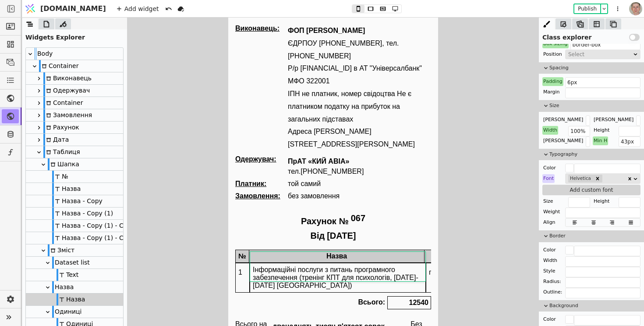
click at [242, 249] on div "№" at bounding box center [242, 255] width 14 height 13
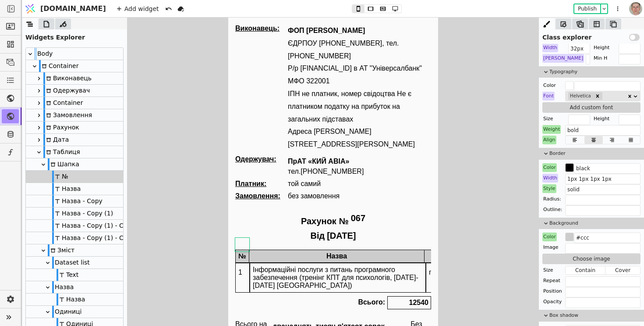
click at [297, 249] on div "Назва" at bounding box center [336, 255] width 175 height 13
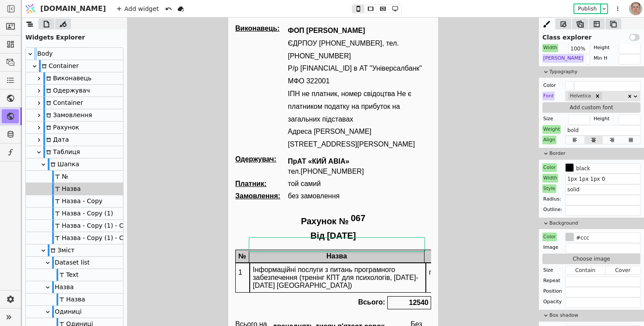
click at [278, 263] on div "Інформаційні послуги з питань програмного забезпечення (тренінг КПТ для психоло…" at bounding box center [337, 277] width 175 height 29
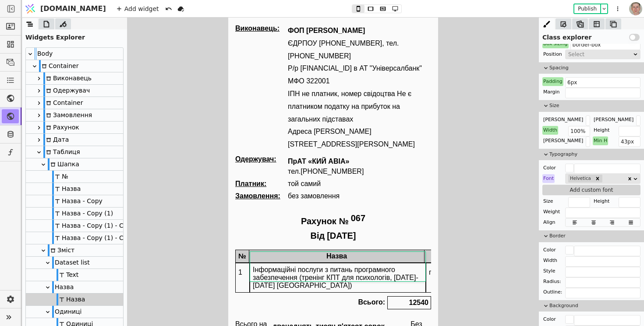
click at [88, 186] on div "Назва" at bounding box center [74, 189] width 97 height 12
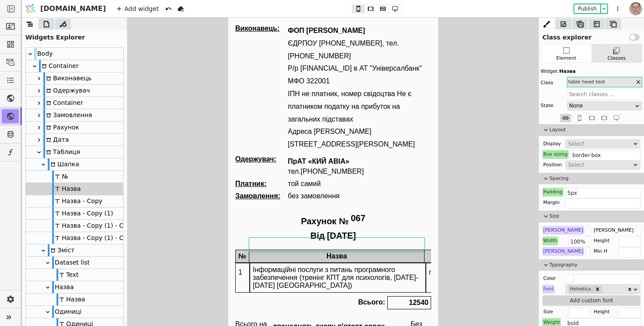
click at [87, 176] on div "№" at bounding box center [74, 176] width 97 height 12
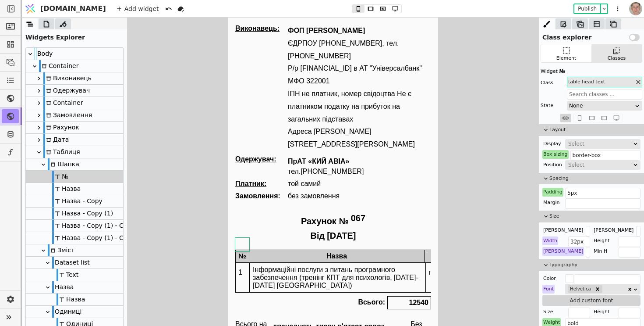
click at [88, 187] on div "Назва" at bounding box center [74, 189] width 97 height 12
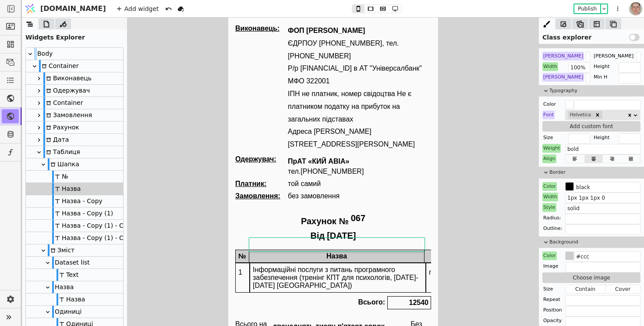
scroll to position [170, 0]
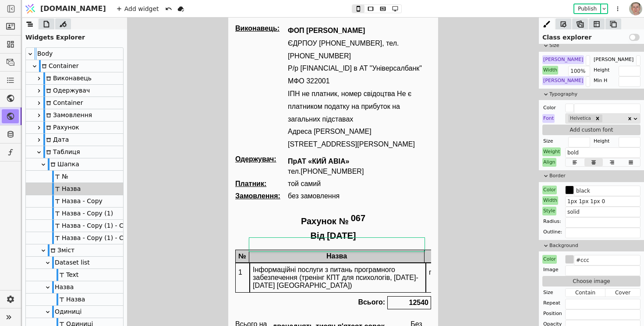
click at [94, 175] on div "№" at bounding box center [74, 176] width 97 height 12
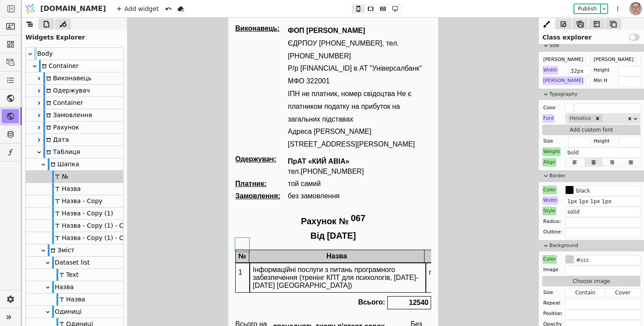
click at [550, 200] on div "Width" at bounding box center [550, 200] width 16 height 9
click at [579, 214] on icon at bounding box center [581, 212] width 4 height 5
type input "1px 1px 1px 0"
click at [301, 269] on div "Інформаційні послуги з питань програмного забезпечення (тренінг КПТ для психоло…" at bounding box center [337, 277] width 175 height 29
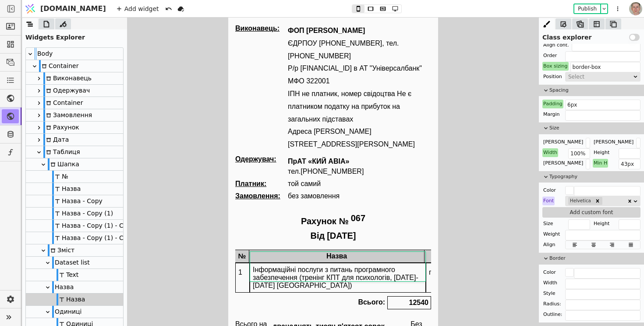
click at [318, 302] on div "Виконавець: ФОП Свистун Роман Юрійович ЄДРПОУ 2733312939, тел. 380(63) 334-3494…" at bounding box center [333, 201] width 196 height 353
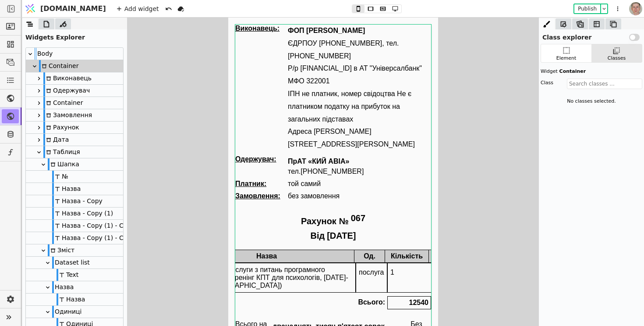
scroll to position [0, 0]
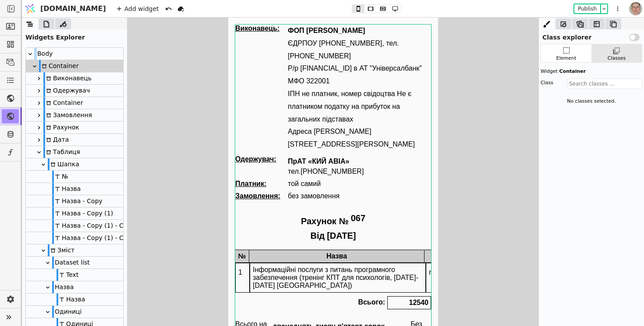
click at [247, 249] on div "№" at bounding box center [242, 255] width 14 height 13
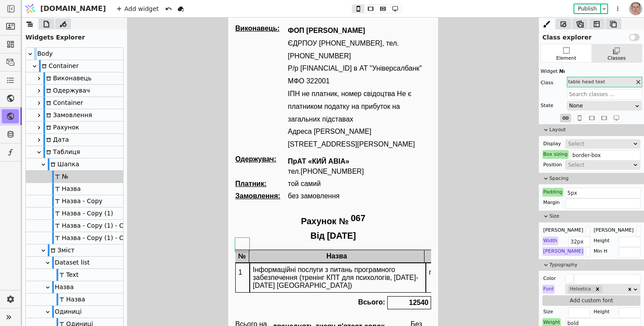
click at [71, 161] on div "Шапка" at bounding box center [64, 164] width 32 height 12
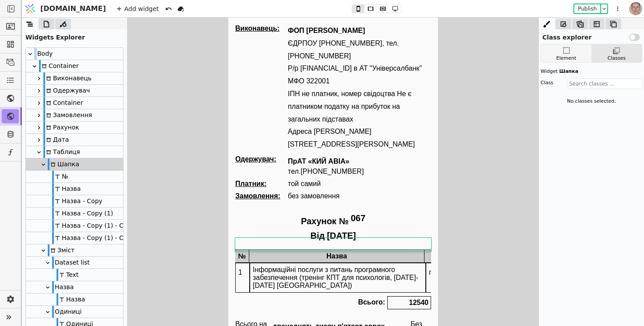
click at [566, 58] on div "Element" at bounding box center [566, 58] width 20 height 7
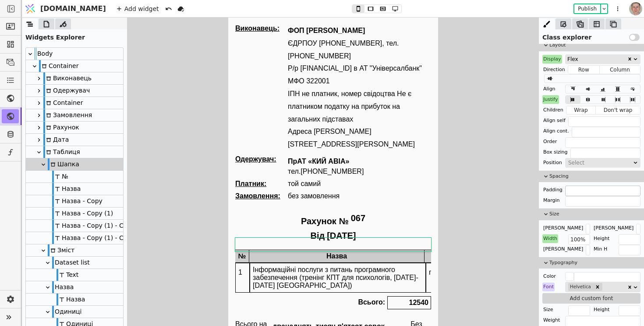
scroll to position [94, 0]
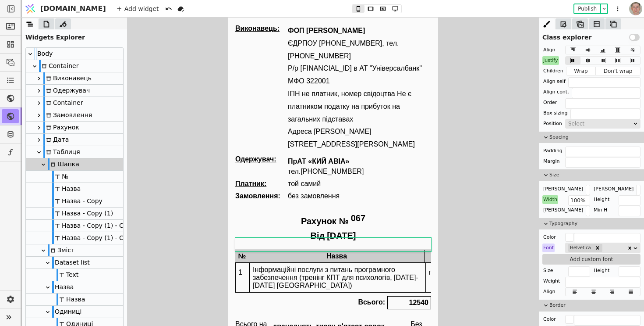
click at [74, 249] on div "Зміст" at bounding box center [74, 250] width 97 height 12
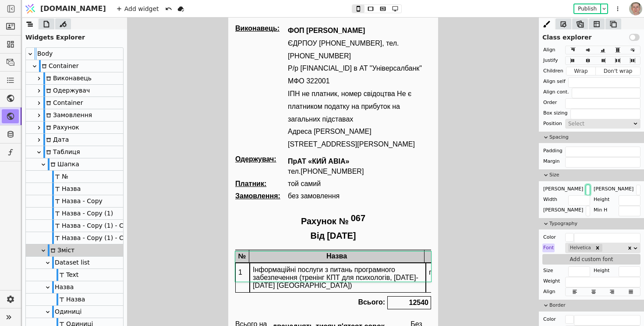
click at [586, 189] on input "text" at bounding box center [588, 189] width 4 height 11
type input "100%"
click at [86, 173] on div "№" at bounding box center [74, 176] width 97 height 12
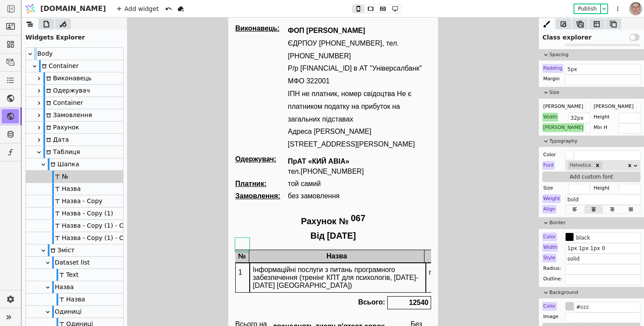
click at [89, 188] on div "Назва" at bounding box center [74, 189] width 97 height 12
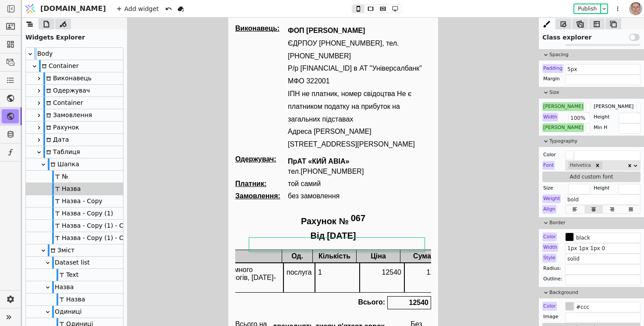
scroll to position [0, 146]
click at [89, 205] on div "Назва - Copy" at bounding box center [77, 201] width 50 height 12
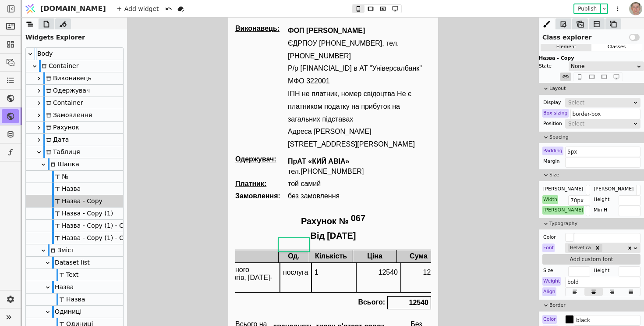
scroll to position [0, 0]
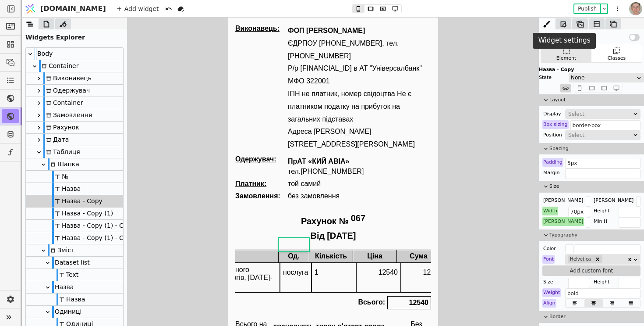
click at [564, 26] on icon at bounding box center [564, 24] width 6 height 6
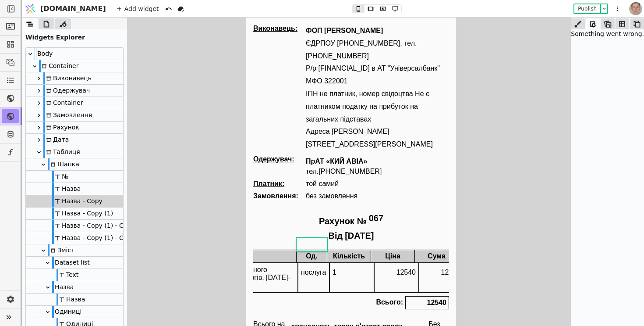
click at [96, 209] on div "Назва - Copy (1)" at bounding box center [82, 213] width 61 height 12
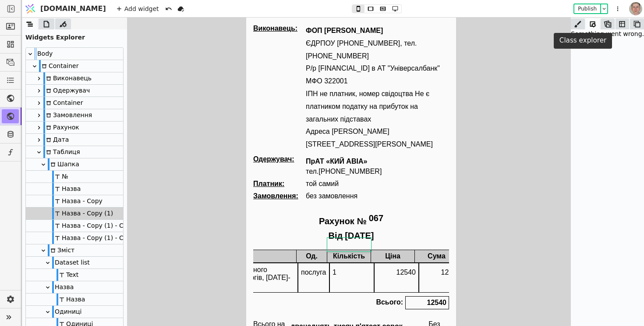
click at [581, 24] on icon at bounding box center [577, 24] width 7 height 7
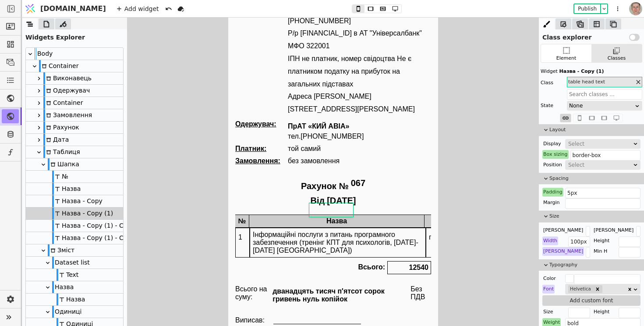
click at [79, 163] on div "Шапка" at bounding box center [74, 164] width 97 height 12
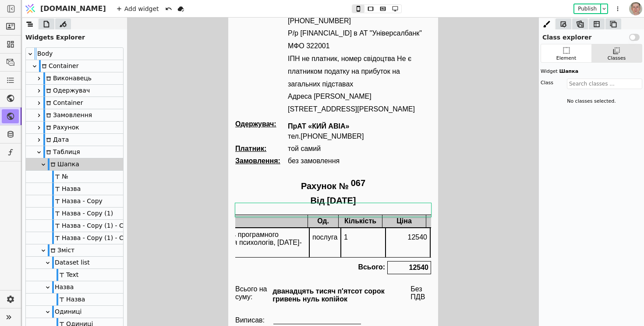
scroll to position [0, 160]
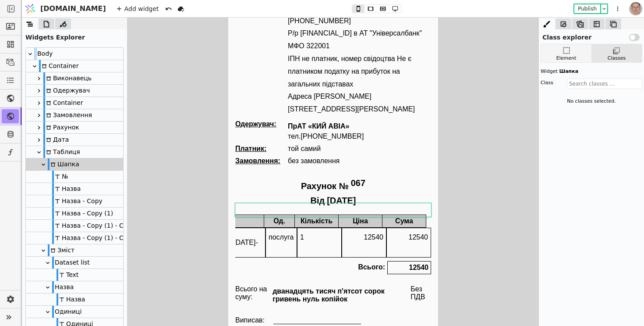
click at [571, 50] on div "Element" at bounding box center [566, 53] width 50 height 18
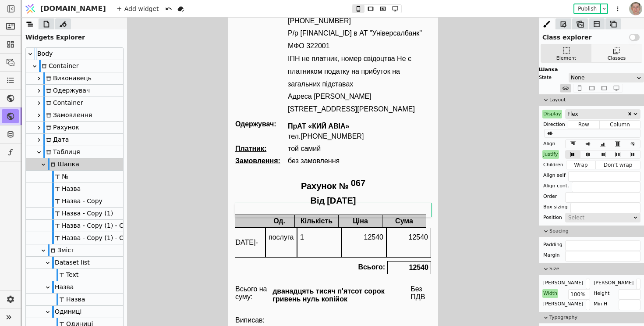
click at [612, 53] on icon at bounding box center [616, 50] width 9 height 9
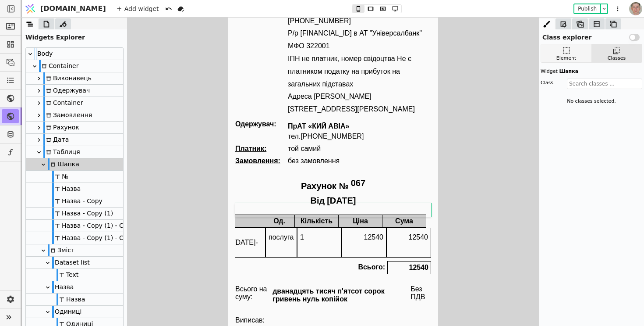
click at [567, 54] on icon at bounding box center [566, 50] width 9 height 9
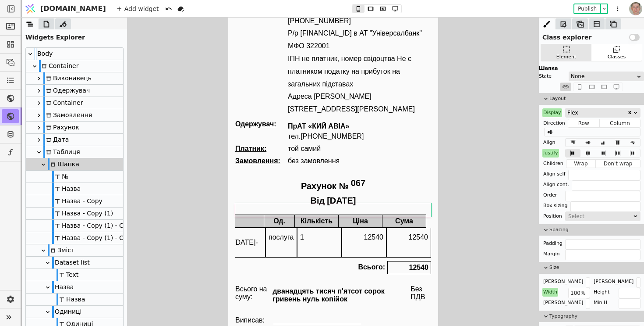
scroll to position [0, 0]
click at [589, 154] on icon at bounding box center [588, 154] width 4 height 5
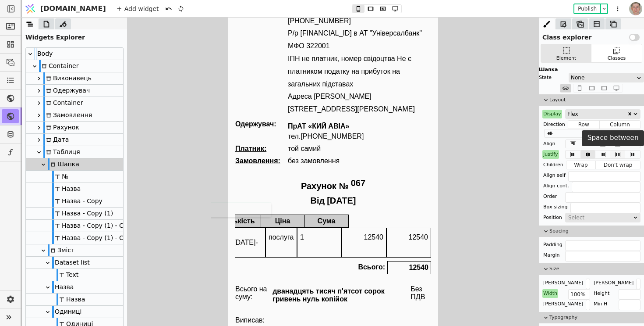
click at [619, 152] on icon at bounding box center [617, 154] width 11 height 6
click at [632, 153] on icon at bounding box center [632, 154] width 11 height 6
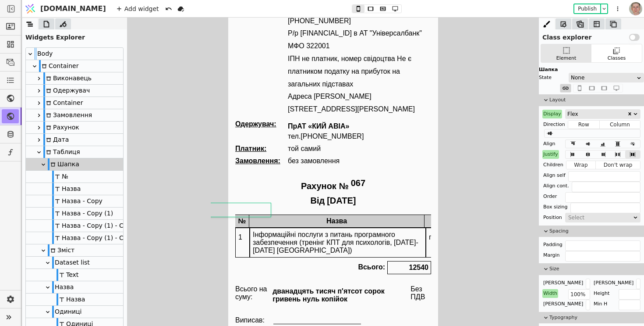
click at [324, 228] on div "Інформаційні послуги з питань програмного забезпечення (тренінг КПТ для психоло…" at bounding box center [337, 242] width 175 height 29
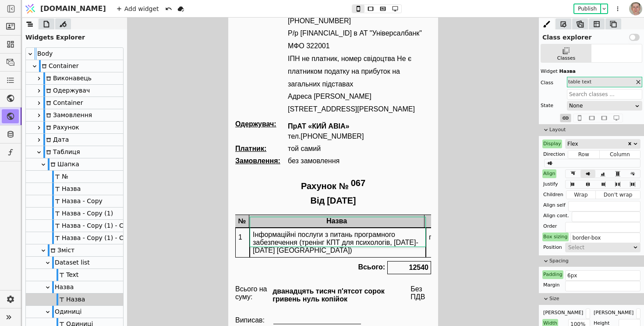
click at [92, 149] on div "Таблиця" at bounding box center [74, 152] width 97 height 12
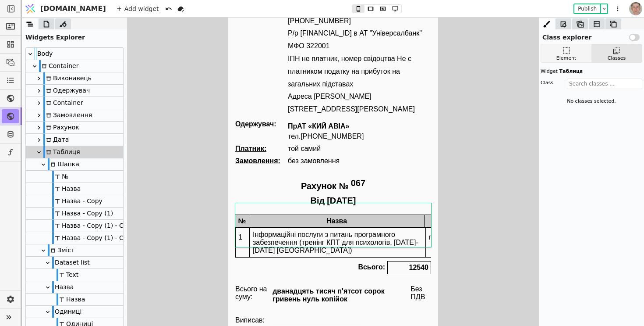
click at [571, 53] on div "Element" at bounding box center [566, 53] width 50 height 18
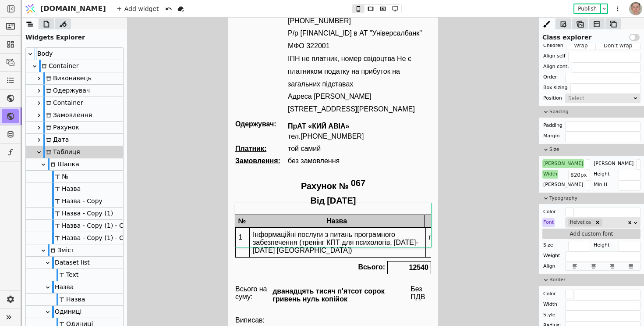
scroll to position [120, 0]
drag, startPoint x: 586, startPoint y: 163, endPoint x: 564, endPoint y: 163, distance: 21.9
click at [564, 163] on div "Max W 100%" at bounding box center [566, 162] width 48 height 9
click at [578, 177] on input "820px" at bounding box center [579, 173] width 22 height 11
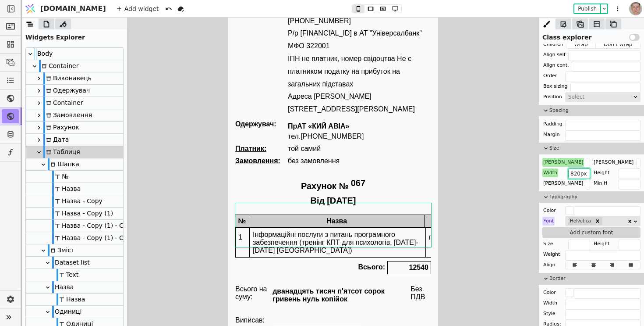
click at [578, 177] on input "820px" at bounding box center [579, 173] width 22 height 11
paste input "100%"
click at [586, 167] on input "100%" at bounding box center [588, 163] width 4 height 11
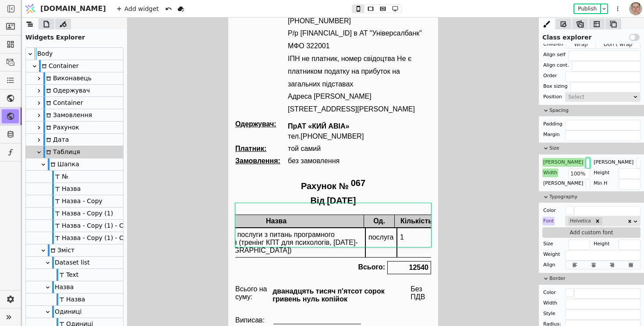
scroll to position [0, 160]
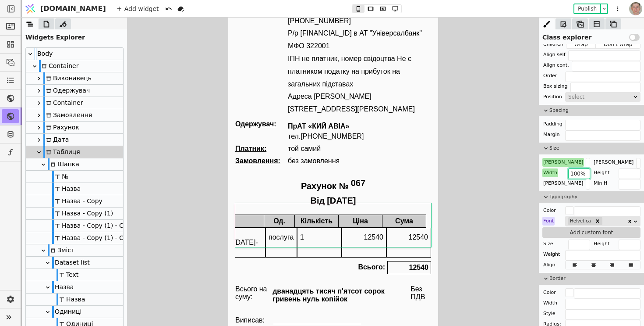
drag, startPoint x: 584, startPoint y: 171, endPoint x: 529, endPoint y: 173, distance: 55.7
click at [529, 173] on div "Class explorer Use setting Element Classes Таблиця State None Layout Display Fl…" at bounding box center [333, 172] width 622 height 308
type input "820px"
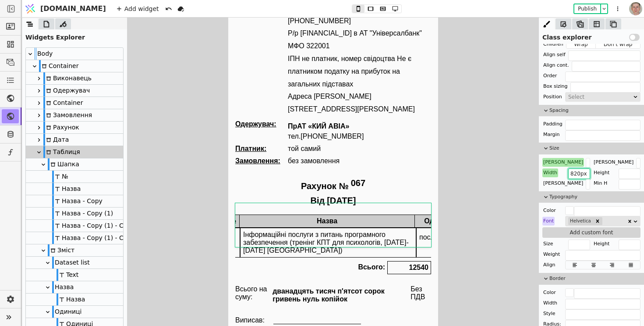
scroll to position [0, 0]
click at [88, 161] on div "Шапка" at bounding box center [74, 164] width 97 height 12
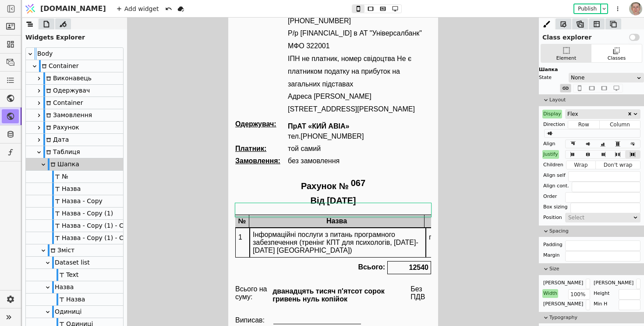
click at [87, 251] on div "Зміст" at bounding box center [74, 250] width 97 height 12
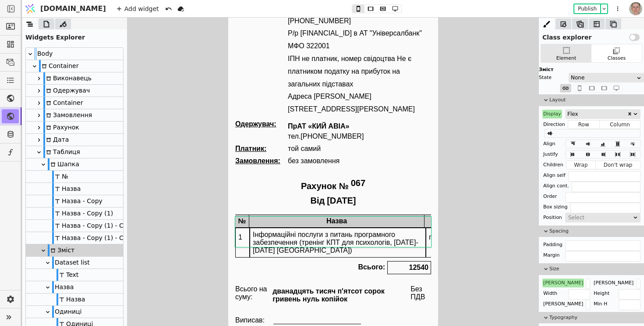
click at [96, 163] on div "Шапка" at bounding box center [74, 164] width 97 height 12
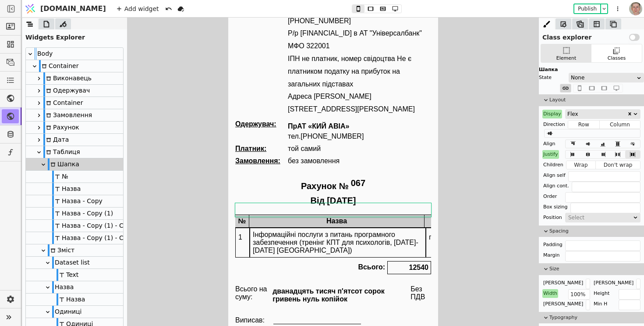
click at [552, 155] on div "Justify" at bounding box center [550, 154] width 17 height 9
click at [550, 167] on button "Reset" at bounding box center [551, 166] width 23 height 11
click at [78, 252] on div "Зміст" at bounding box center [74, 250] width 97 height 12
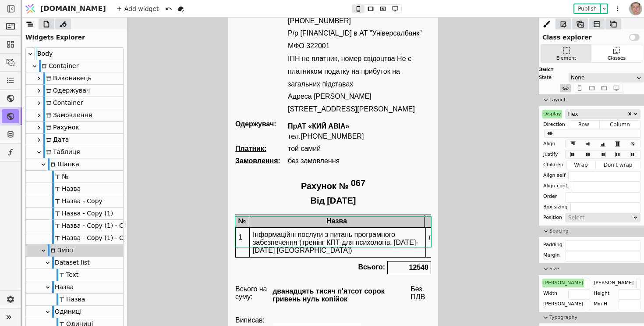
click at [88, 261] on div "Dataset list" at bounding box center [74, 262] width 97 height 12
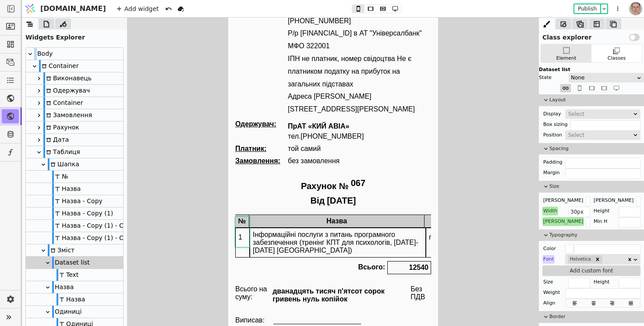
click at [89, 173] on div "№" at bounding box center [74, 176] width 97 height 12
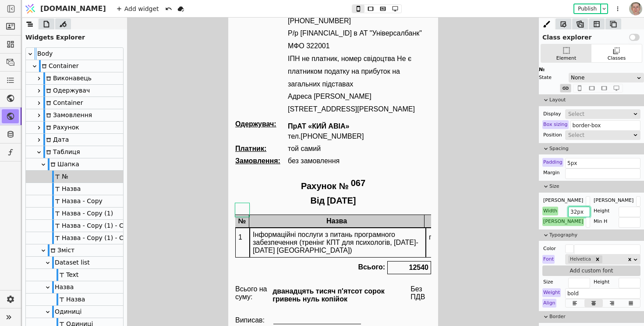
click at [577, 210] on input "32px" at bounding box center [579, 211] width 22 height 11
type input "30px"
click at [586, 226] on input "32px" at bounding box center [588, 222] width 4 height 11
click at [339, 239] on div "Інформаційні послуги з питань програмного забезпечення (тренінг КПТ для психоло…" at bounding box center [337, 242] width 175 height 29
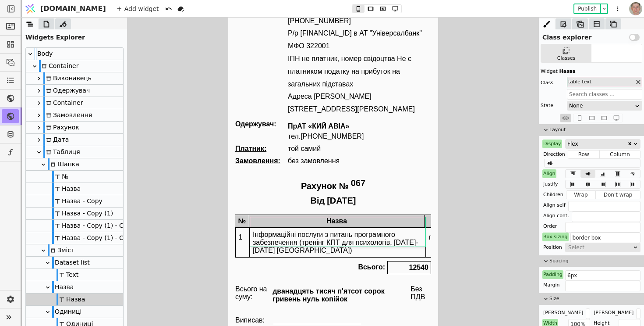
click at [303, 214] on div "Назва" at bounding box center [336, 220] width 175 height 13
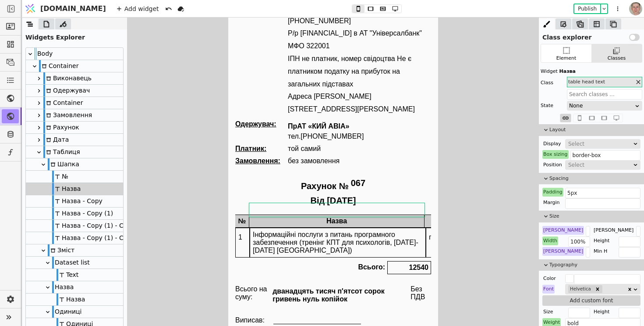
click at [95, 287] on div "Назва" at bounding box center [74, 287] width 97 height 12
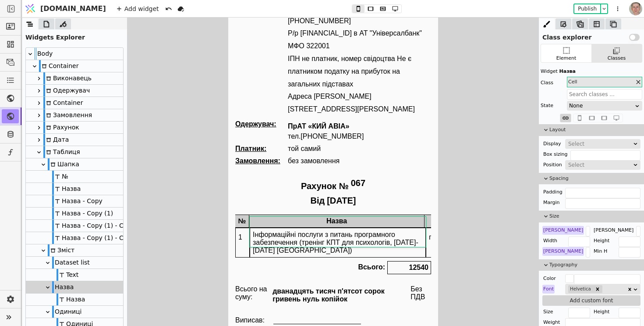
scroll to position [0, 160]
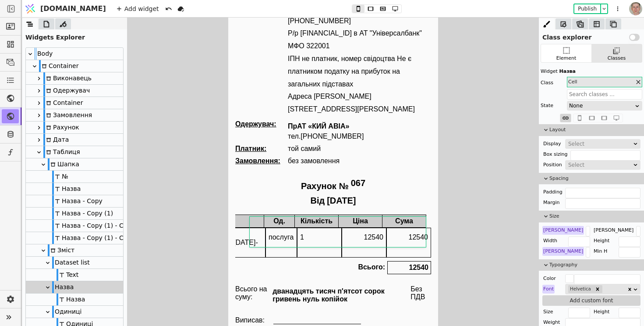
click at [395, 214] on div "Сума" at bounding box center [404, 220] width 44 height 13
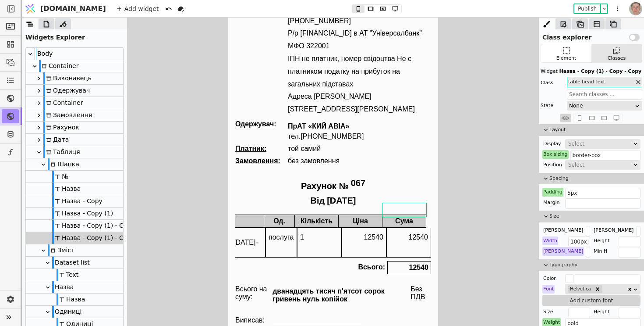
click at [409, 228] on div "12540" at bounding box center [408, 237] width 44 height 19
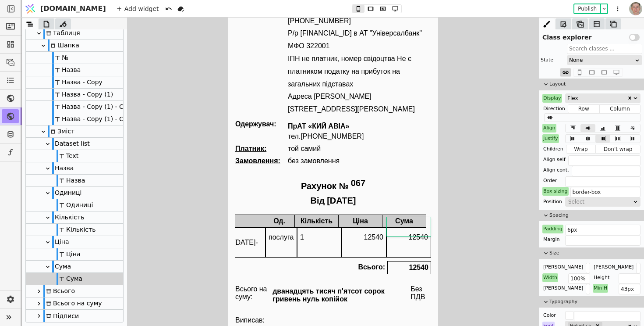
scroll to position [46, 0]
click at [67, 264] on div "Сума" at bounding box center [61, 266] width 19 height 12
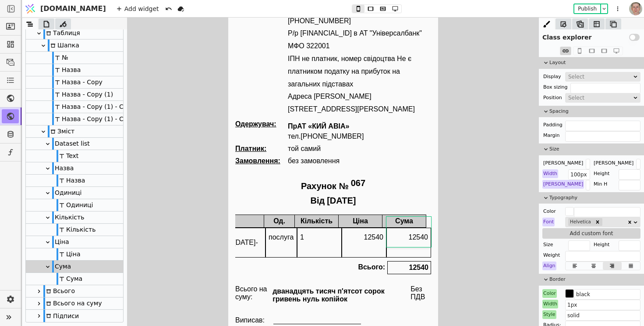
scroll to position [62, 0]
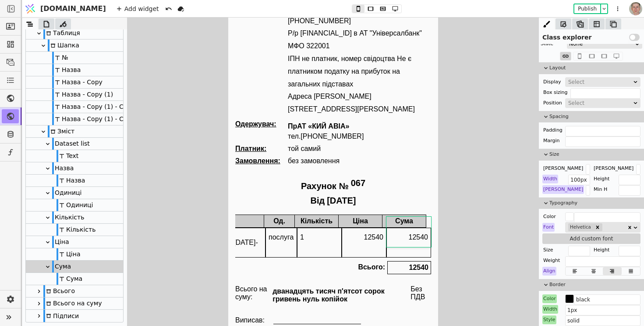
click at [374, 214] on div "Ціна" at bounding box center [360, 220] width 44 height 13
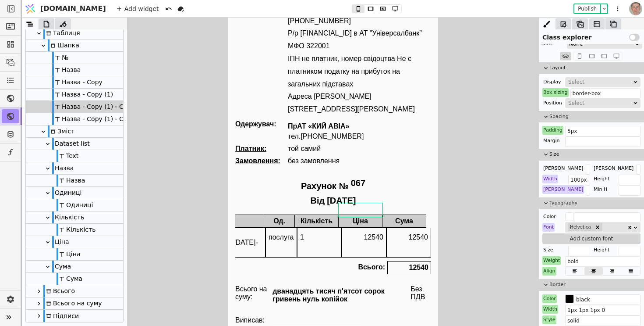
click at [84, 240] on div "Ціна" at bounding box center [74, 242] width 97 height 12
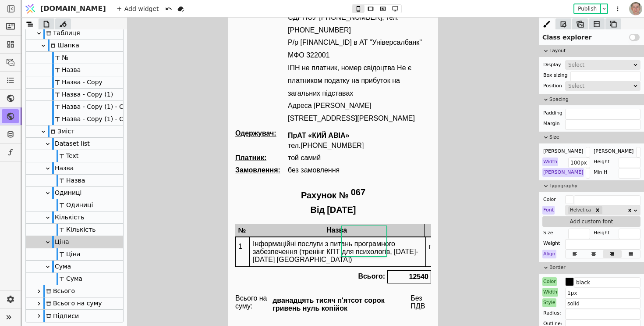
scroll to position [25, 0]
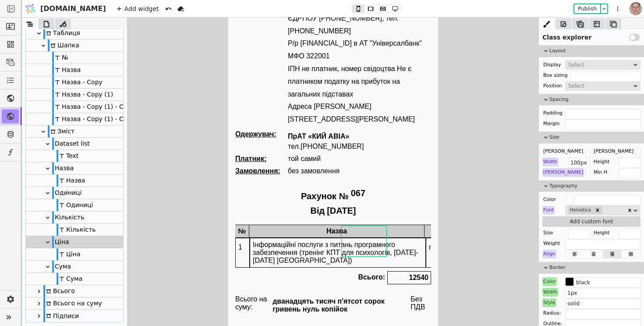
click at [244, 224] on div "№" at bounding box center [242, 230] width 14 height 13
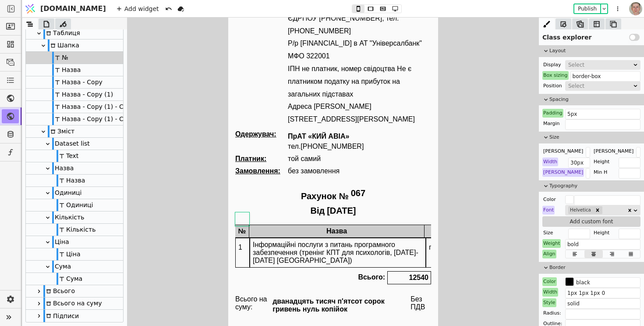
click at [98, 69] on div "Назва" at bounding box center [74, 70] width 97 height 12
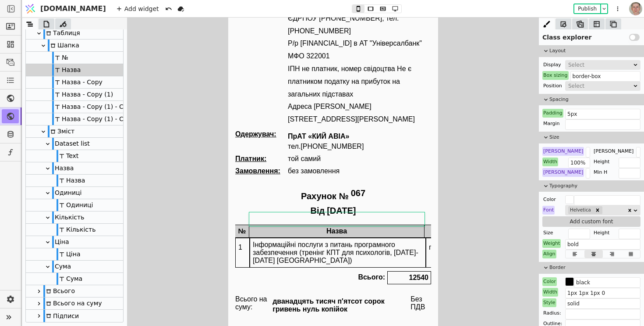
click at [97, 57] on div "№" at bounding box center [74, 58] width 97 height 12
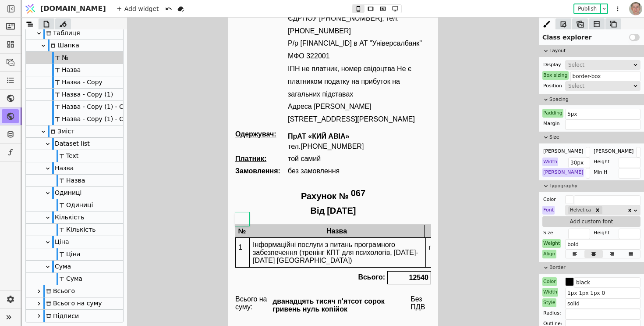
click at [94, 82] on div "Назва - Copy" at bounding box center [77, 82] width 50 height 12
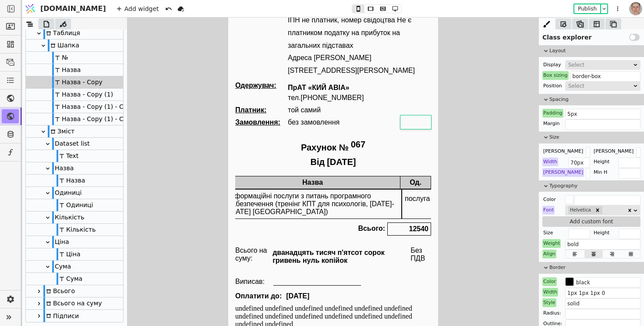
click at [95, 59] on div "№" at bounding box center [74, 58] width 97 height 12
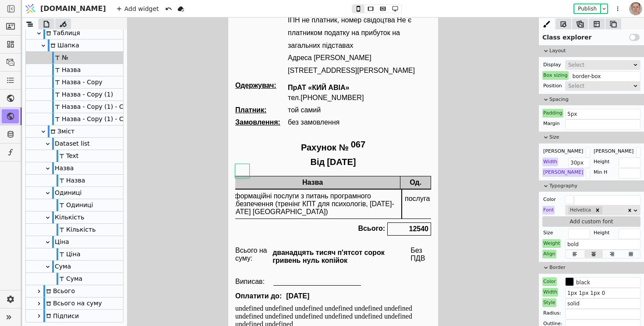
scroll to position [0, 0]
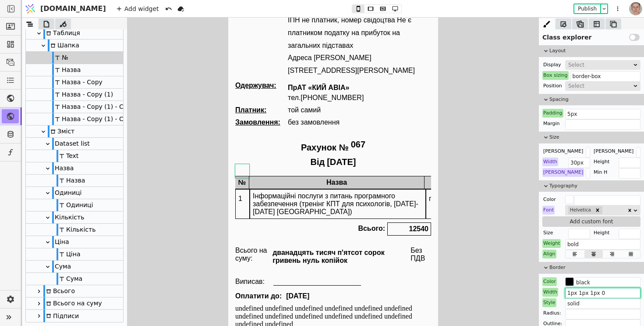
drag, startPoint x: 598, startPoint y: 291, endPoint x: 603, endPoint y: 291, distance: 5.3
click at [603, 291] on input "1px 1px 1px 0" at bounding box center [602, 292] width 75 height 11
type input "1px 1px 1px 1px"
click at [246, 195] on div "1" at bounding box center [242, 198] width 14 height 19
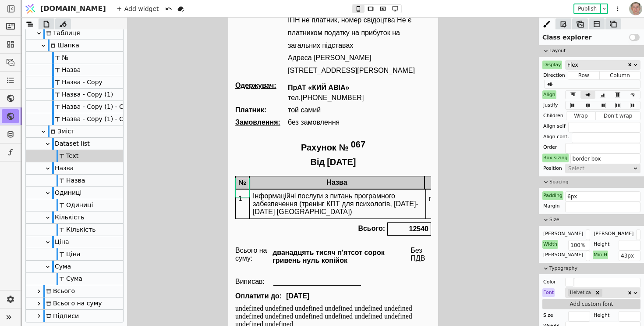
click at [81, 141] on div "Dataset list" at bounding box center [71, 144] width 38 height 12
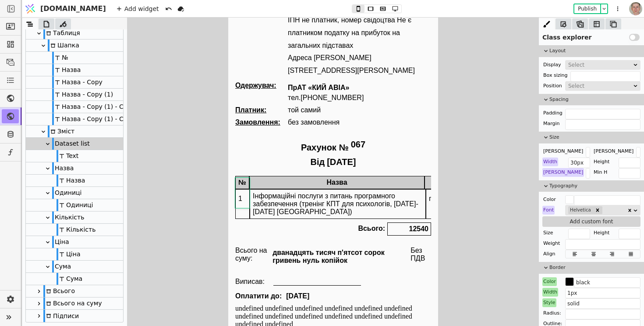
click at [266, 157] on div "Від 07.08.2025" at bounding box center [333, 162] width 196 height 10
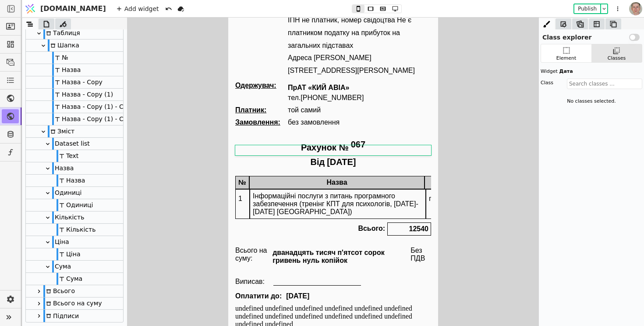
click at [240, 190] on div "1" at bounding box center [242, 198] width 14 height 19
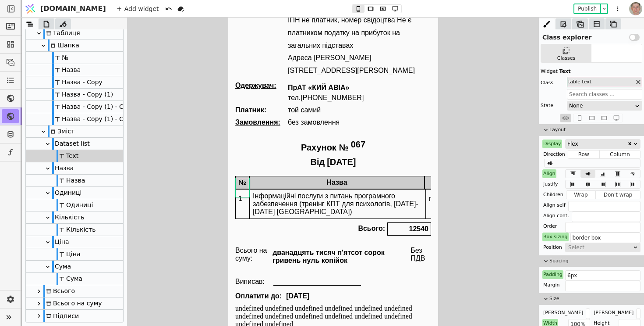
click at [107, 141] on div "Dataset list" at bounding box center [74, 144] width 97 height 12
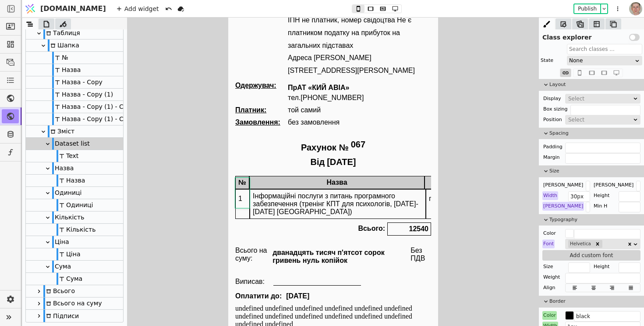
scroll to position [44, 0]
click at [583, 148] on input "text" at bounding box center [602, 148] width 75 height 11
type input "inbox"
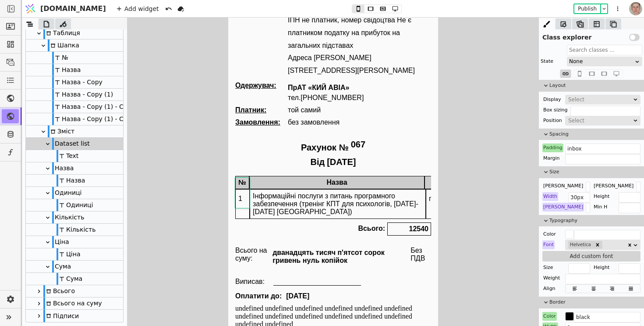
click at [80, 155] on div "Text" at bounding box center [74, 156] width 97 height 12
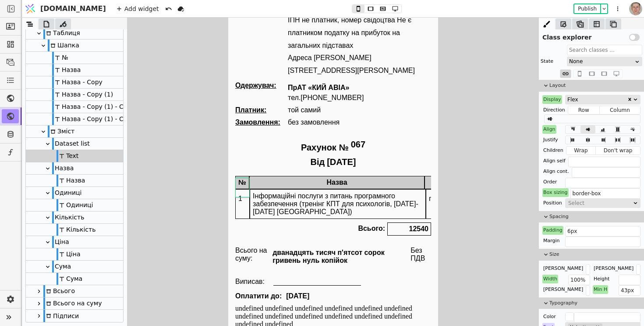
click at [81, 141] on div "Dataset list" at bounding box center [71, 144] width 38 height 12
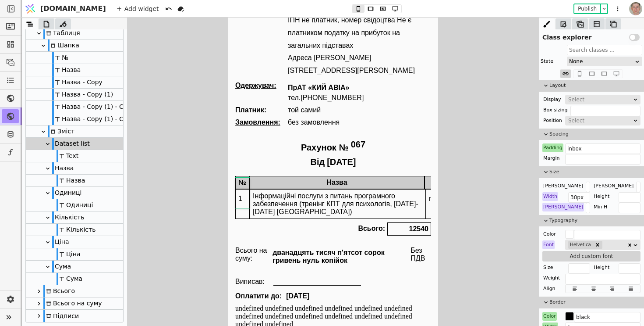
click at [83, 58] on div "№" at bounding box center [74, 58] width 97 height 12
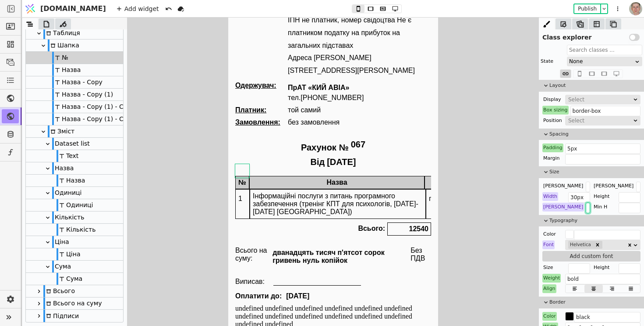
click at [586, 206] on input "32px" at bounding box center [588, 207] width 4 height 11
click at [549, 209] on div "Min W" at bounding box center [563, 206] width 42 height 9
click at [579, 220] on icon at bounding box center [581, 218] width 4 height 5
click at [76, 143] on div "Dataset list" at bounding box center [71, 144] width 38 height 12
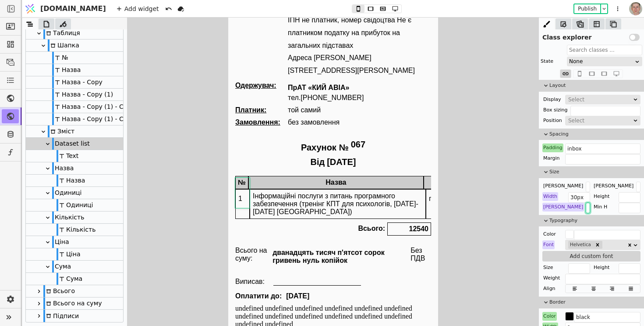
click at [586, 207] on input "31px" at bounding box center [588, 207] width 4 height 11
click at [547, 206] on div "Min W" at bounding box center [563, 206] width 42 height 9
click at [591, 220] on icon at bounding box center [593, 218] width 4 height 5
click at [549, 195] on div "Width" at bounding box center [550, 196] width 16 height 9
click at [591, 210] on icon at bounding box center [593, 208] width 4 height 5
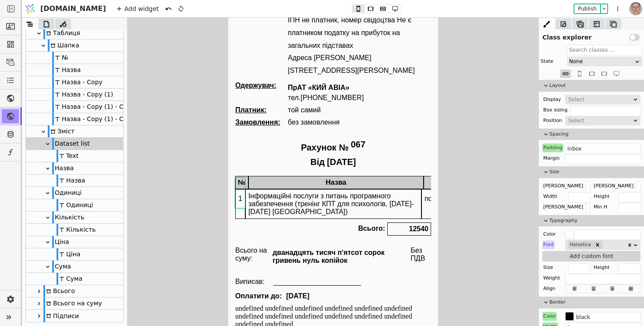
click at [87, 55] on div "№" at bounding box center [74, 58] width 97 height 12
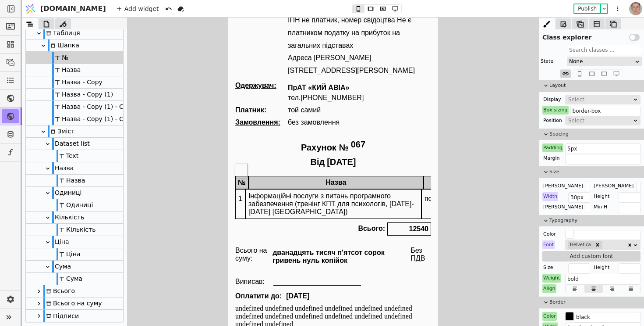
click at [551, 197] on div "Width" at bounding box center [550, 196] width 16 height 9
click at [579, 208] on icon at bounding box center [581, 208] width 4 height 5
type input "100%"
click at [551, 196] on div "Width" at bounding box center [550, 196] width 16 height 9
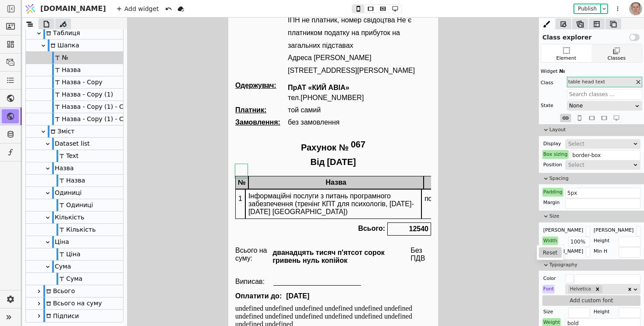
click at [603, 56] on div "Classes" at bounding box center [616, 53] width 50 height 18
click at [569, 53] on icon at bounding box center [566, 50] width 7 height 7
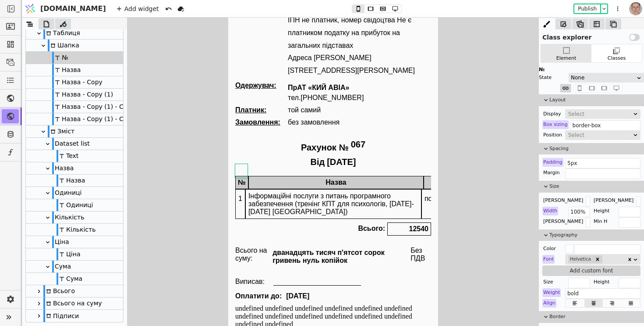
click at [550, 208] on div "Width" at bounding box center [550, 210] width 16 height 9
click at [590, 221] on icon at bounding box center [593, 223] width 7 height 11
click at [610, 56] on div "Classes" at bounding box center [617, 58] width 18 height 7
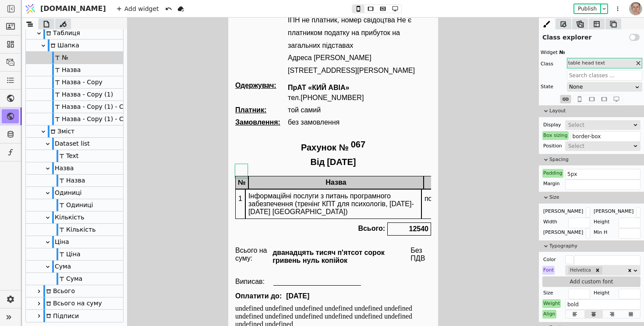
scroll to position [21, 0]
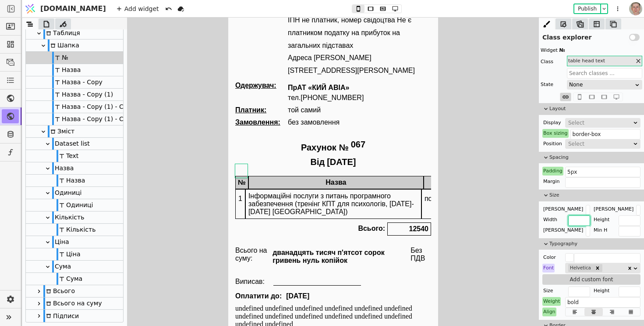
click at [575, 220] on input "text" at bounding box center [579, 220] width 22 height 11
type input "35px"
click at [95, 142] on div "Dataset list" at bounding box center [74, 144] width 97 height 12
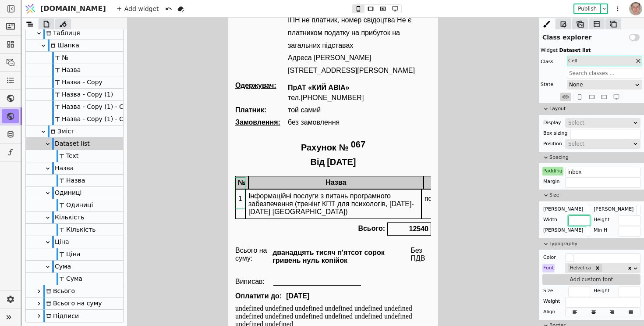
click at [587, 220] on input "text" at bounding box center [579, 220] width 22 height 11
click at [586, 233] on input "text" at bounding box center [588, 231] width 4 height 11
click at [574, 220] on input "35px" at bounding box center [579, 220] width 22 height 11
type input "35px"
click at [94, 154] on div "Text" at bounding box center [74, 156] width 97 height 12
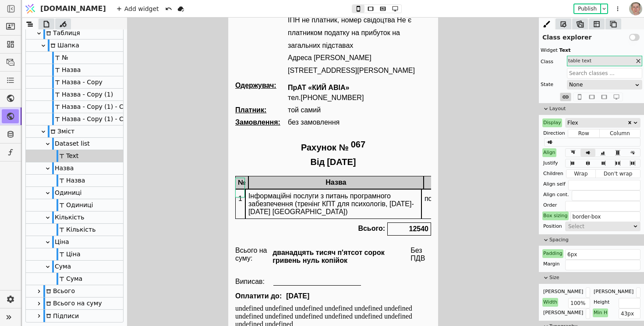
click at [93, 141] on div "Dataset list" at bounding box center [74, 144] width 97 height 12
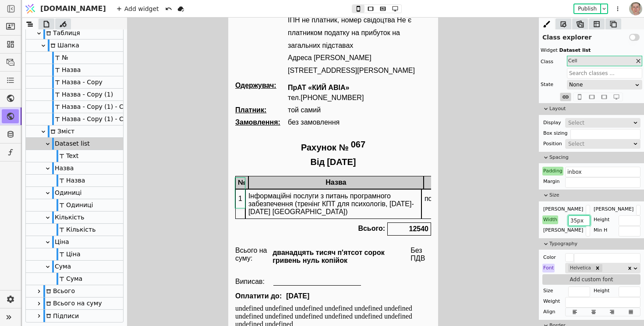
drag, startPoint x: 587, startPoint y: 221, endPoint x: 566, endPoint y: 220, distance: 21.9
click at [566, 220] on div "Width 35px" at bounding box center [566, 219] width 48 height 9
click at [586, 233] on input "text" at bounding box center [588, 231] width 4 height 11
paste input "35px"
click at [586, 230] on input "35px" at bounding box center [588, 231] width 4 height 11
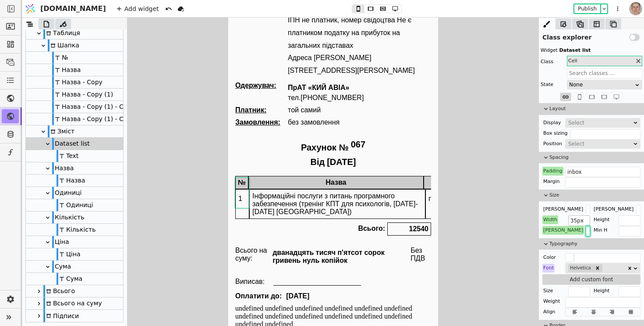
type input "30px"
click at [575, 219] on input "35px" at bounding box center [579, 220] width 22 height 11
type input "30px"
click at [70, 57] on div "№" at bounding box center [74, 58] width 97 height 12
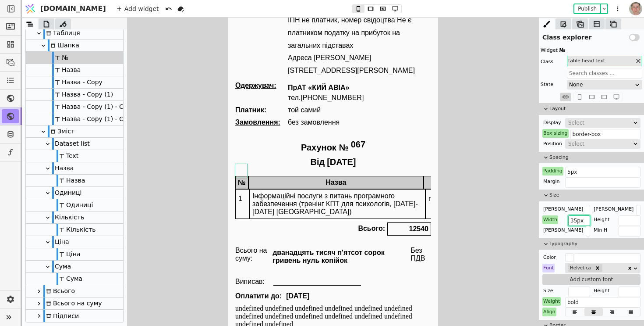
click at [577, 218] on input "35px" at bounding box center [579, 220] width 22 height 11
type input "30px"
click at [586, 229] on input "text" at bounding box center [588, 231] width 4 height 11
type input "30px"
click at [575, 221] on input "30px" at bounding box center [579, 220] width 22 height 11
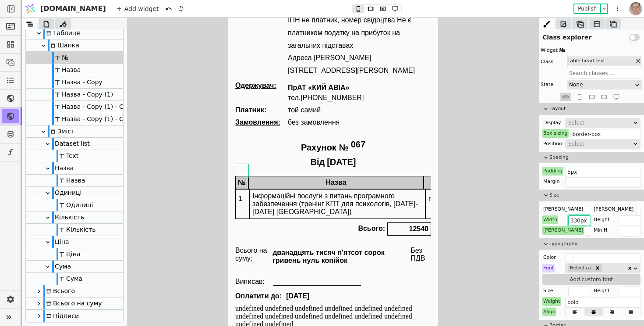
type input "330px"
click at [586, 227] on input "30px" at bounding box center [588, 231] width 4 height 11
type input "32px"
click at [580, 216] on input "330px" at bounding box center [579, 220] width 22 height 11
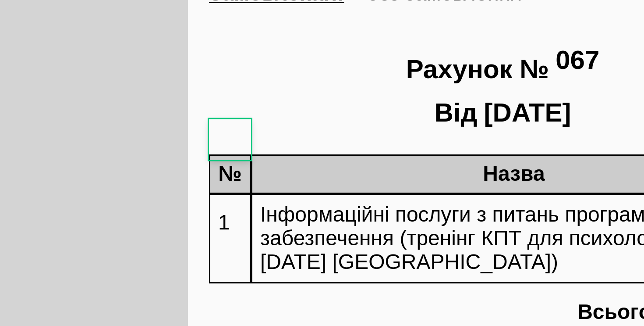
type input "32px"
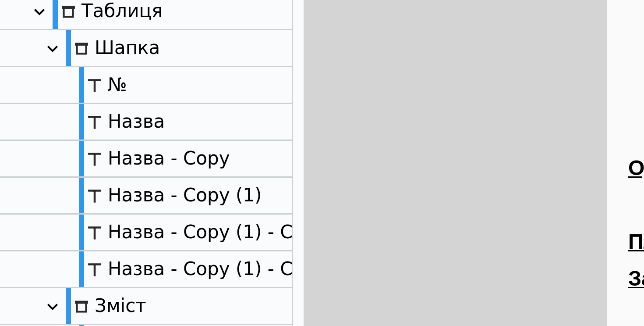
scroll to position [31, 0]
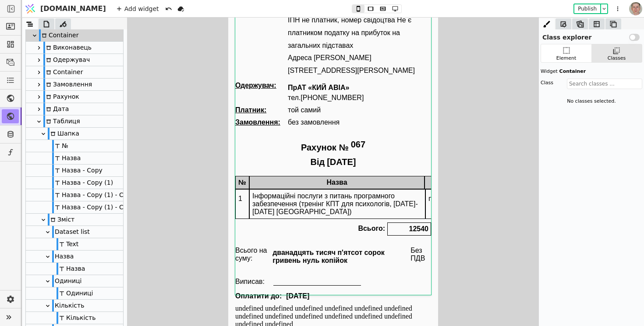
click at [318, 191] on div "Інформаційні послуги з питань програмного забезпечення (тренінг КПТ для психоло…" at bounding box center [336, 203] width 175 height 29
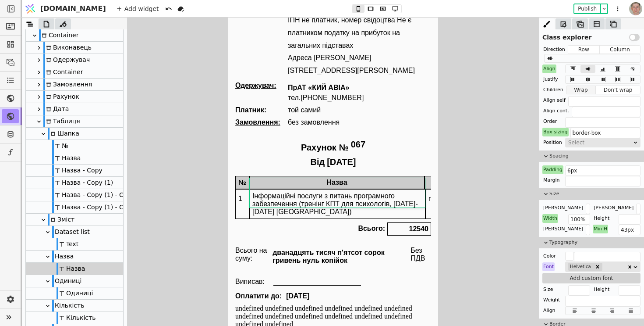
scroll to position [108, 0]
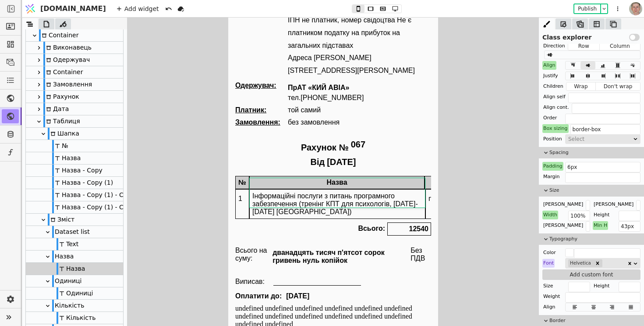
click at [397, 176] on div "Назва" at bounding box center [336, 182] width 175 height 13
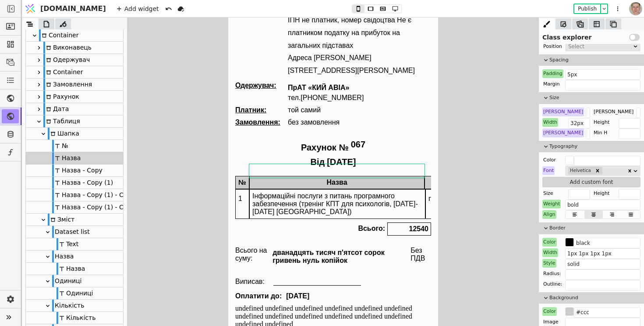
scroll to position [97, 0]
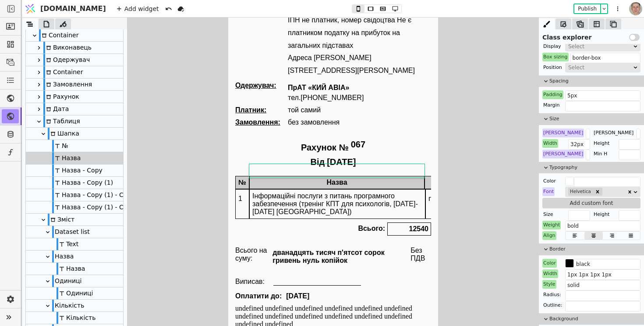
click at [340, 195] on div "Інформаційні послуги з питань програмного забезпечення (тренінг КПТ для психоло…" at bounding box center [336, 203] width 175 height 29
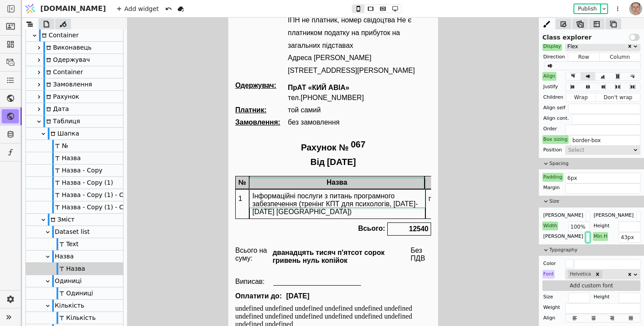
click at [586, 234] on input "text" at bounding box center [588, 237] width 4 height 11
type input "4"
click at [95, 253] on div "Назва" at bounding box center [74, 256] width 97 height 12
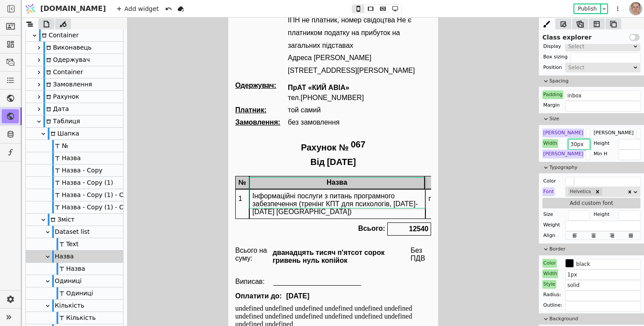
drag, startPoint x: 579, startPoint y: 145, endPoint x: 559, endPoint y: 144, distance: 20.2
click at [559, 145] on div "Width 30px" at bounding box center [566, 143] width 48 height 9
type input "400px"
click at [387, 176] on div "Назва" at bounding box center [336, 182] width 175 height 13
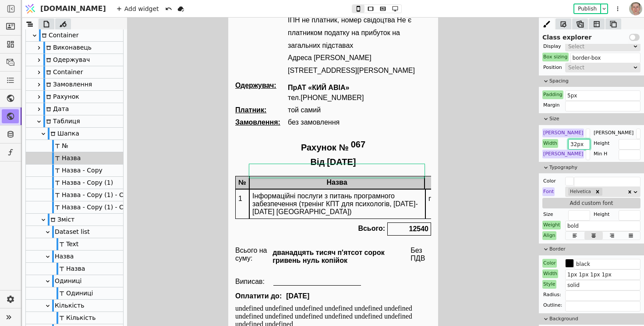
drag, startPoint x: 577, startPoint y: 145, endPoint x: 542, endPoint y: 144, distance: 34.2
click at [542, 144] on div "Width 32px" at bounding box center [566, 143] width 48 height 9
type input "400px"
click at [347, 192] on div "Інформаційні послуги з питань програмного забезпечення (тренінг КПТ для психоло…" at bounding box center [336, 203] width 175 height 29
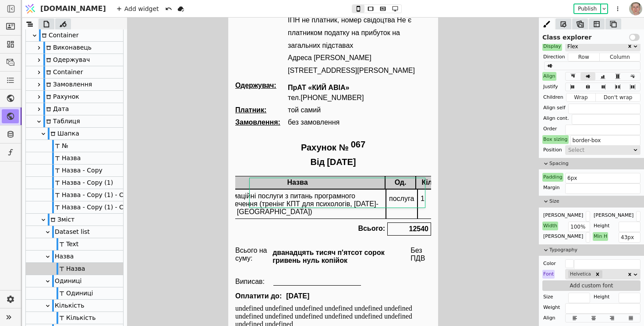
scroll to position [0, 0]
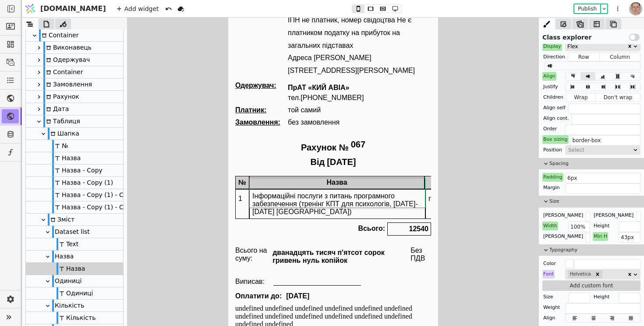
click at [346, 191] on div "Інформаційні послуги з питань програмного забезпечення (тренінг КПТ для психоло…" at bounding box center [336, 203] width 175 height 29
click at [307, 176] on div "Назва" at bounding box center [336, 182] width 175 height 13
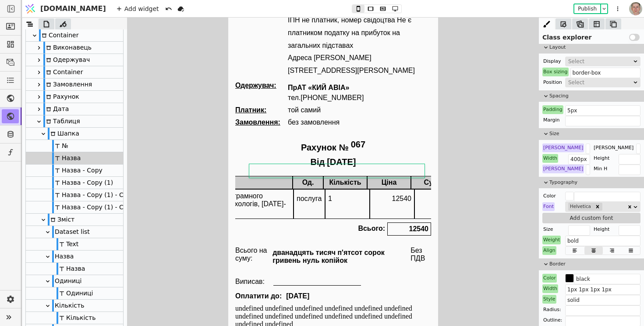
scroll to position [0, 160]
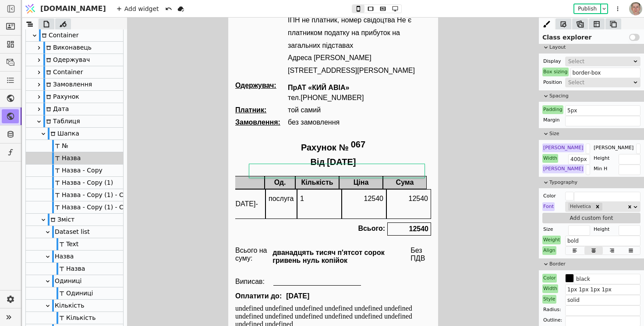
click at [280, 189] on div "послуга" at bounding box center [280, 198] width 31 height 19
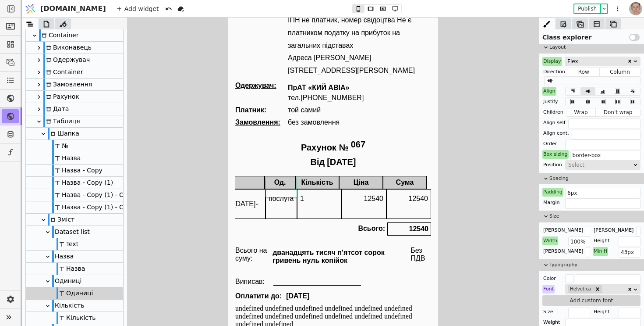
click at [82, 277] on div "Одиниці" at bounding box center [74, 281] width 97 height 12
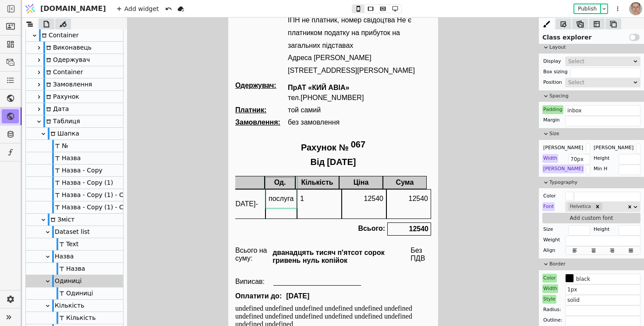
click at [94, 171] on div "Назва - Copy" at bounding box center [77, 170] width 50 height 12
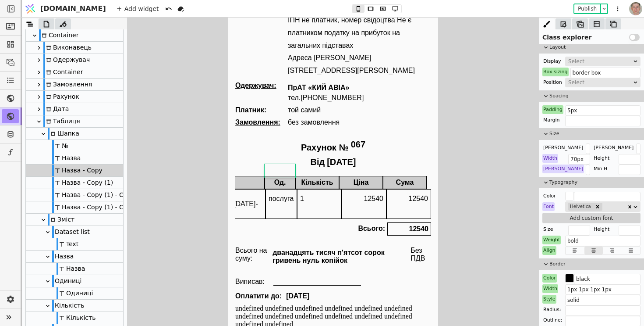
click at [84, 146] on div "№" at bounding box center [74, 146] width 97 height 12
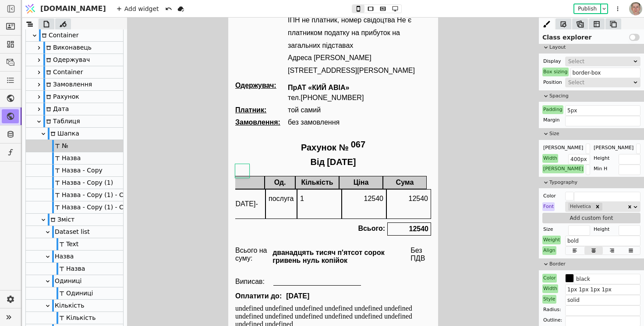
scroll to position [0, 0]
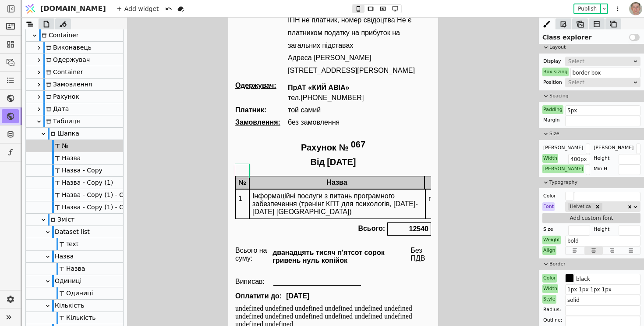
click at [85, 229] on div "Dataset list" at bounding box center [71, 232] width 38 height 12
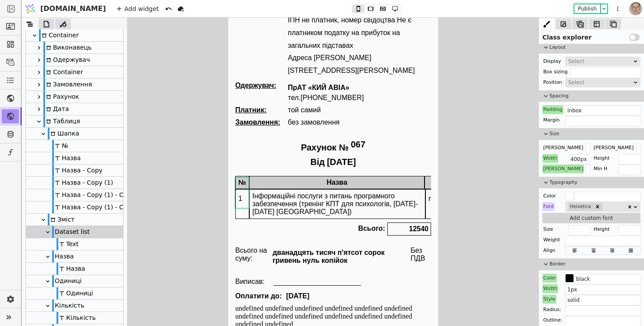
click at [557, 113] on div "Padding" at bounding box center [552, 109] width 21 height 9
click at [554, 122] on button "Reset" at bounding box center [552, 121] width 23 height 11
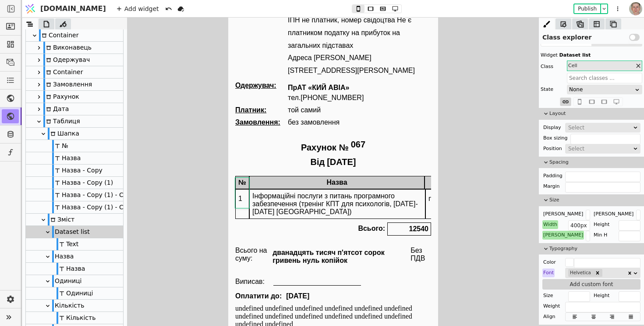
scroll to position [13, 0]
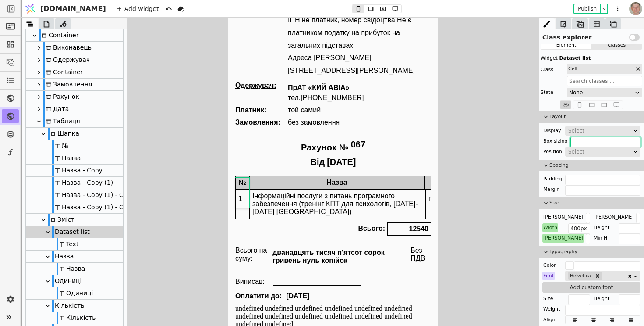
click at [587, 140] on input "text" at bounding box center [605, 142] width 70 height 11
click at [95, 143] on div "№" at bounding box center [74, 146] width 97 height 12
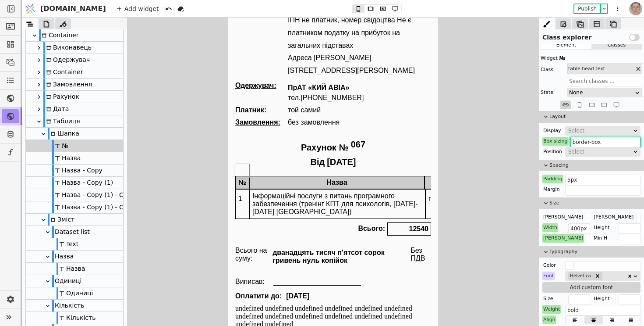
click at [591, 142] on input "border-box" at bounding box center [605, 142] width 70 height 11
click at [80, 230] on div "Dataset list" at bounding box center [71, 232] width 38 height 12
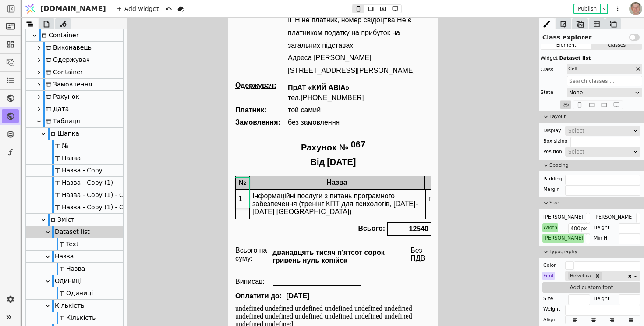
click at [591, 135] on div "Display Select Box sizing Position Select" at bounding box center [591, 141] width 98 height 30
click at [590, 142] on input "text" at bounding box center [605, 142] width 70 height 11
paste input "border-box"
type input "border-box"
click at [244, 176] on div "№" at bounding box center [242, 182] width 14 height 13
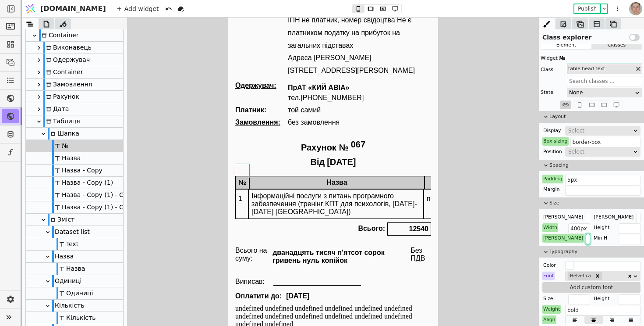
click at [586, 237] on input "32px" at bounding box center [588, 239] width 4 height 11
type input "30px"
click at [388, 189] on div "Інформаційні послуги з питань програмного забезпечення (тренінг КПТ для психоло…" at bounding box center [335, 203] width 174 height 29
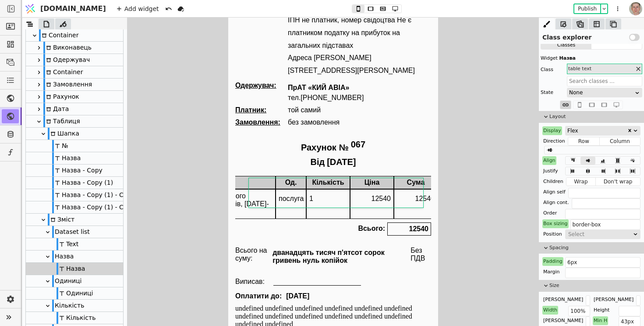
scroll to position [0, 155]
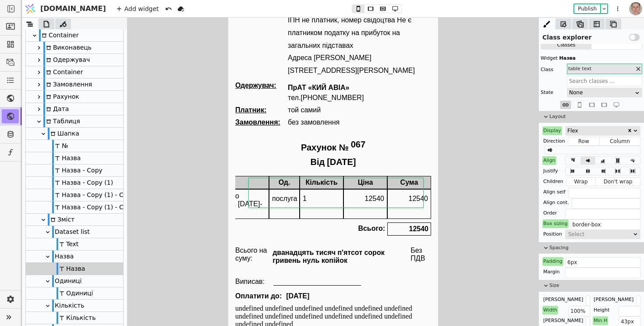
click at [406, 156] on div "Виконавець: ФОП Свистун Роман Юрійович ЄДРПОУ 2733312939, тел. 380(63) 334-3494…" at bounding box center [333, 127] width 196 height 353
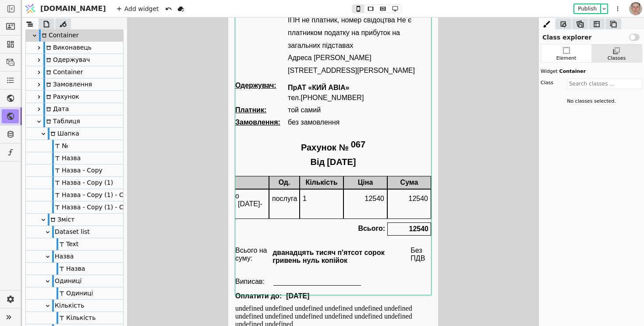
click at [319, 189] on div "1" at bounding box center [321, 198] width 43 height 19
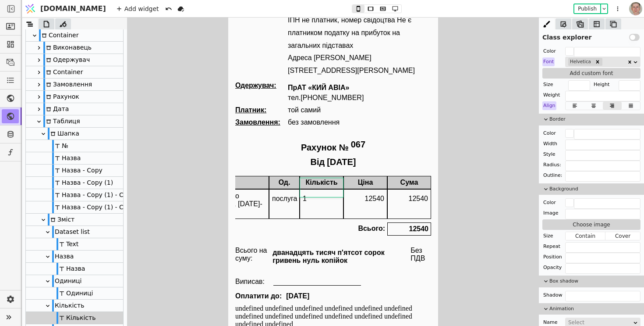
scroll to position [289, 0]
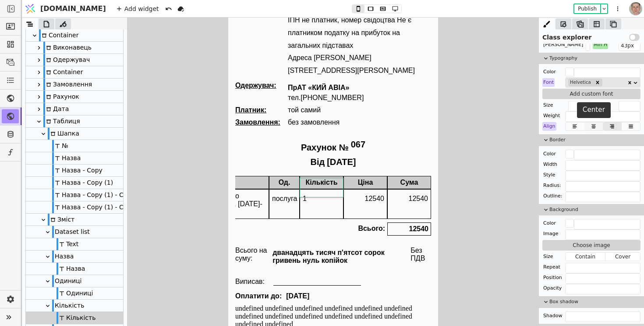
click at [594, 127] on icon at bounding box center [593, 126] width 4 height 4
click at [612, 127] on icon at bounding box center [612, 126] width 4 height 4
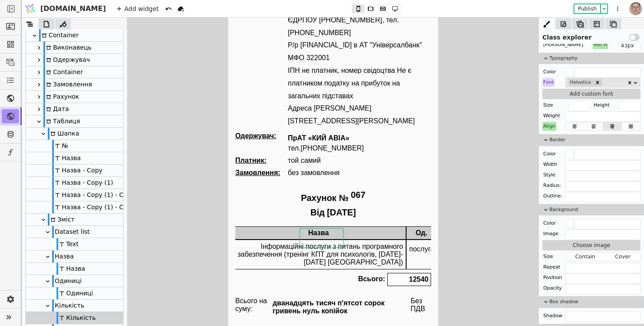
scroll to position [0, 0]
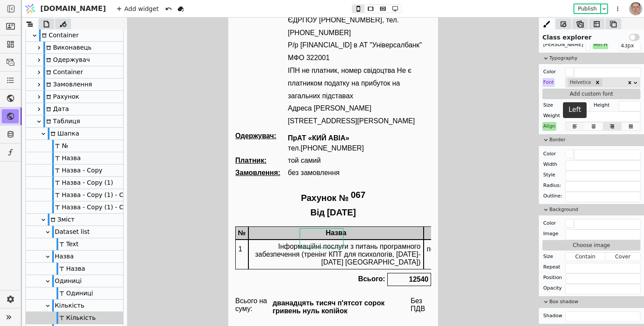
click at [578, 126] on icon at bounding box center [575, 126] width 11 height 6
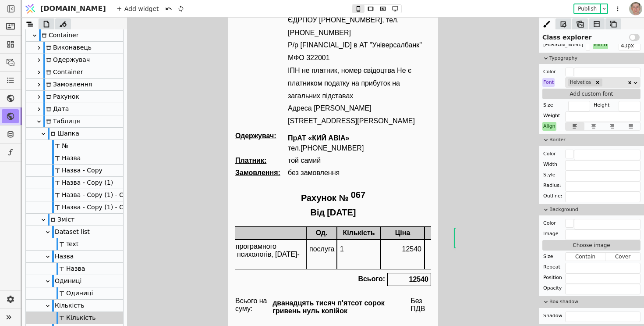
scroll to position [0, 117]
click at [349, 240] on div "1" at bounding box center [359, 249] width 43 height 19
click at [380, 7] on icon at bounding box center [383, 9] width 6 height 4
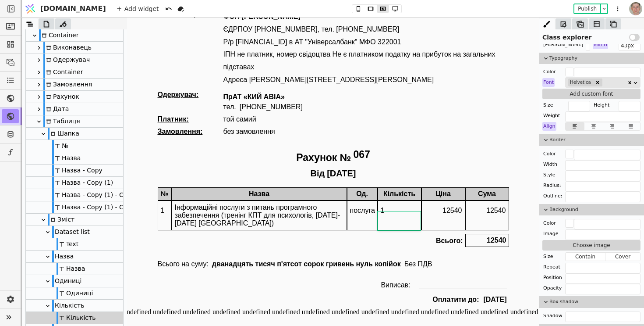
click at [430, 112] on div "Виконавець: ФОП Свистун Роман Юрійович ЄДРПОУ 2733312939, тел. 380(63) 334-3494…" at bounding box center [332, 159] width 351 height 297
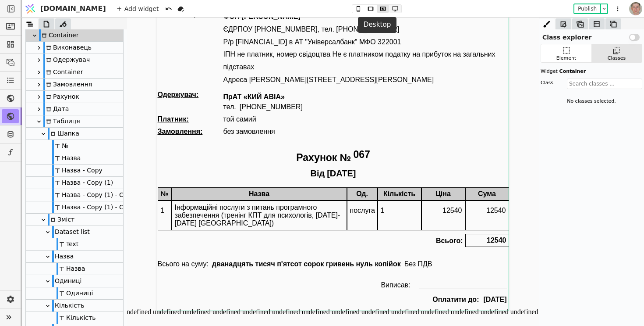
click at [392, 9] on icon at bounding box center [395, 8] width 6 height 5
click at [270, 317] on body "Виконавець: ФОП Свистун Роман Юрійович ЄДРПОУ 2733312939, тел. 380(63) 334-3494…" at bounding box center [333, 167] width 412 height 327
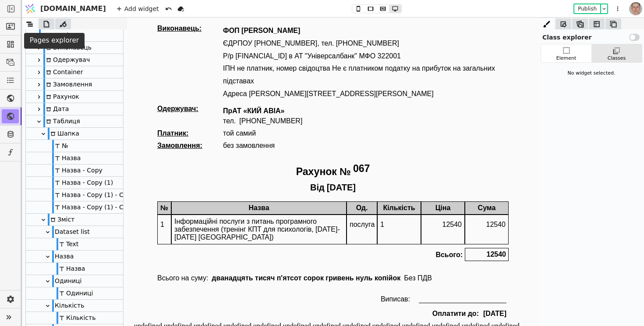
click at [45, 23] on icon at bounding box center [46, 24] width 9 height 9
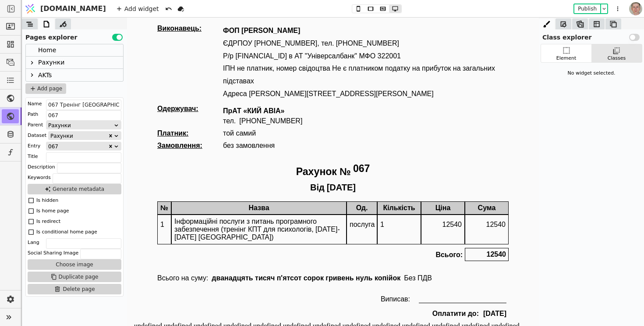
click at [32, 62] on icon at bounding box center [32, 63] width 2 height 4
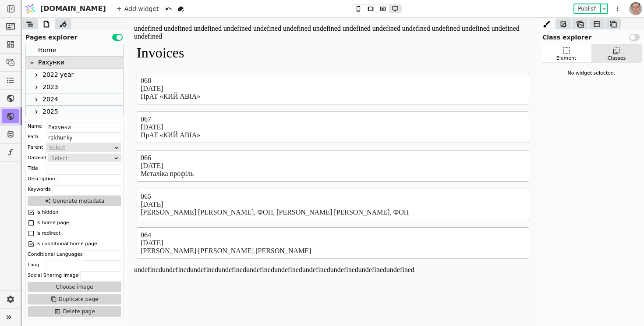
scroll to position [2, 0]
click at [35, 109] on icon at bounding box center [36, 109] width 7 height 7
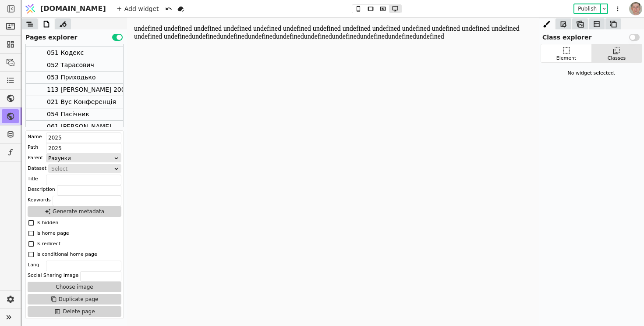
scroll to position [838, 0]
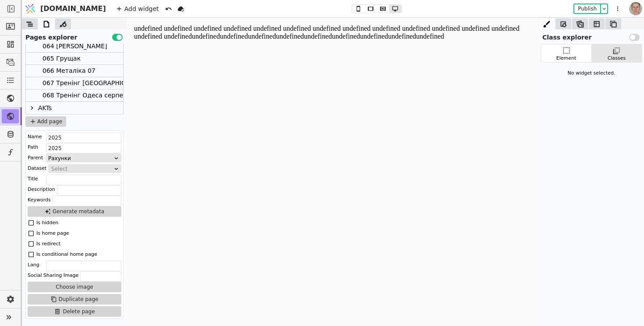
click at [85, 78] on div "067 Тренінг Одеса серпень 1" at bounding box center [111, 83] width 139 height 12
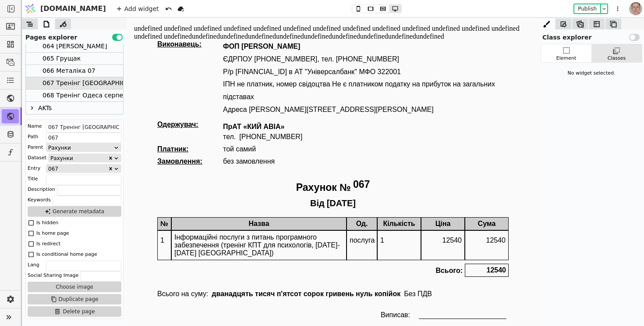
click at [85, 96] on div "068 Тренінг Одеса серпень 2" at bounding box center [89, 95] width 94 height 12
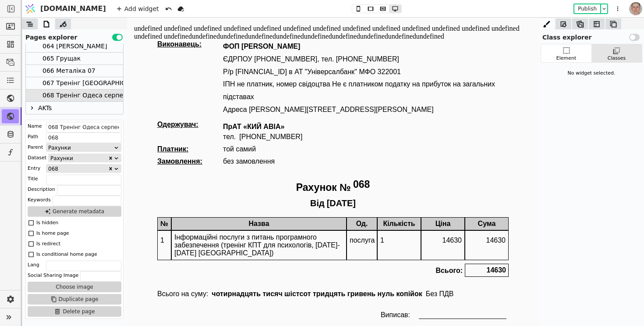
click at [422, 198] on div "Виконавець: ФОП Свистун Роман Юрійович ЄДРПОУ 2733312939, тел. 380(63) 334-3494…" at bounding box center [332, 188] width 351 height 297
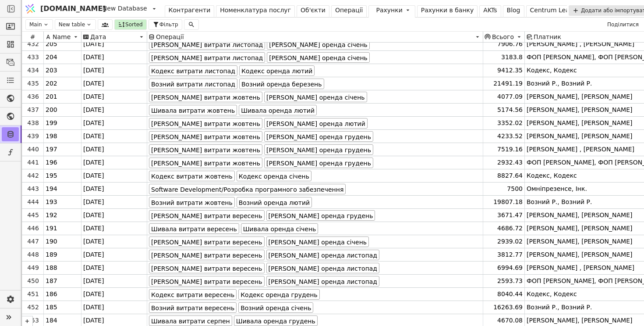
scroll to position [5629, 0]
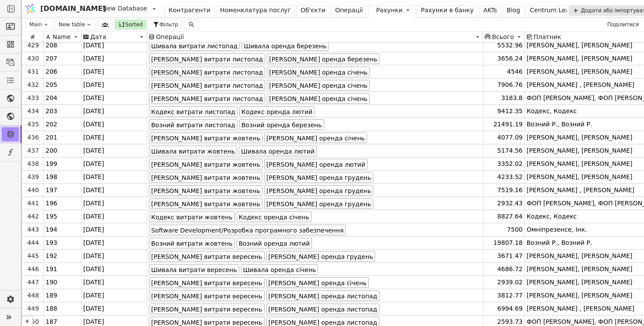
click at [335, 8] on div "Операції" at bounding box center [349, 10] width 28 height 9
